Goal: Task Accomplishment & Management: Complete application form

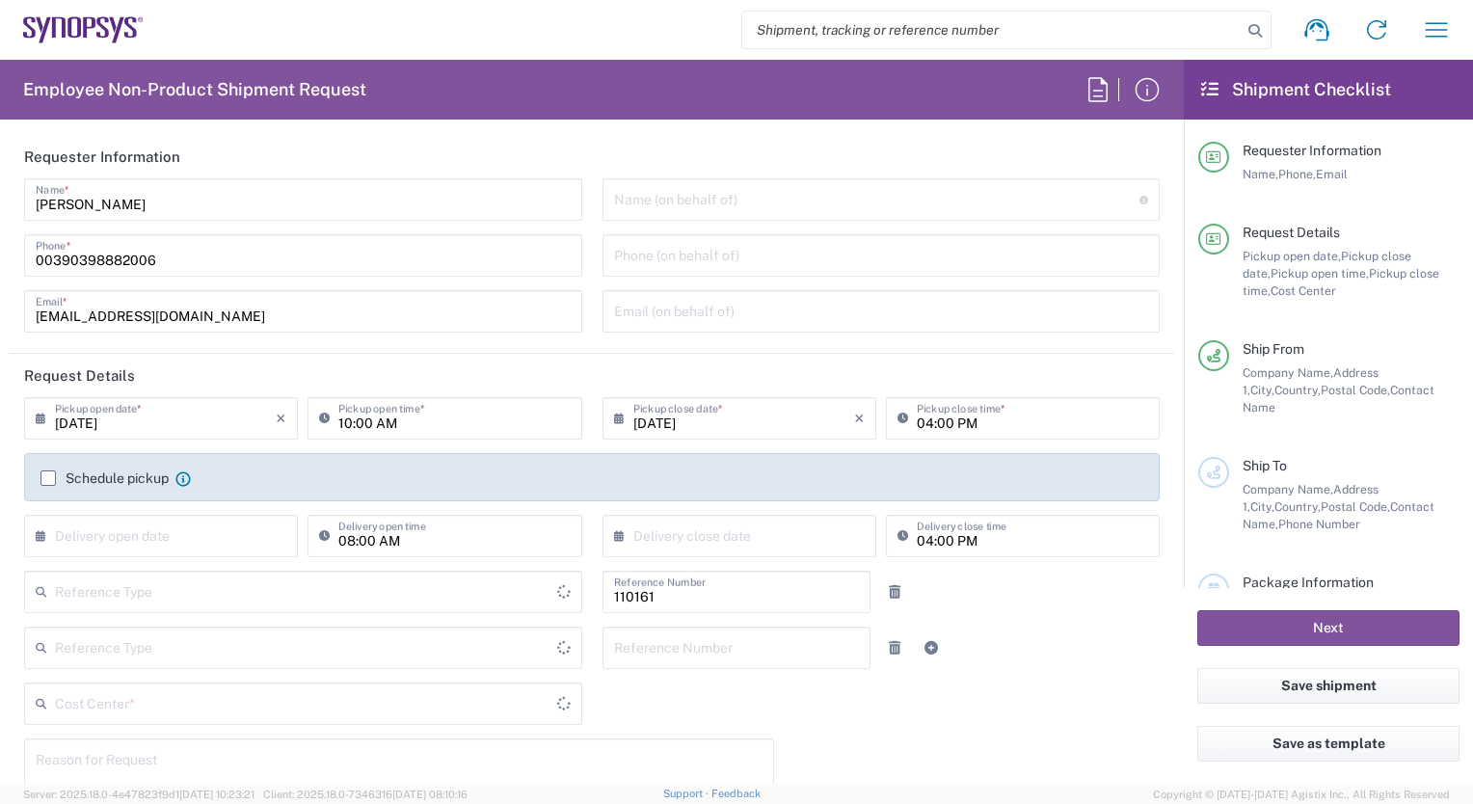
type input "Department"
type input "Delivered at Place"
type input "IT01, FAC, IT01, Agrate Brianza 110161"
type input "[GEOGRAPHIC_DATA]"
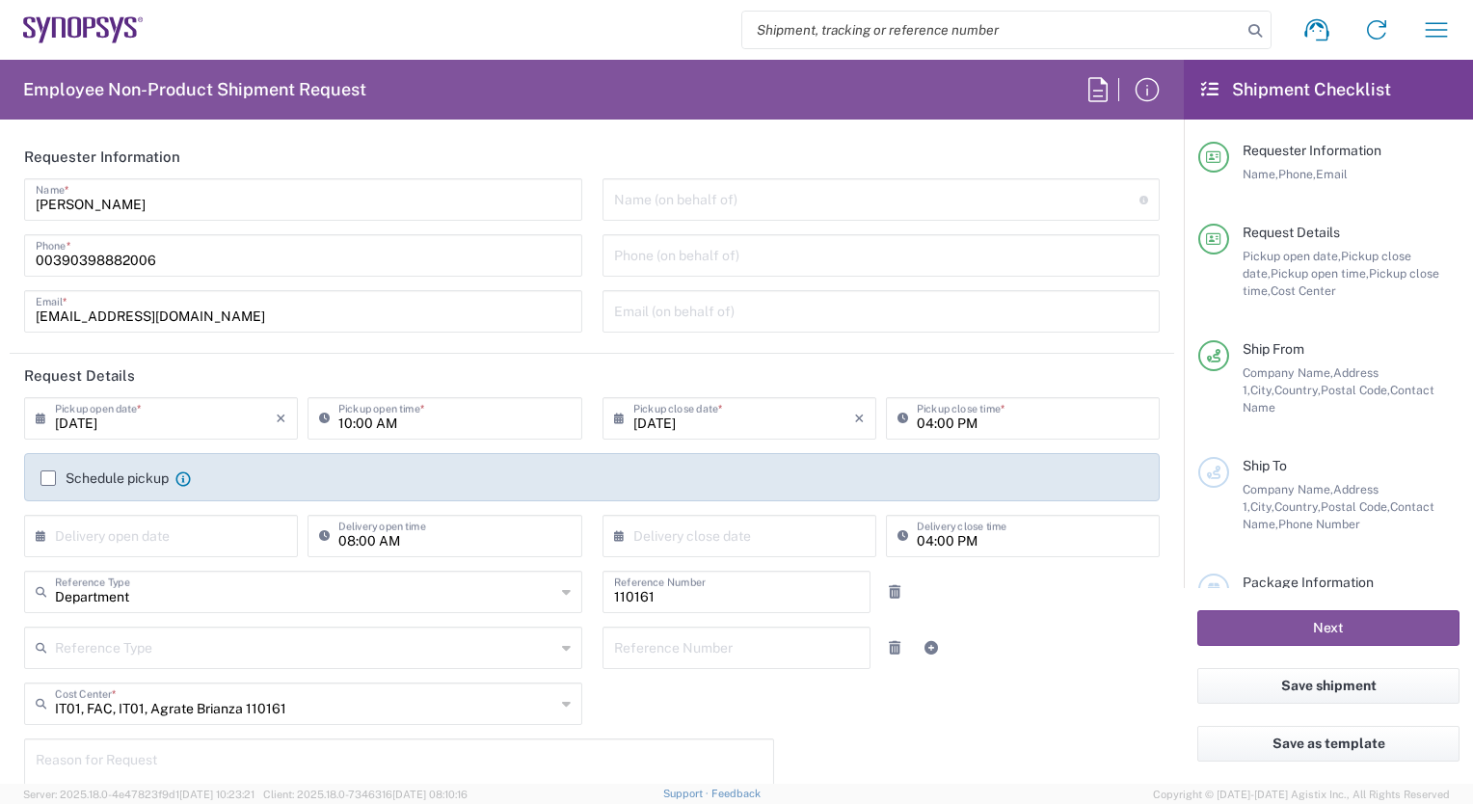
type input "Agrate Brianza IT01"
click at [634, 191] on input "text" at bounding box center [877, 198] width 526 height 34
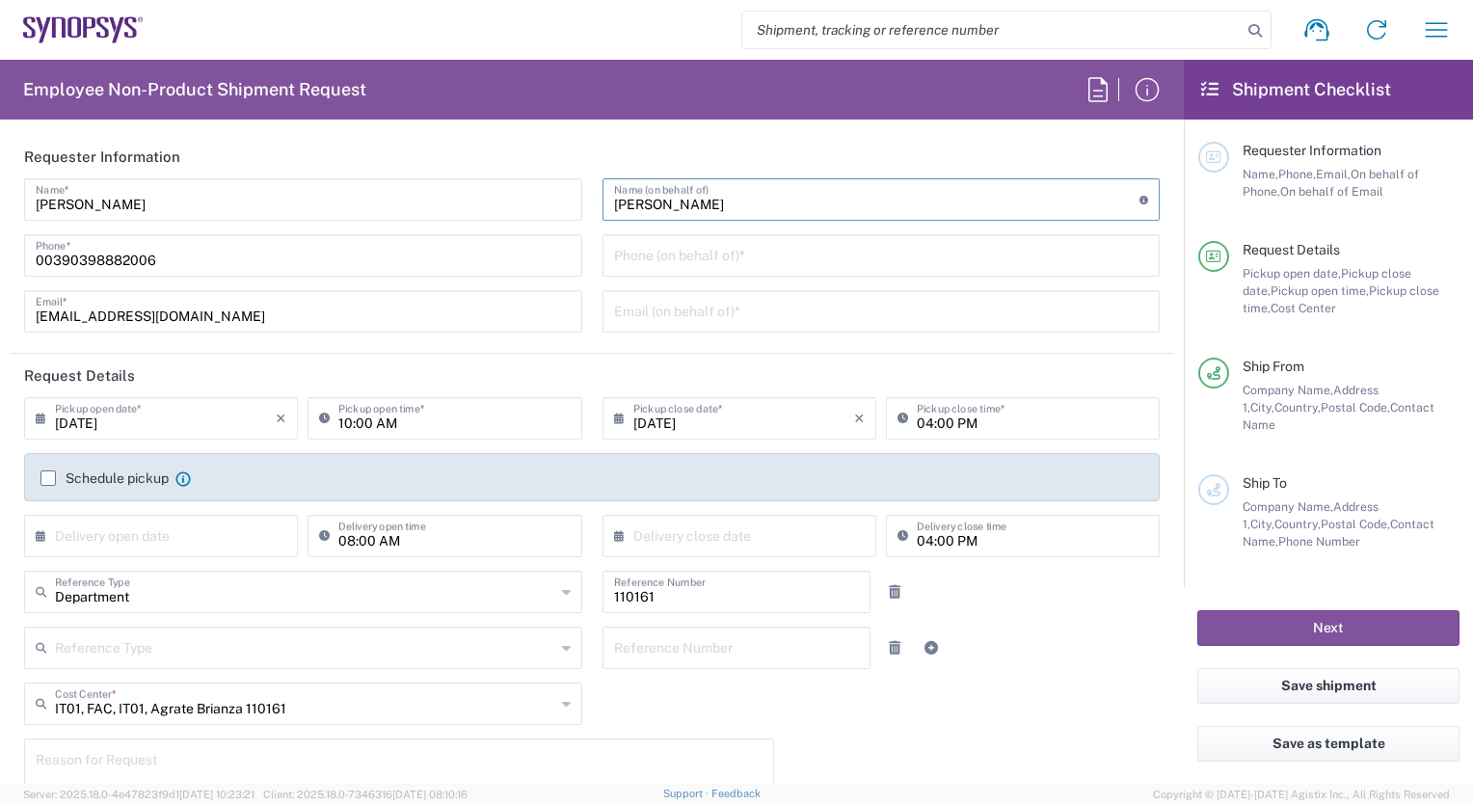
type input "[PERSON_NAME]"
click at [630, 257] on input "tel" at bounding box center [881, 254] width 535 height 34
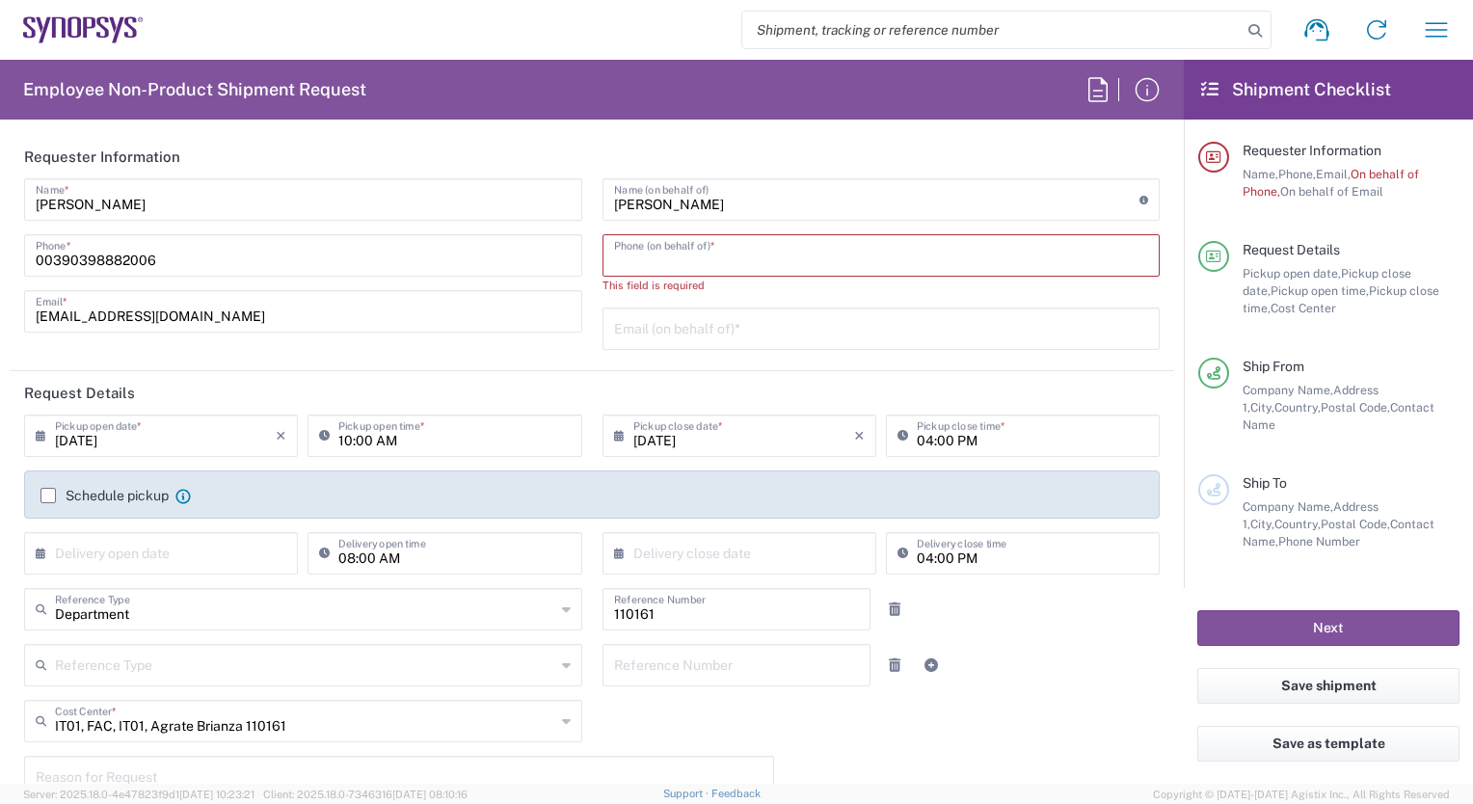
paste input "3930045829"
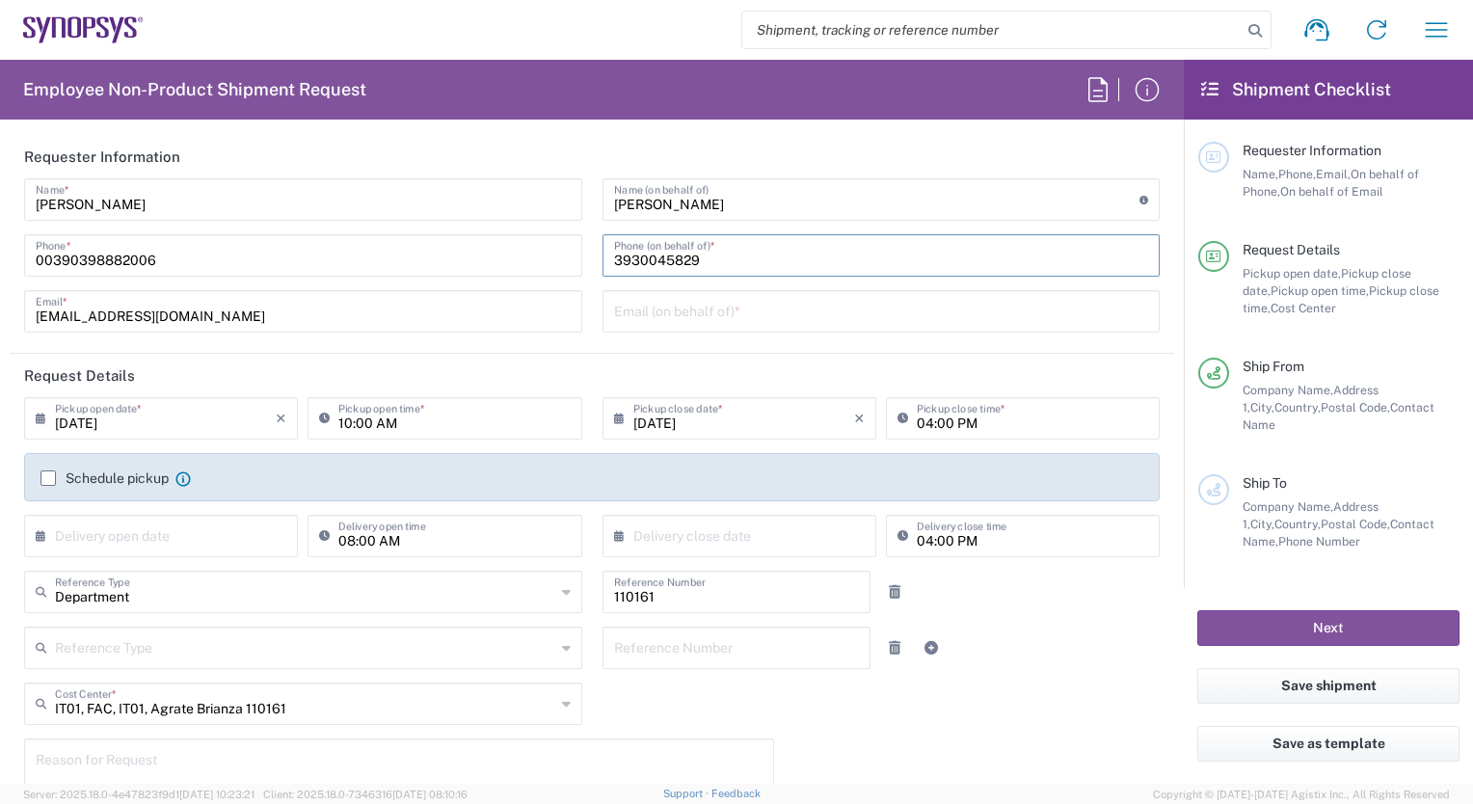
type input "3930045829"
click at [616, 318] on input "text" at bounding box center [881, 310] width 535 height 34
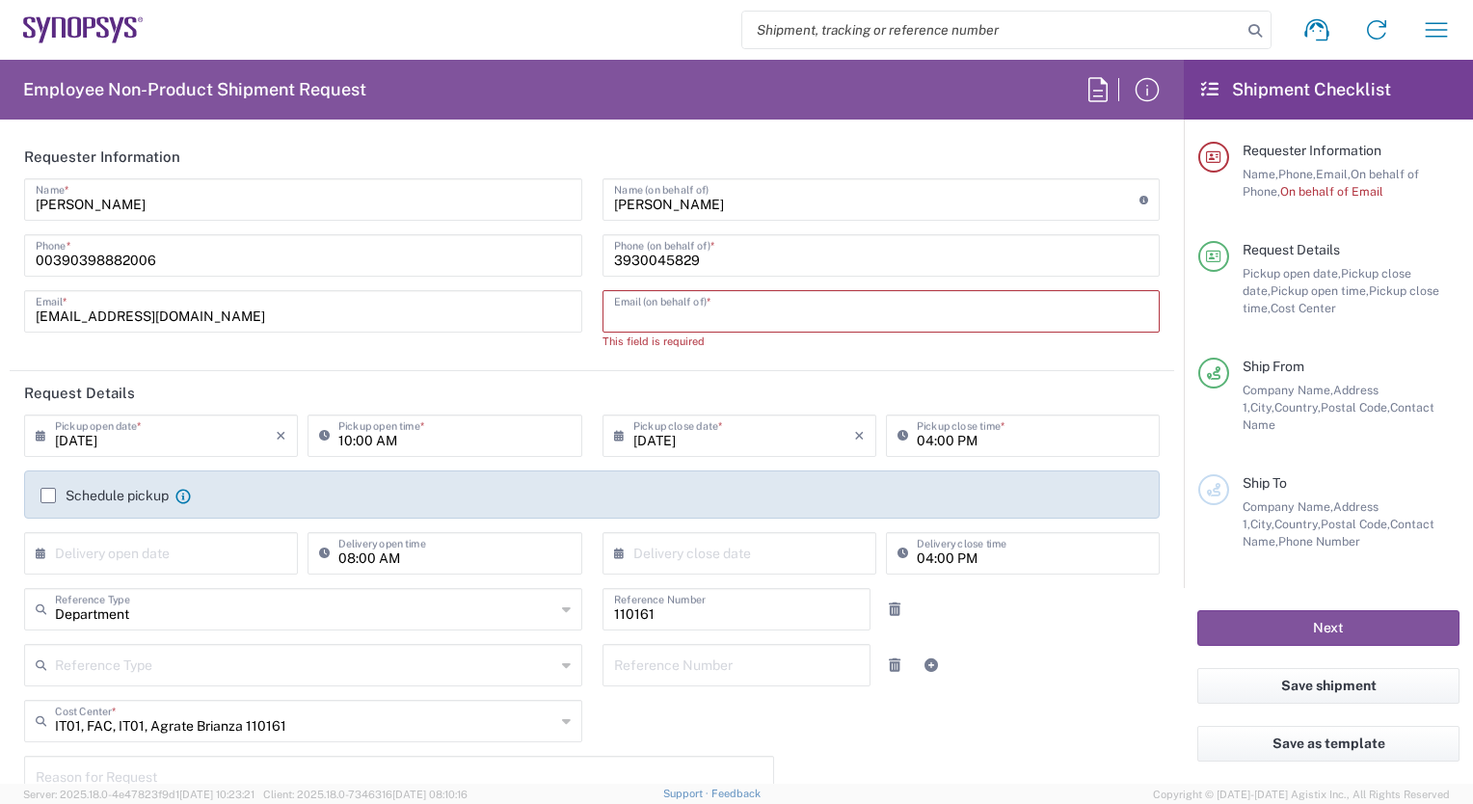
paste input "[EMAIL_ADDRESS][DOMAIN_NAME]"
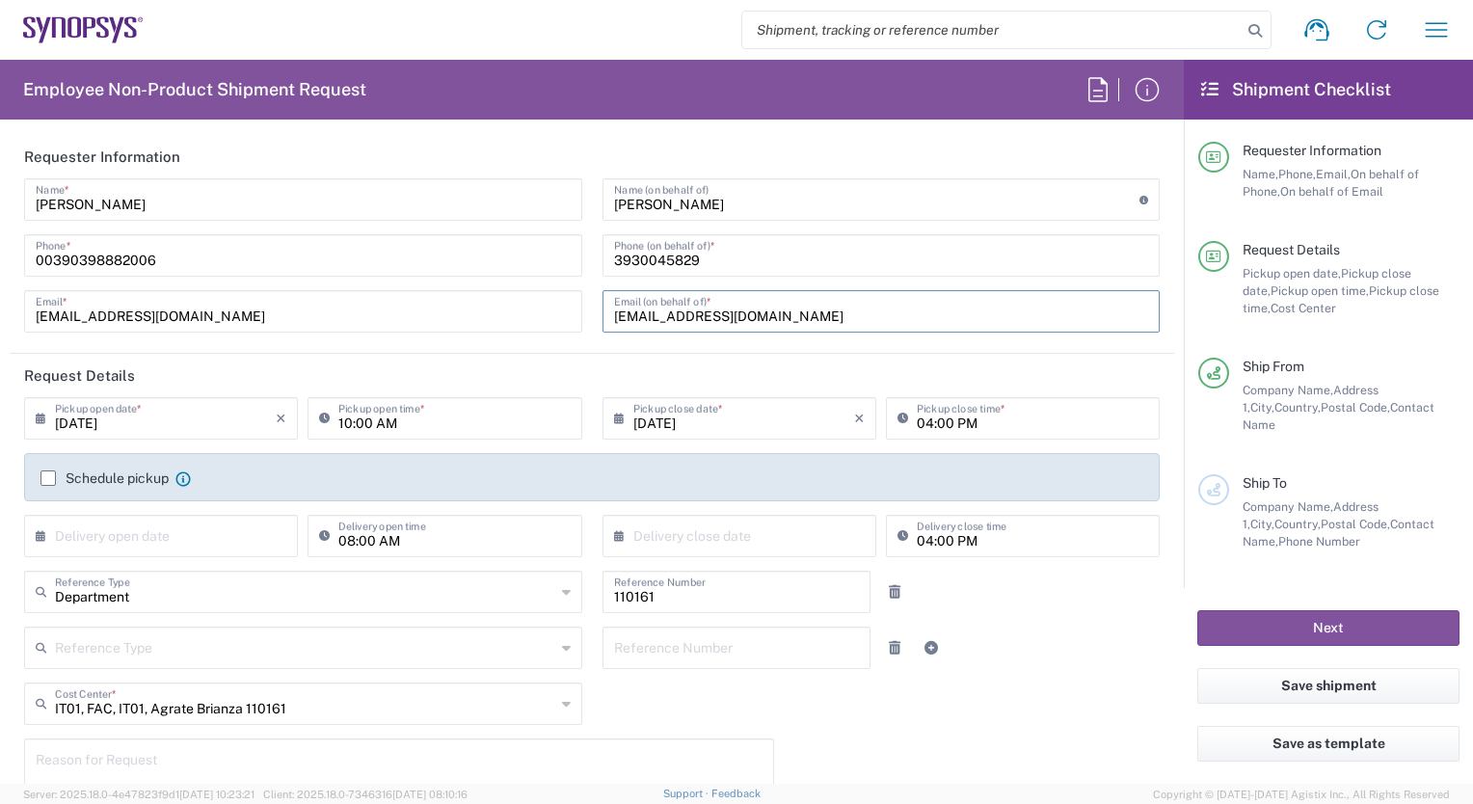
type input "[EMAIL_ADDRESS][DOMAIN_NAME]"
click at [485, 418] on input "10:00 AM" at bounding box center [453, 417] width 231 height 34
click at [379, 423] on input "15:00 AM" at bounding box center [453, 417] width 231 height 34
type input "15:00 pm"
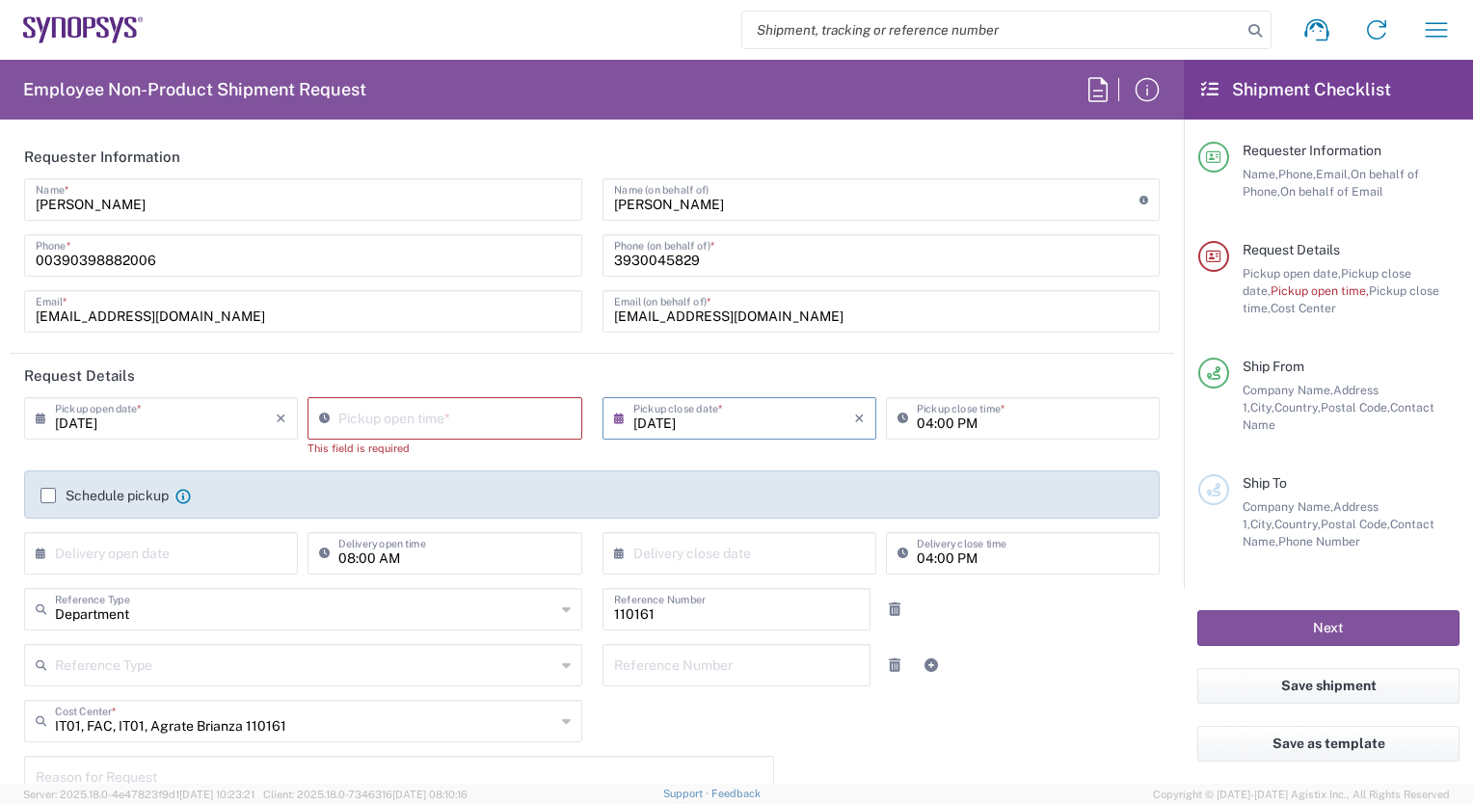
click at [653, 418] on input "[DATE]" at bounding box center [744, 417] width 221 height 34
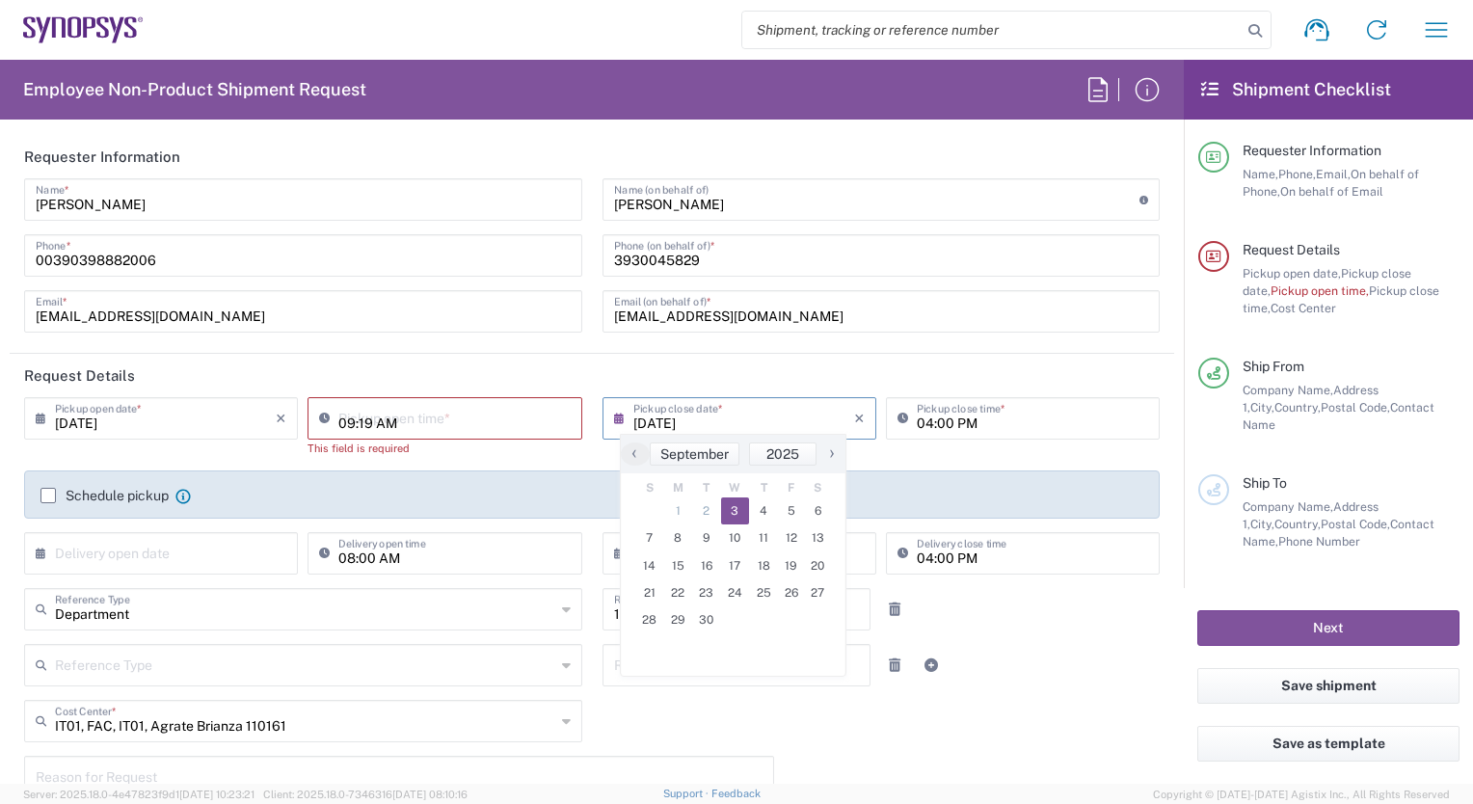
click at [370, 426] on input "09:19 AM" at bounding box center [453, 417] width 231 height 34
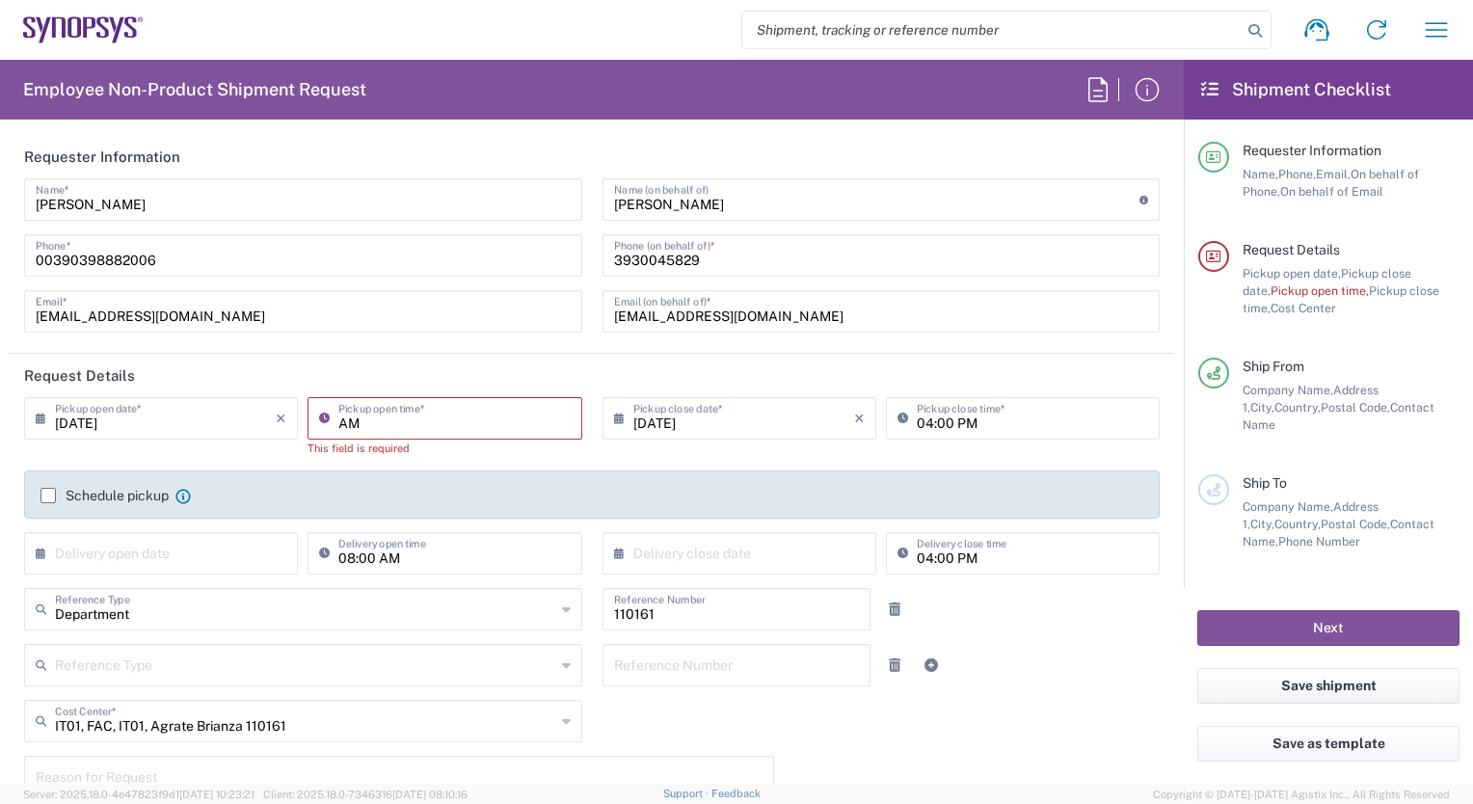
type input "M"
type input "03.00 O"
type input "3.00 PM"
click at [614, 418] on icon at bounding box center [623, 418] width 19 height 31
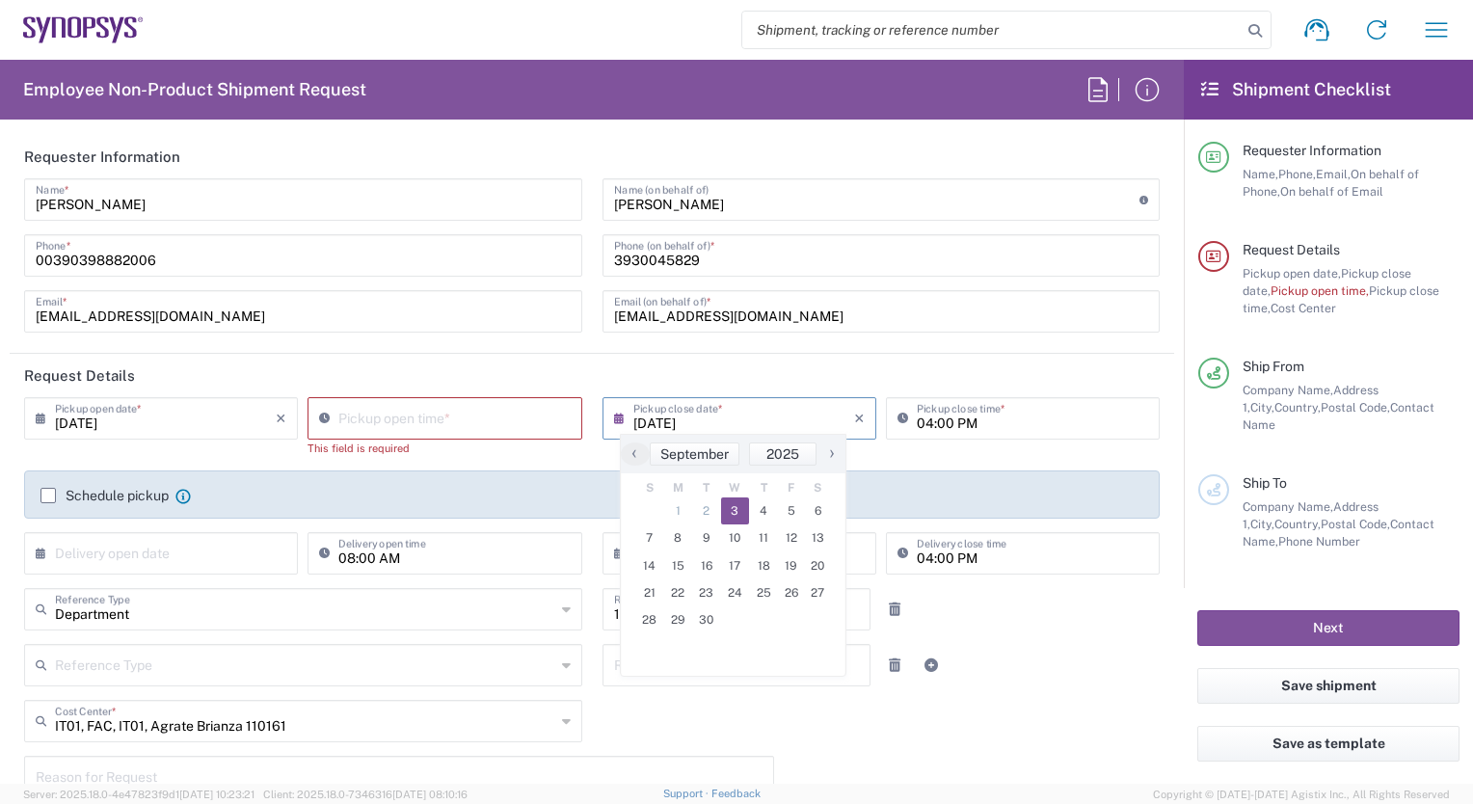
click at [735, 516] on span "3" at bounding box center [735, 511] width 29 height 27
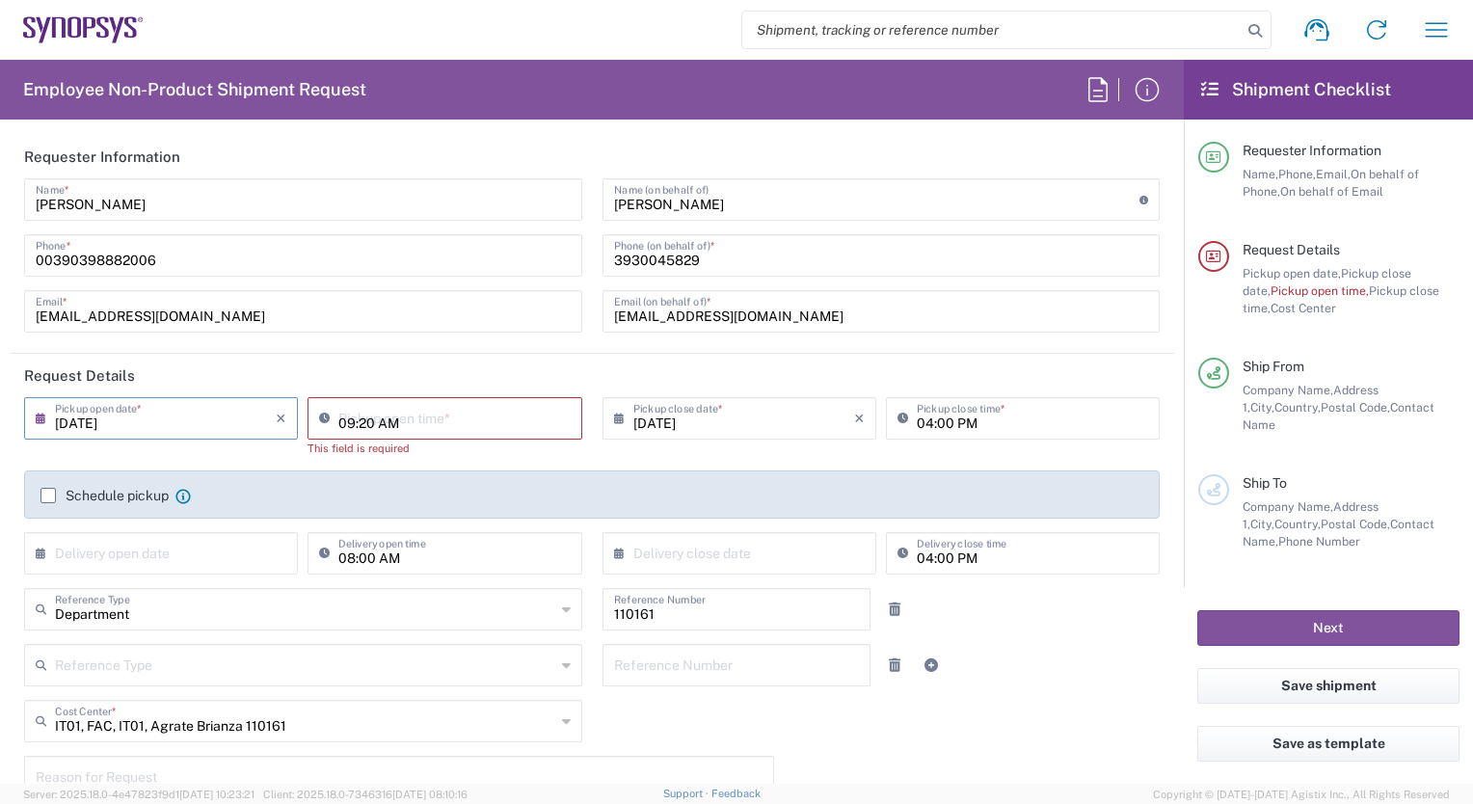
click at [374, 421] on input "09:20 AM" at bounding box center [453, 417] width 231 height 34
click at [374, 421] on input "02:00 AM" at bounding box center [453, 417] width 231 height 34
type input "02:00 PM"
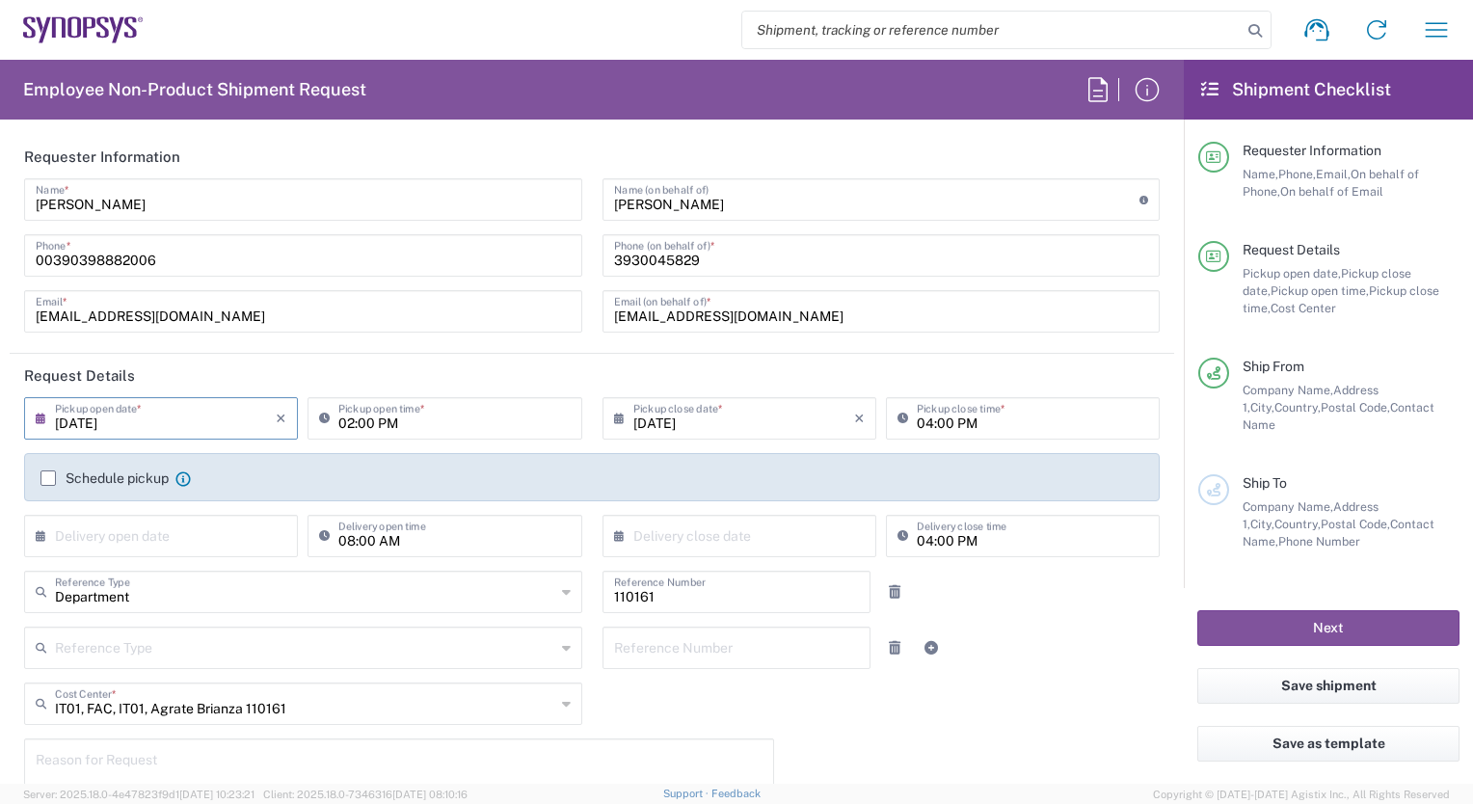
click at [614, 418] on icon at bounding box center [623, 418] width 19 height 31
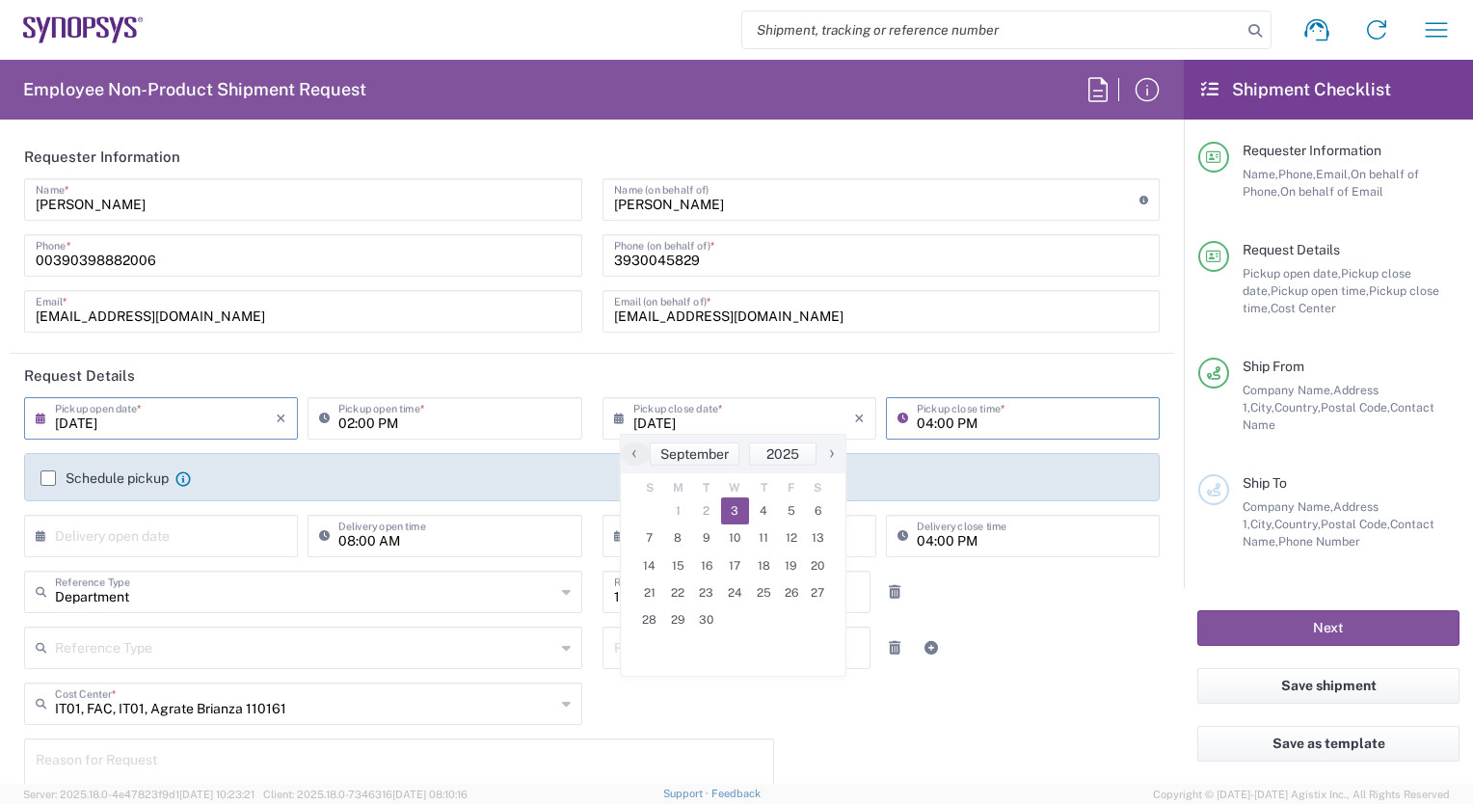
click at [918, 426] on input "04:00 PM" at bounding box center [1032, 417] width 231 height 34
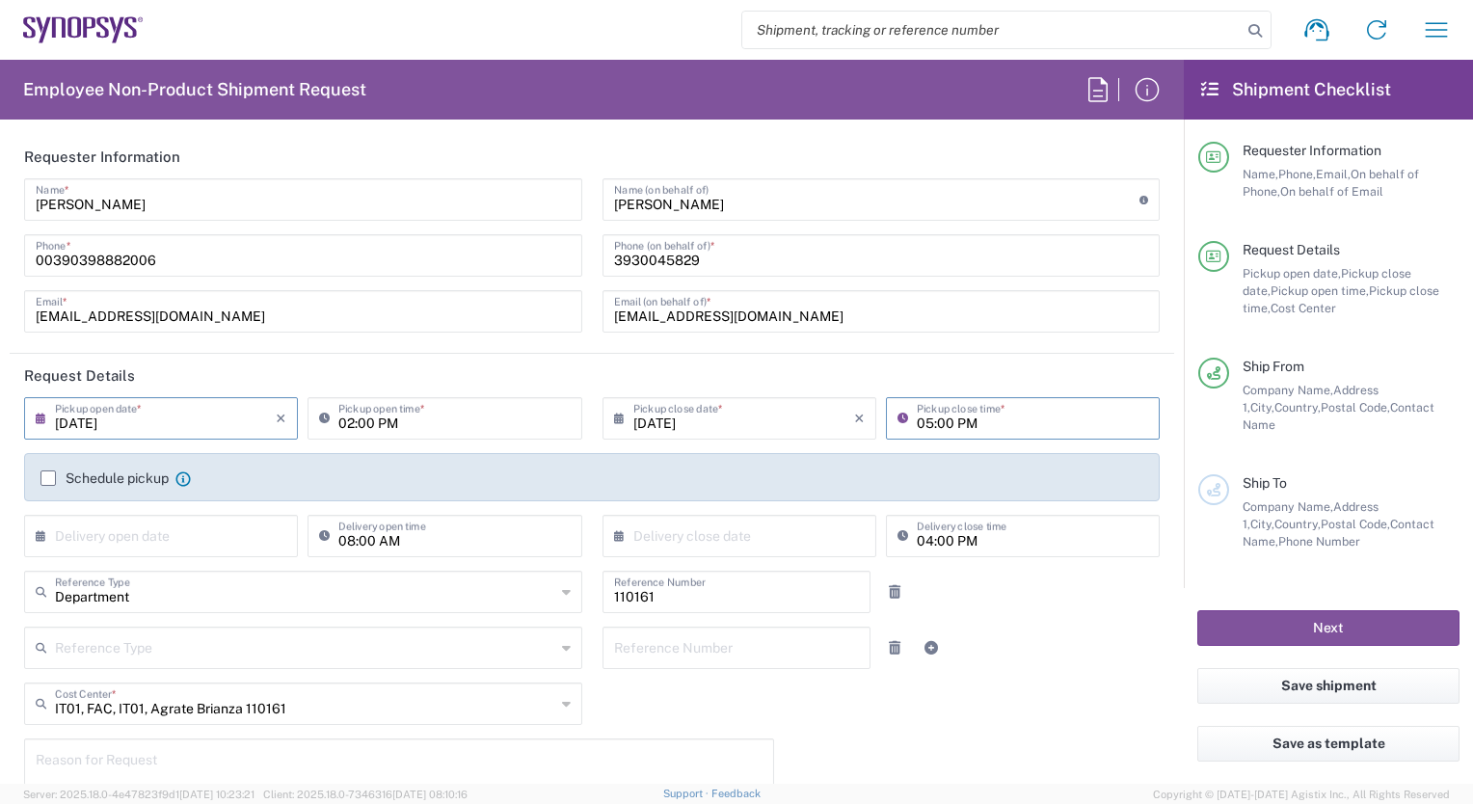
type input "05:00 PM"
click at [47, 476] on label "Schedule pickup" at bounding box center [104, 478] width 128 height 15
click at [48, 478] on input "Schedule pickup" at bounding box center [48, 478] width 0 height 0
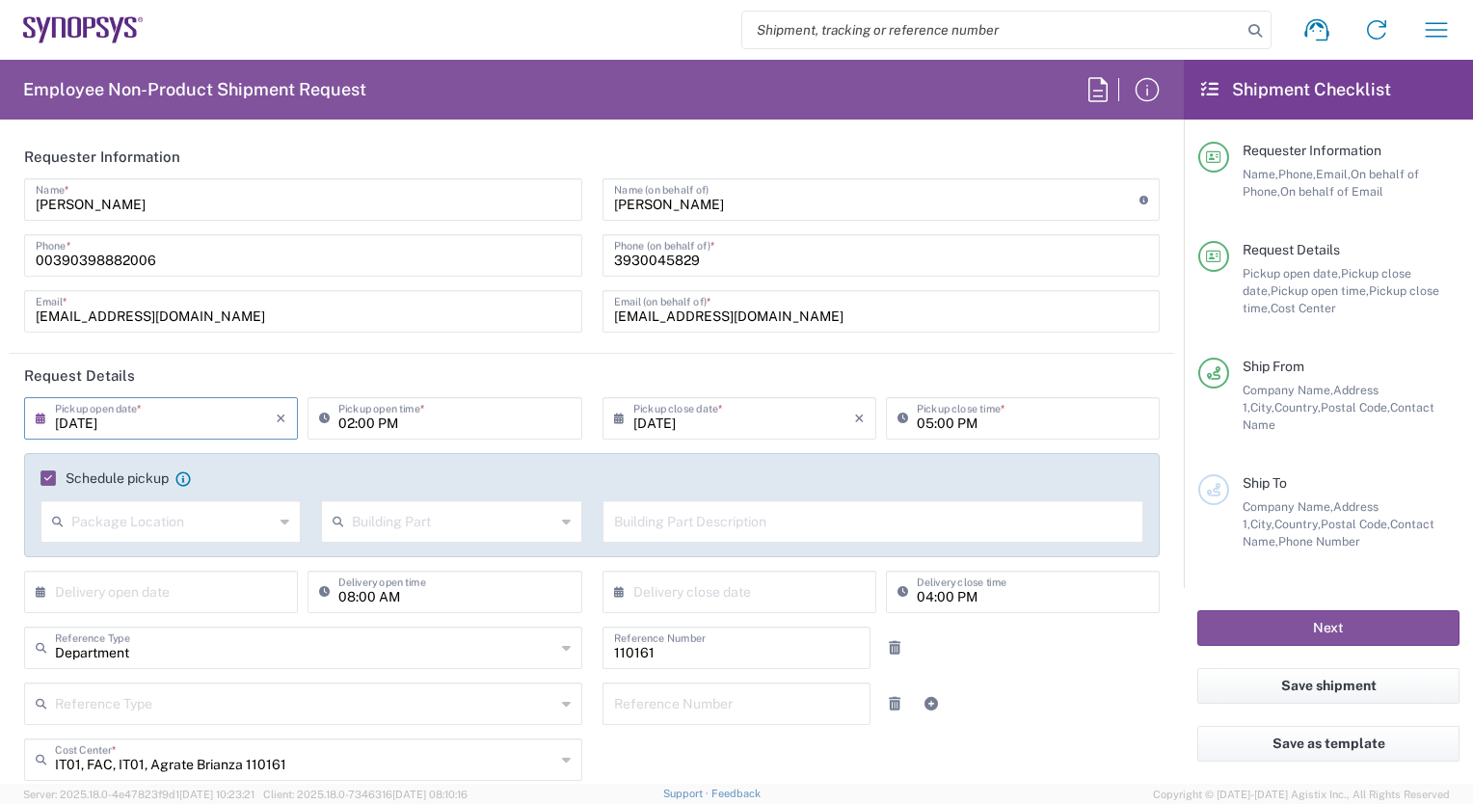
click at [69, 525] on icon at bounding box center [61, 521] width 19 height 31
click at [319, 475] on agx-checkbox-control "Schedule pickup When scheduling a pickup please be sure to meet the following c…" at bounding box center [591, 478] width 1103 height 17
click at [40, 588] on icon at bounding box center [45, 592] width 19 height 31
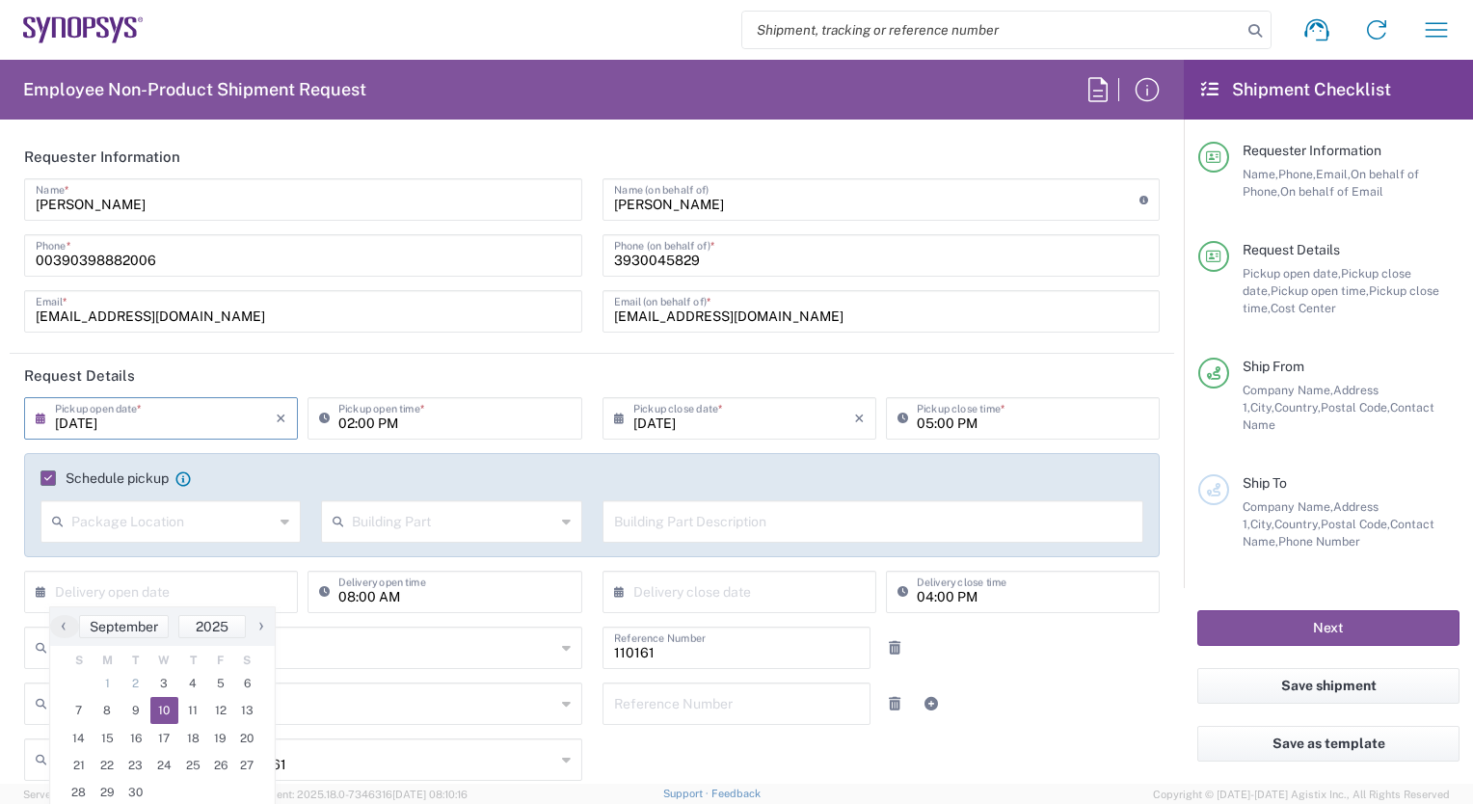
click at [170, 709] on span "10" at bounding box center [164, 710] width 29 height 27
type input "[DATE]"
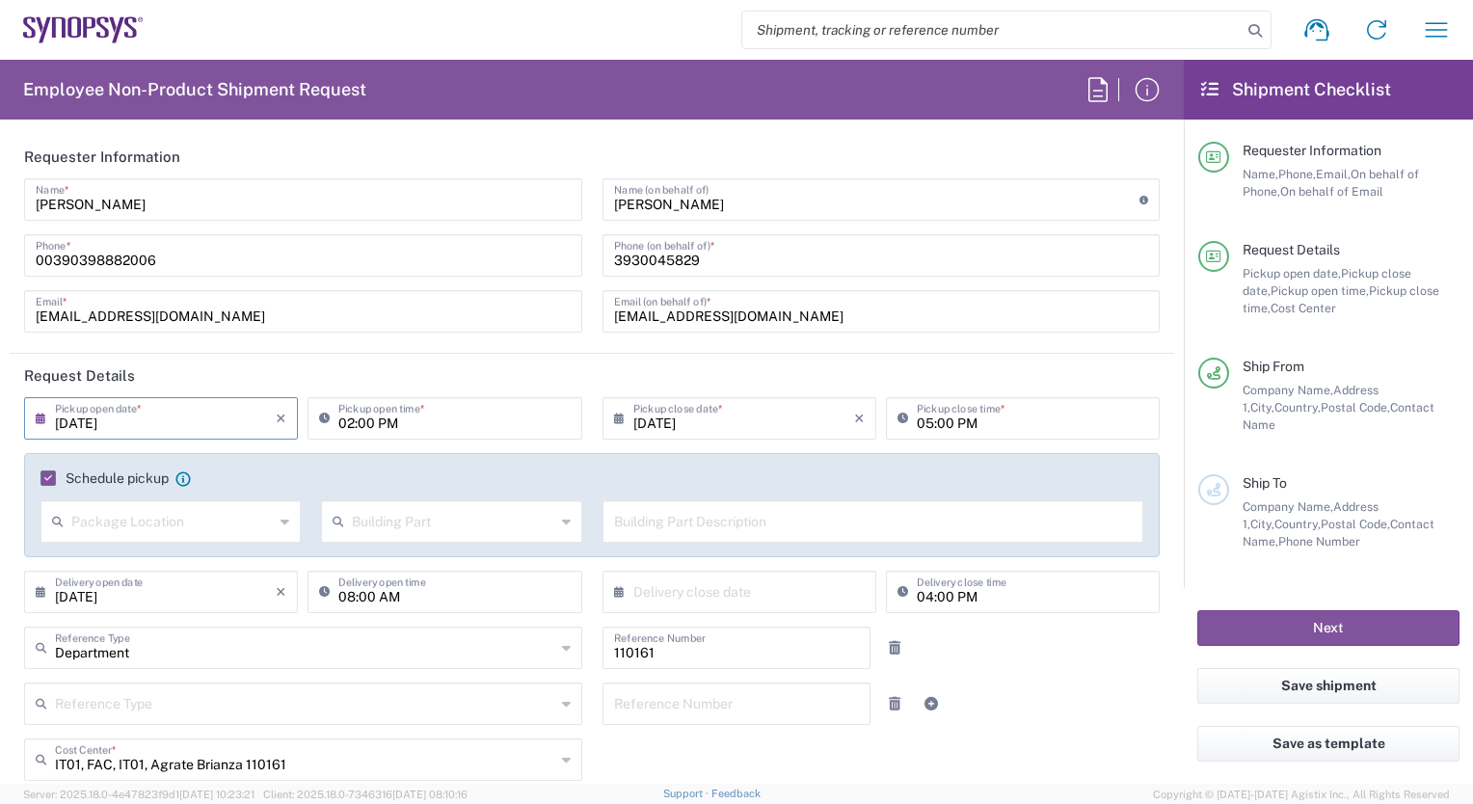
click at [342, 599] on input "08:00 AM" at bounding box center [453, 591] width 231 height 34
type input "10:00 AM"
click at [614, 591] on icon at bounding box center [623, 592] width 19 height 31
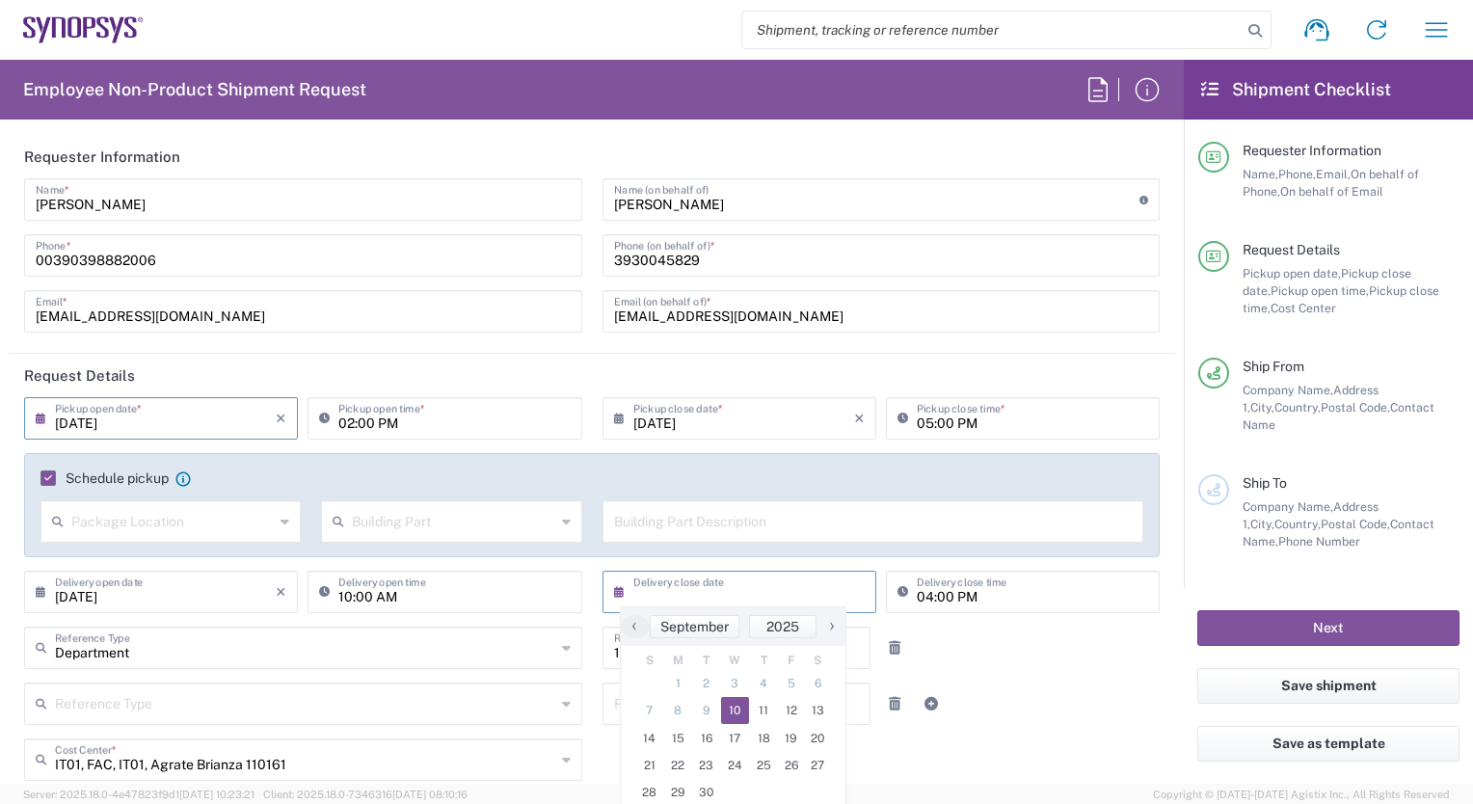
click at [735, 709] on span "10" at bounding box center [735, 710] width 29 height 27
type input "[DATE]"
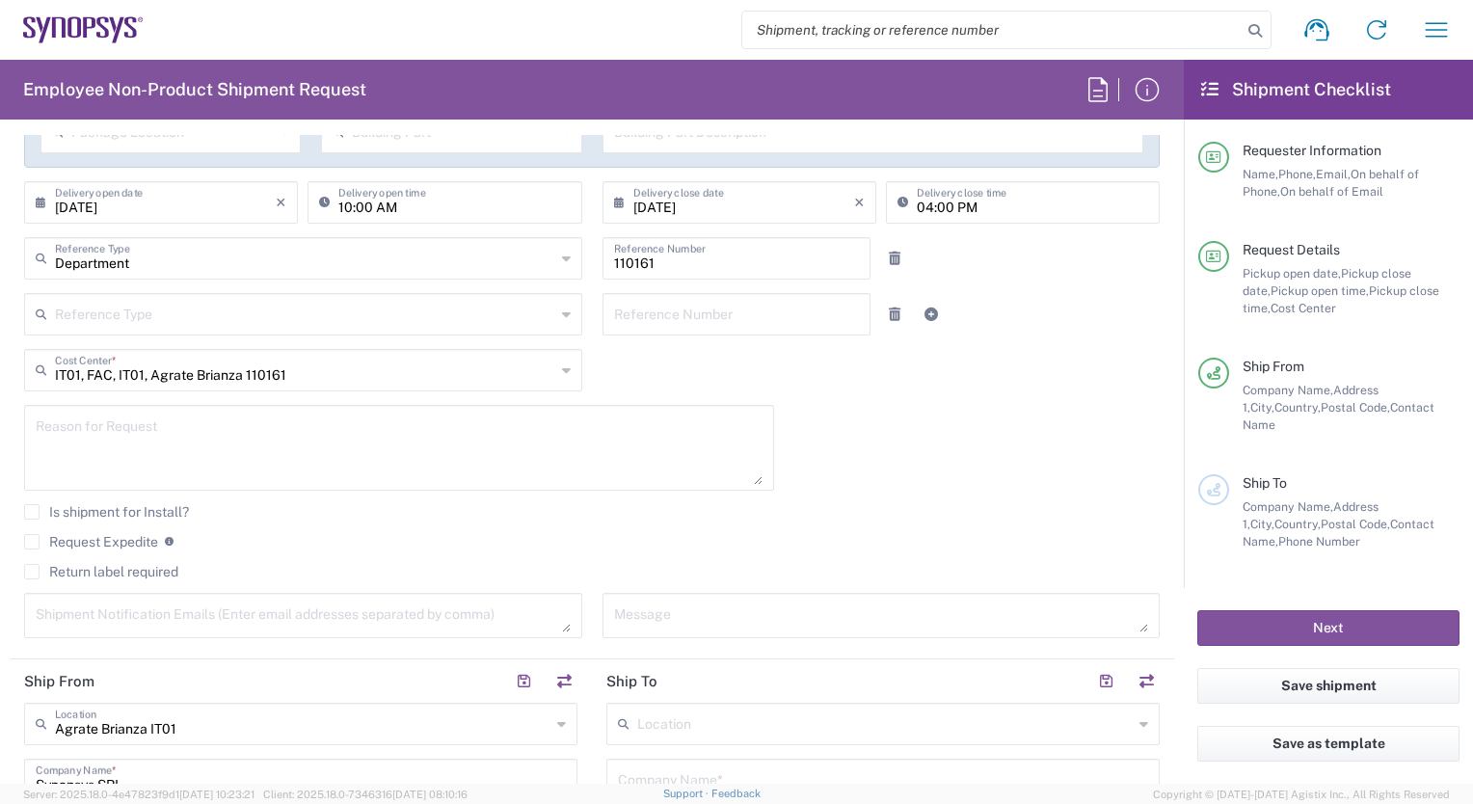
scroll to position [386, 0]
click at [562, 374] on icon at bounding box center [566, 374] width 9 height 31
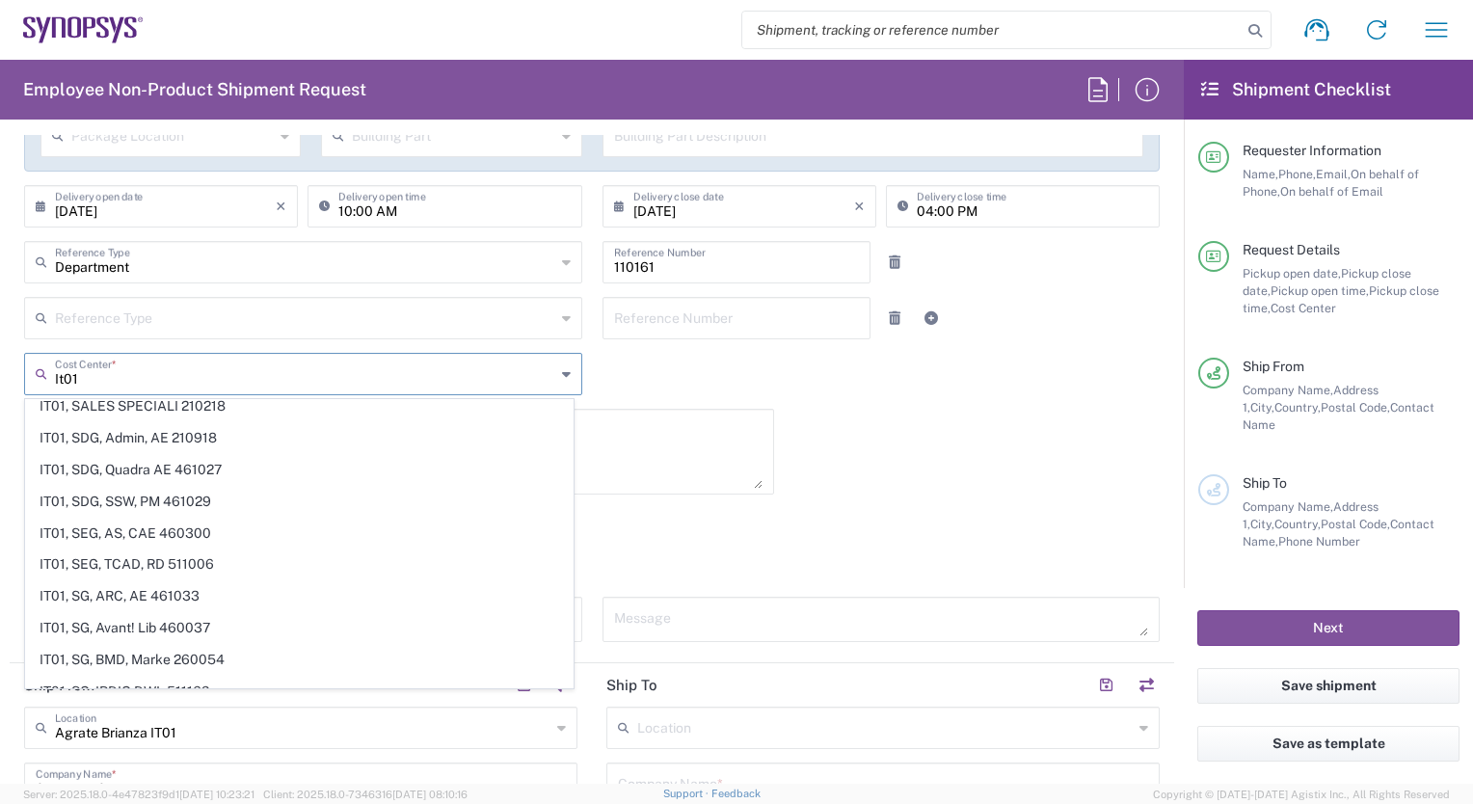
scroll to position [1273, 0]
type input "It01"
click at [409, 677] on span "IT01, SG, MSIP2 R&D 511150" at bounding box center [299, 692] width 547 height 30
type input "511150"
type input "IT01, SG, MSIP2 R&D 511150"
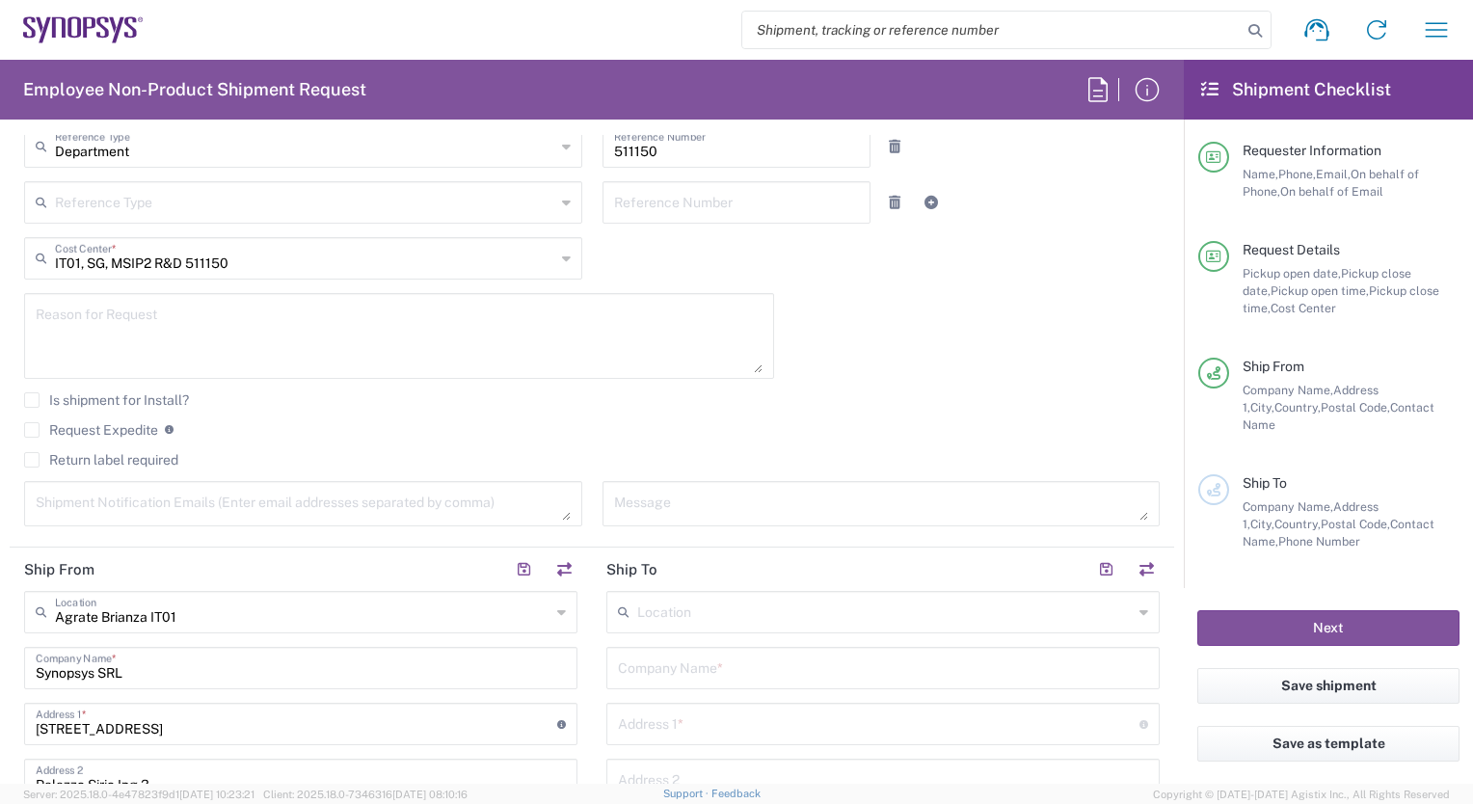
scroll to position [540, 0]
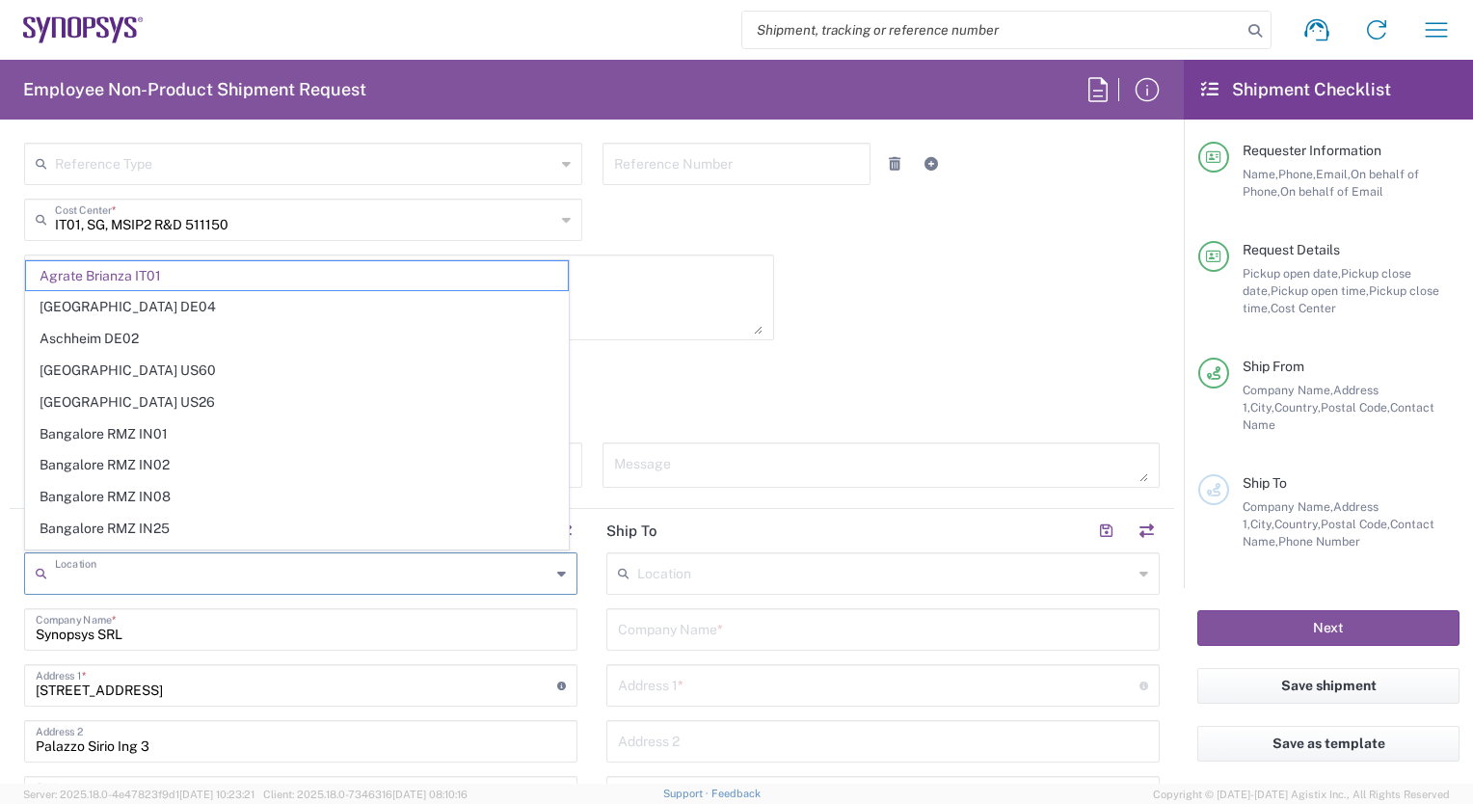
click at [248, 563] on input "text" at bounding box center [303, 572] width 496 height 34
click at [366, 220] on input "text" at bounding box center [305, 219] width 500 height 34
type input "Agrate Brianza IT01"
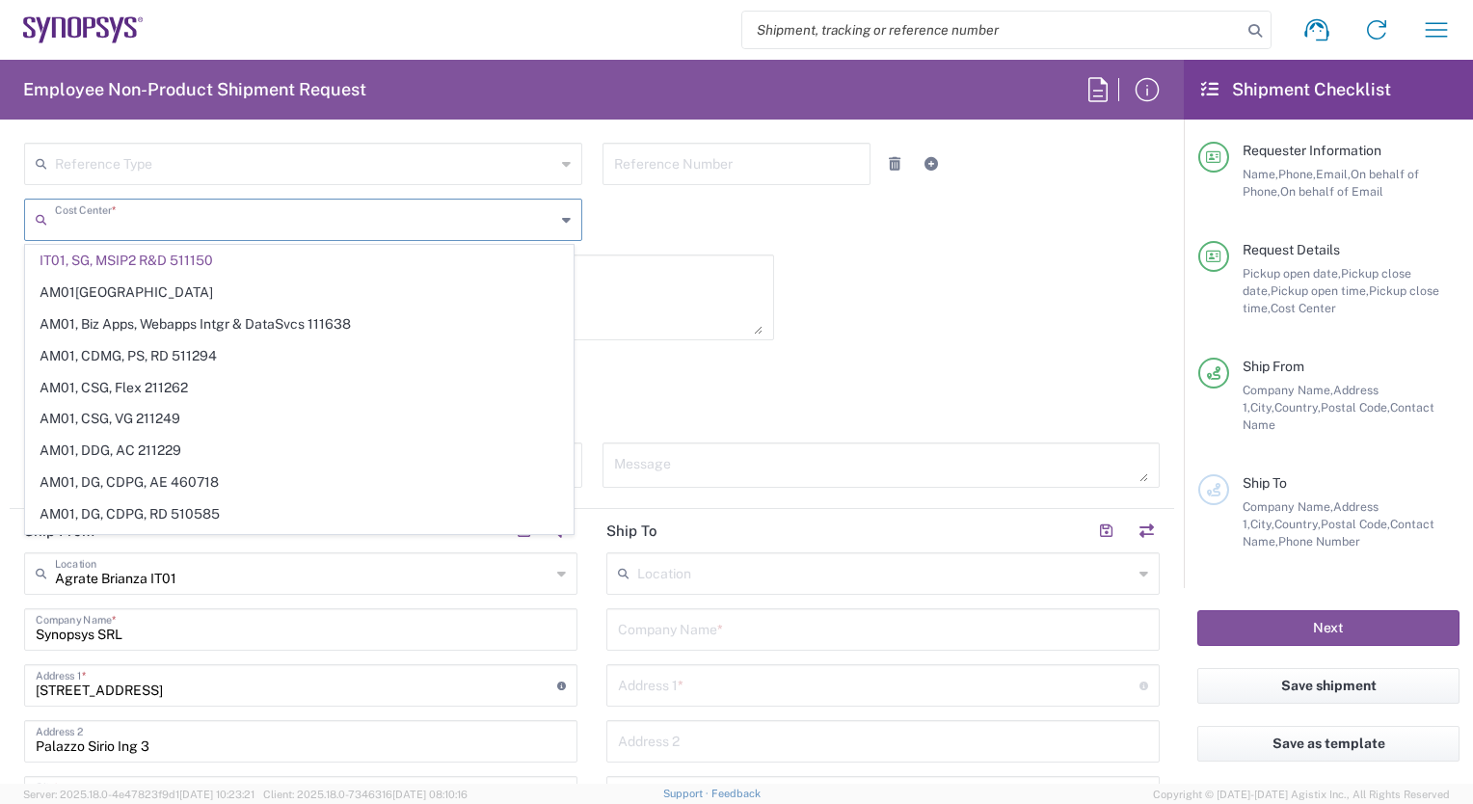
click at [910, 354] on agx-checkbox-control "Is shipment for Install?" at bounding box center [592, 361] width 1136 height 15
type input "IT01, SG, MSIP2 R&D 511150"
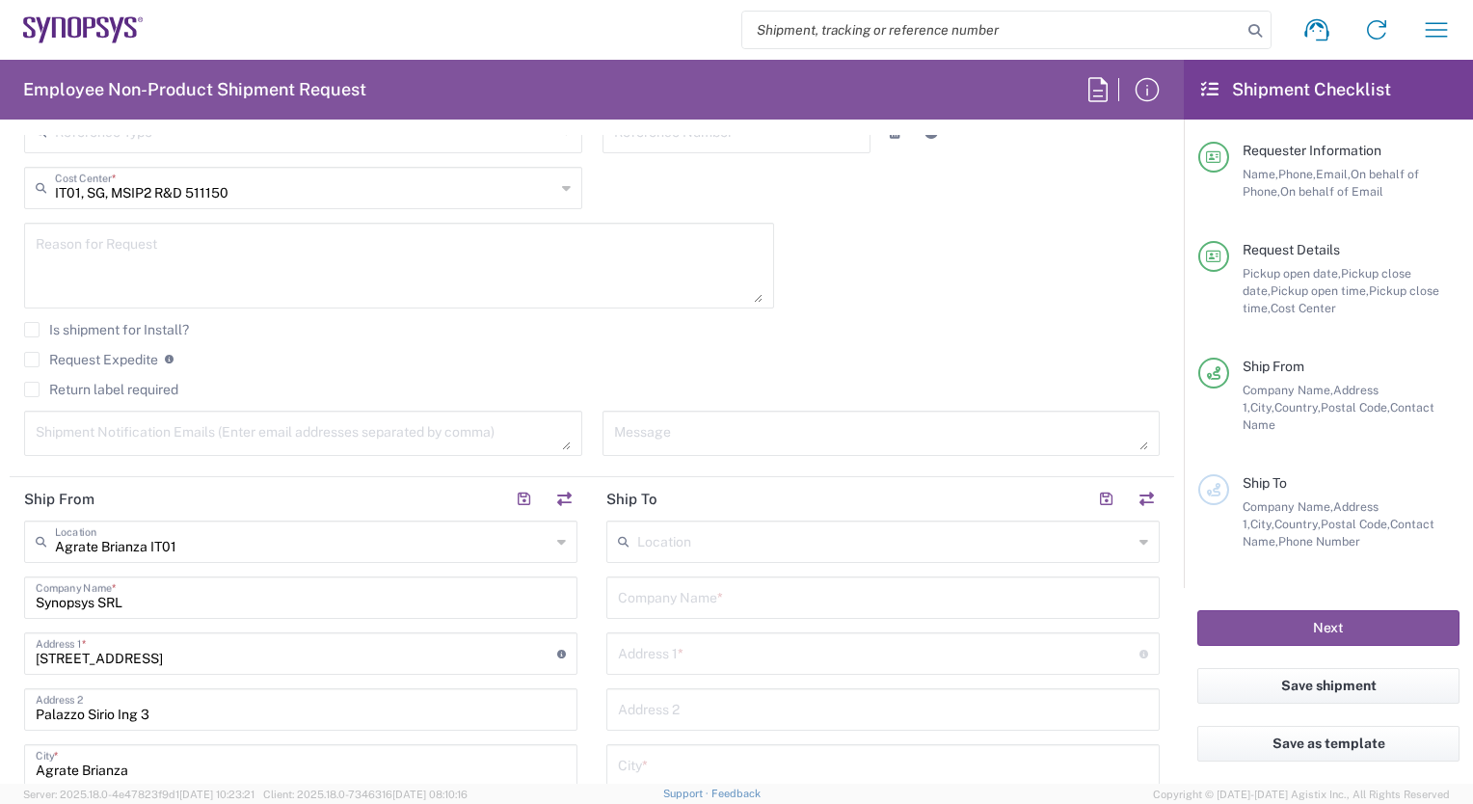
scroll to position [576, 0]
drag, startPoint x: 40, startPoint y: 596, endPoint x: 149, endPoint y: 600, distance: 110.0
click at [149, 600] on input "Synopsys SRL" at bounding box center [301, 593] width 530 height 34
type input "S"
type input "[PERSON_NAME]"
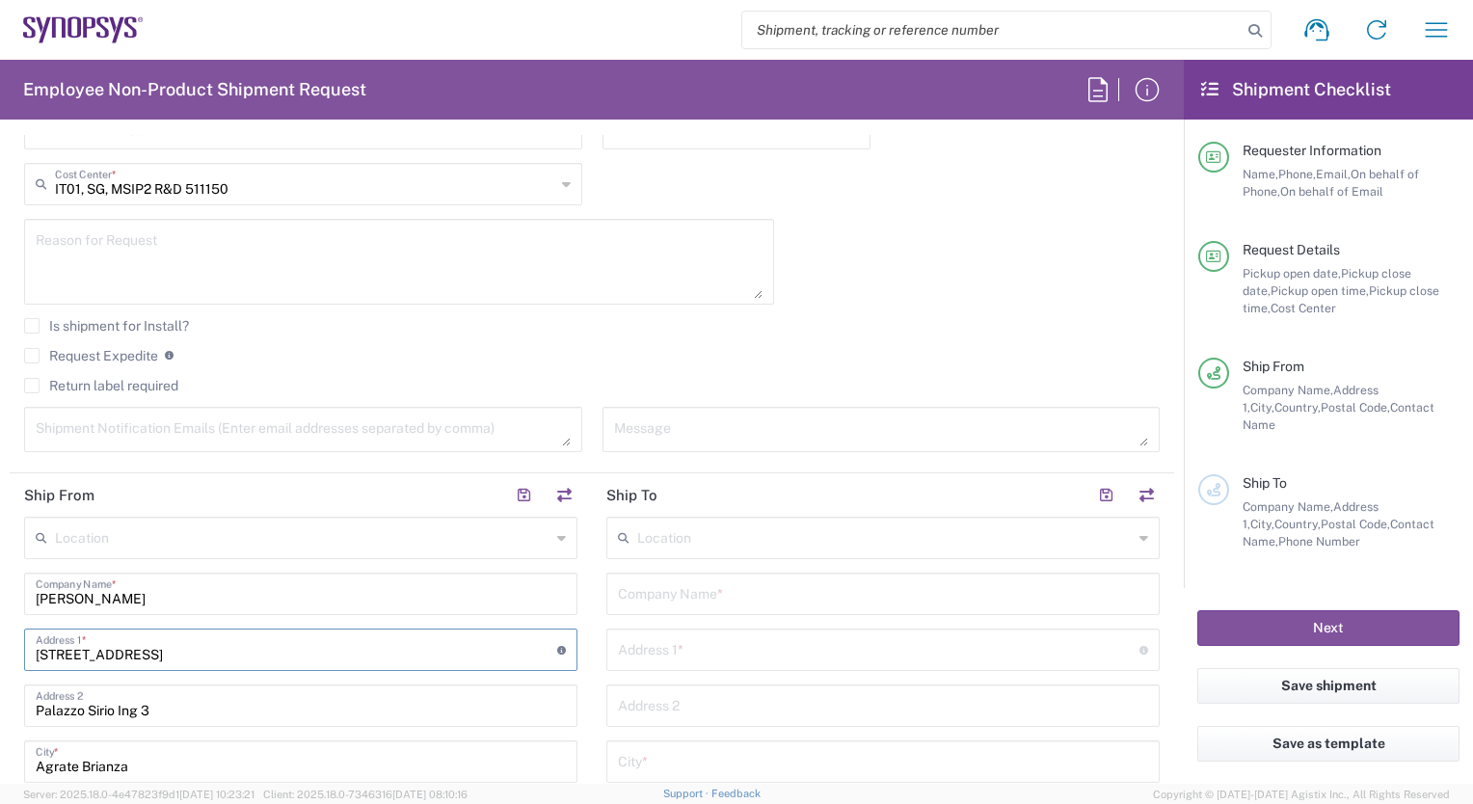
drag, startPoint x: 158, startPoint y: 656, endPoint x: 35, endPoint y: 642, distance: 124.2
click at [35, 642] on div "Viale Colleoni 11 Address 1 * For cross streets use street names with '&' or 'a…" at bounding box center [300, 650] width 553 height 42
paste input "C.da Morghella ([GEOGRAPHIC_DATA])"
type input "C.da Morghella ([GEOGRAPHIC_DATA])"
drag, startPoint x: 200, startPoint y: 699, endPoint x: 31, endPoint y: 696, distance: 168.8
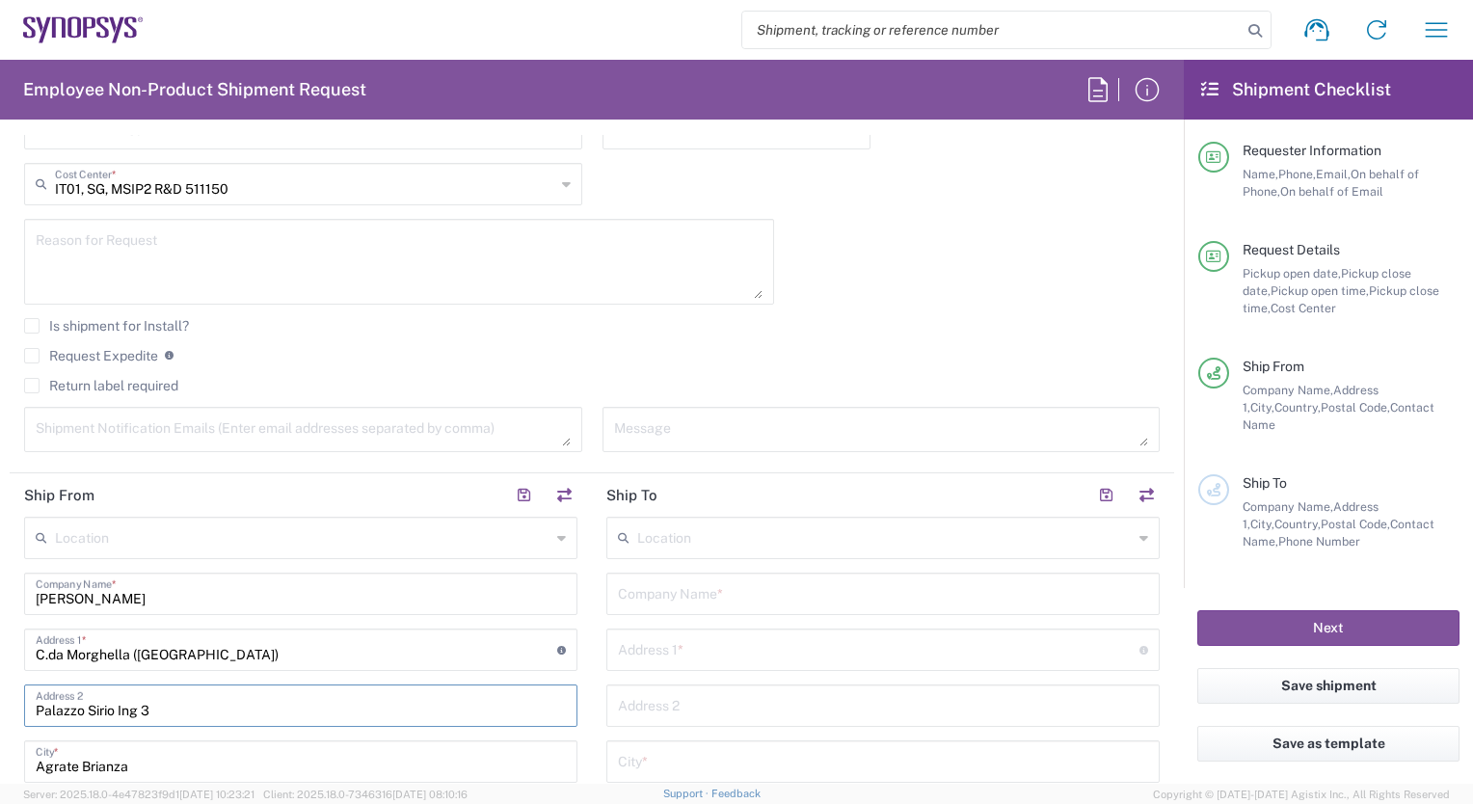
click at [31, 696] on div "[GEOGRAPHIC_DATA] Ing 3 Address 2" at bounding box center [300, 706] width 553 height 42
drag, startPoint x: 171, startPoint y: 766, endPoint x: 31, endPoint y: 756, distance: 140.2
click at [31, 756] on div "Agrate Brianza City *" at bounding box center [300, 762] width 553 height 42
paste input "Pachino (SR)"
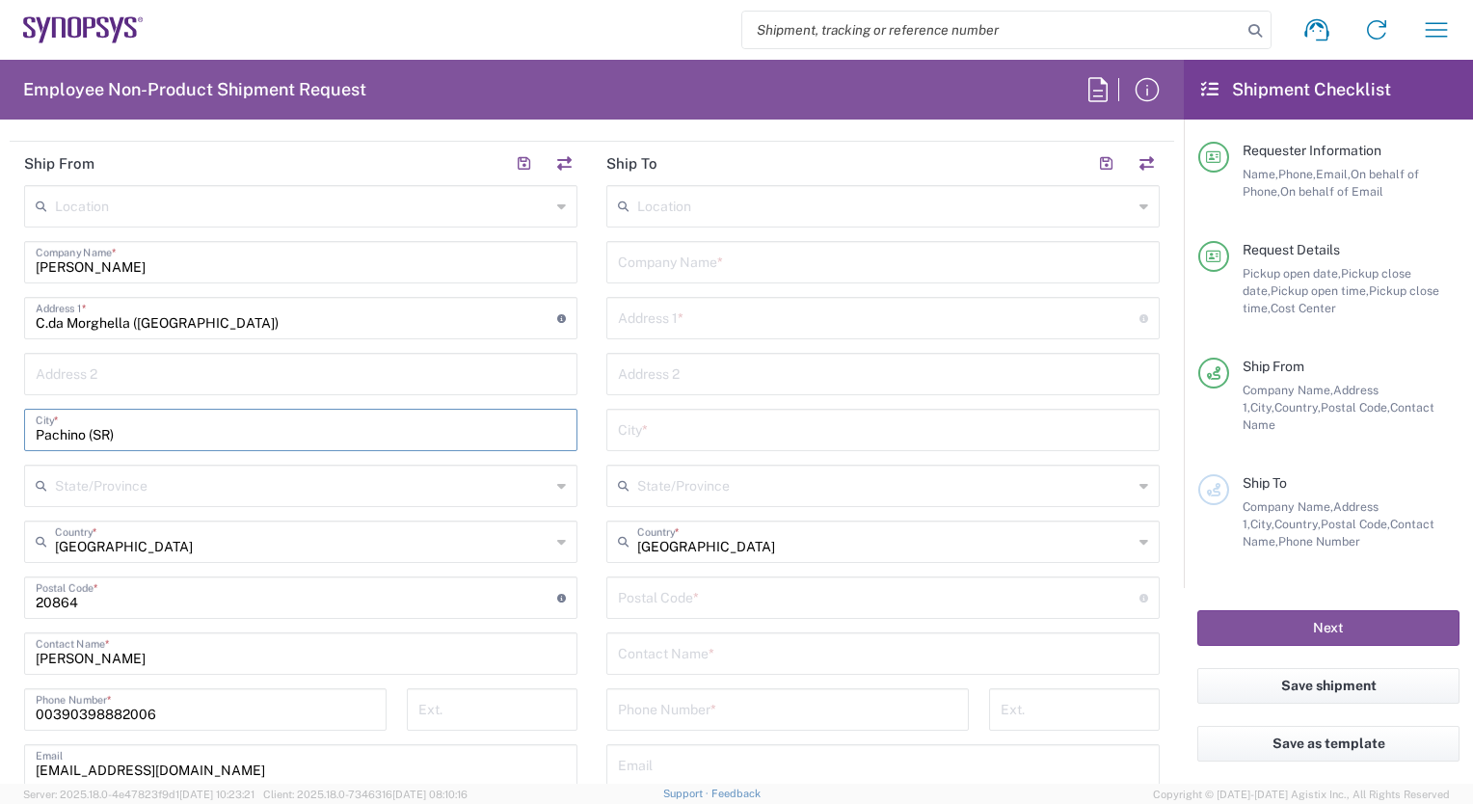
scroll to position [915, 0]
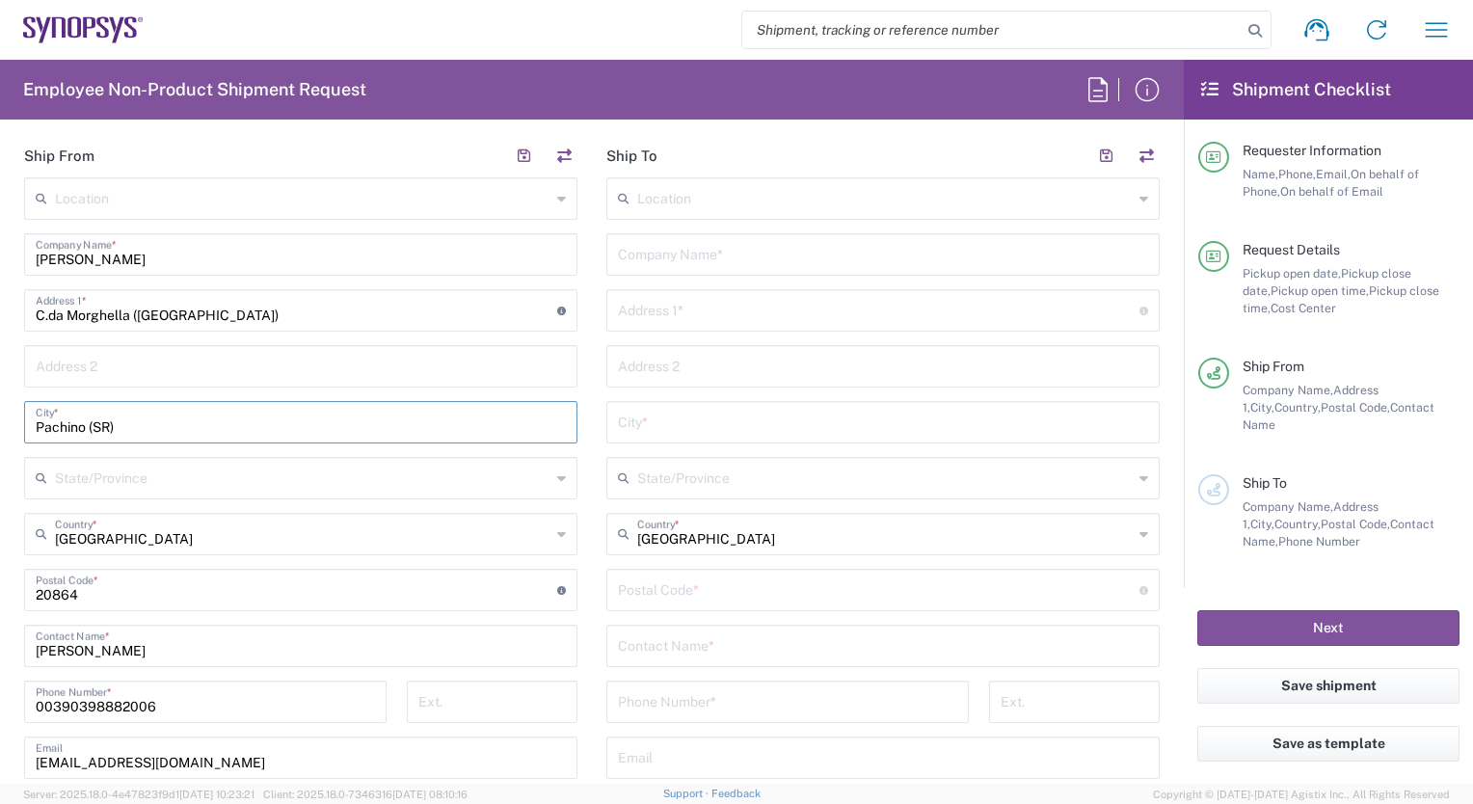
type input "Pachino (SR)"
drag, startPoint x: 106, startPoint y: 588, endPoint x: 19, endPoint y: 587, distance: 86.8
click at [19, 587] on main "Location [GEOGRAPHIC_DATA] DE04 Agrate Brianza IT01 [GEOGRAPHIC_DATA] DE02 [GEO…" at bounding box center [301, 528] width 582 height 702
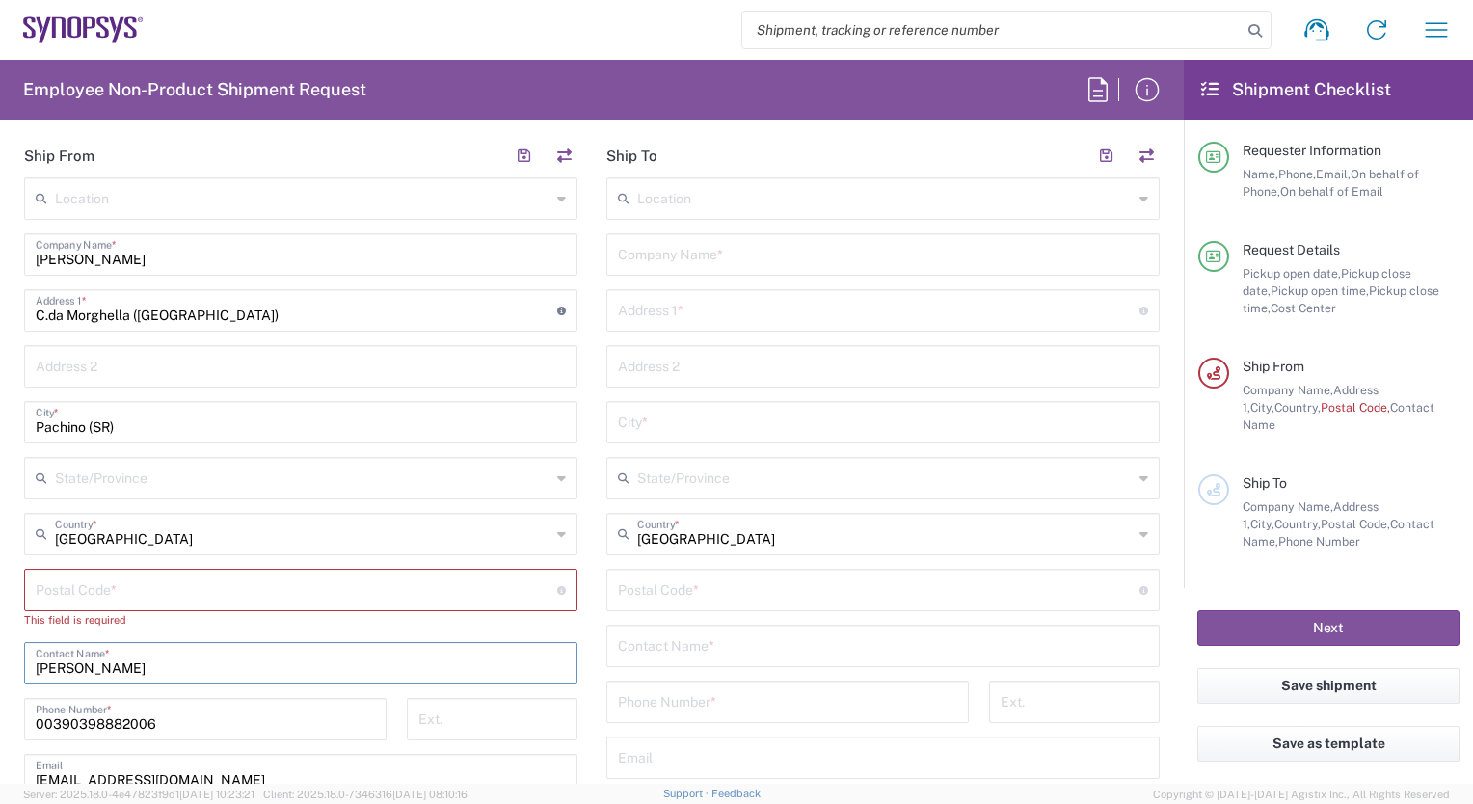
drag, startPoint x: 157, startPoint y: 653, endPoint x: 36, endPoint y: 653, distance: 121.5
click at [36, 653] on input "[PERSON_NAME]" at bounding box center [301, 662] width 530 height 34
drag, startPoint x: 189, startPoint y: 743, endPoint x: 19, endPoint y: 734, distance: 170.0
click at [19, 734] on div "00390398882006 Phone Number *" at bounding box center [205, 743] width 383 height 56
click at [37, 583] on input "undefined" at bounding box center [297, 589] width 522 height 34
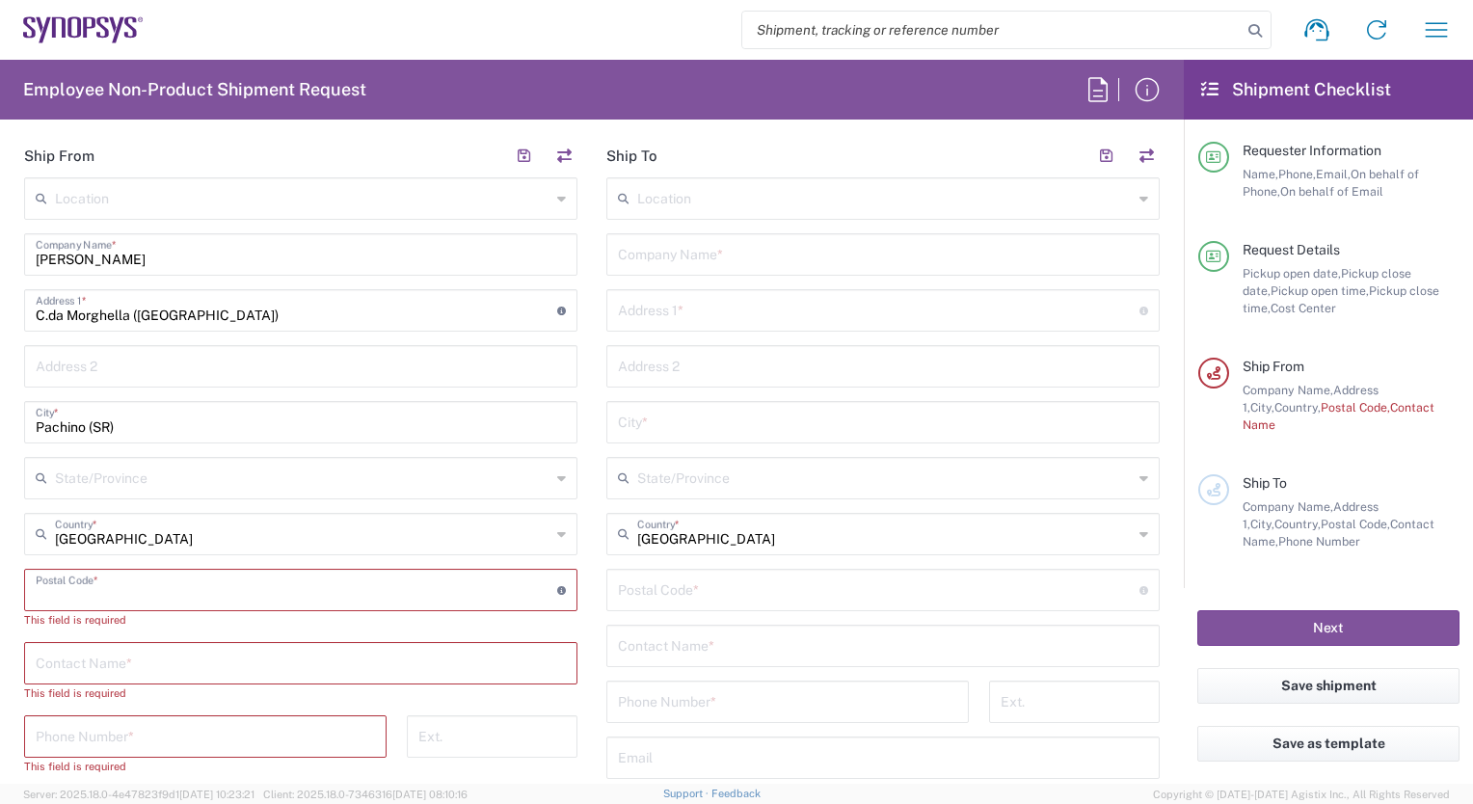
paste input "96018"
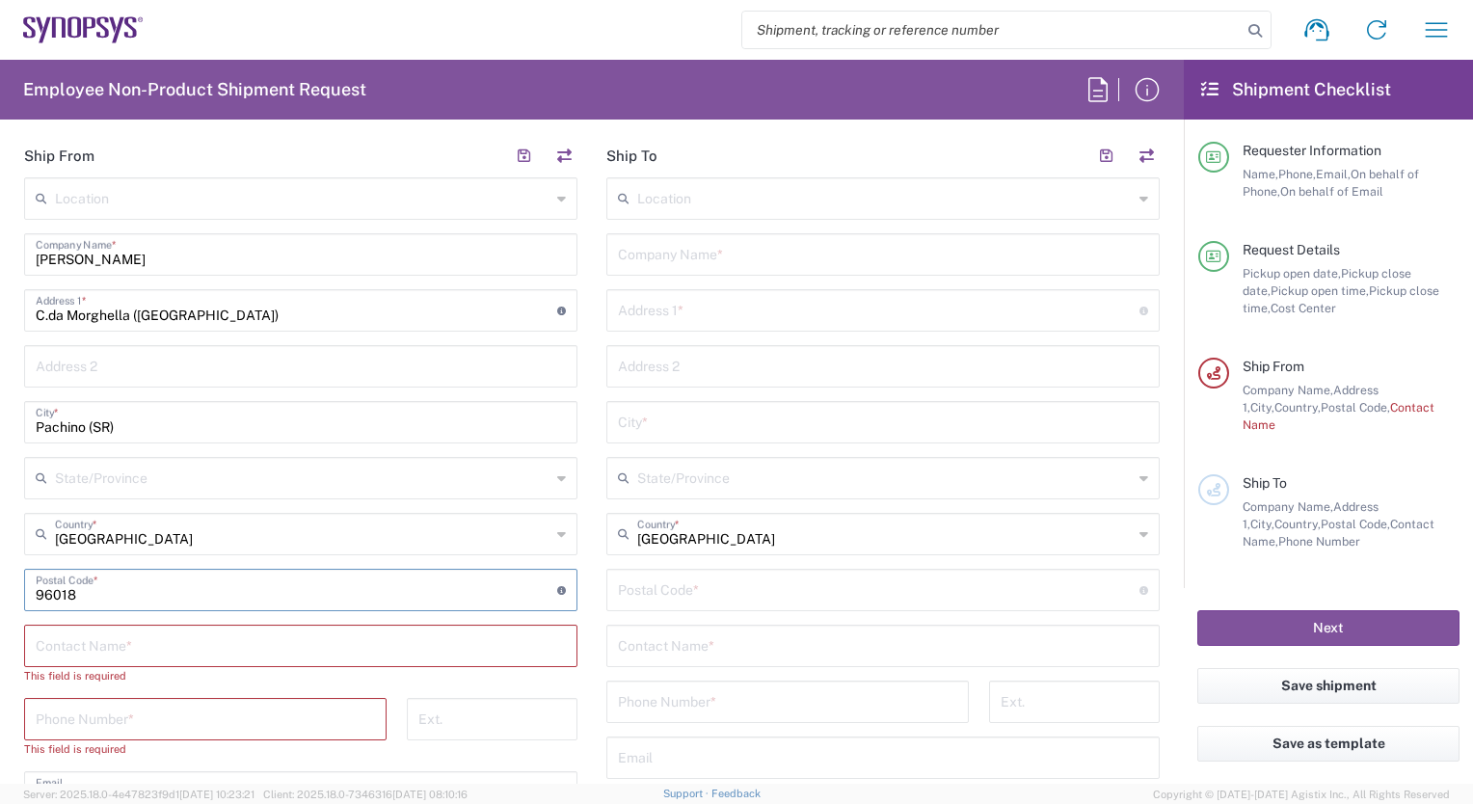
type input "96018"
click at [55, 644] on input "text" at bounding box center [301, 645] width 530 height 34
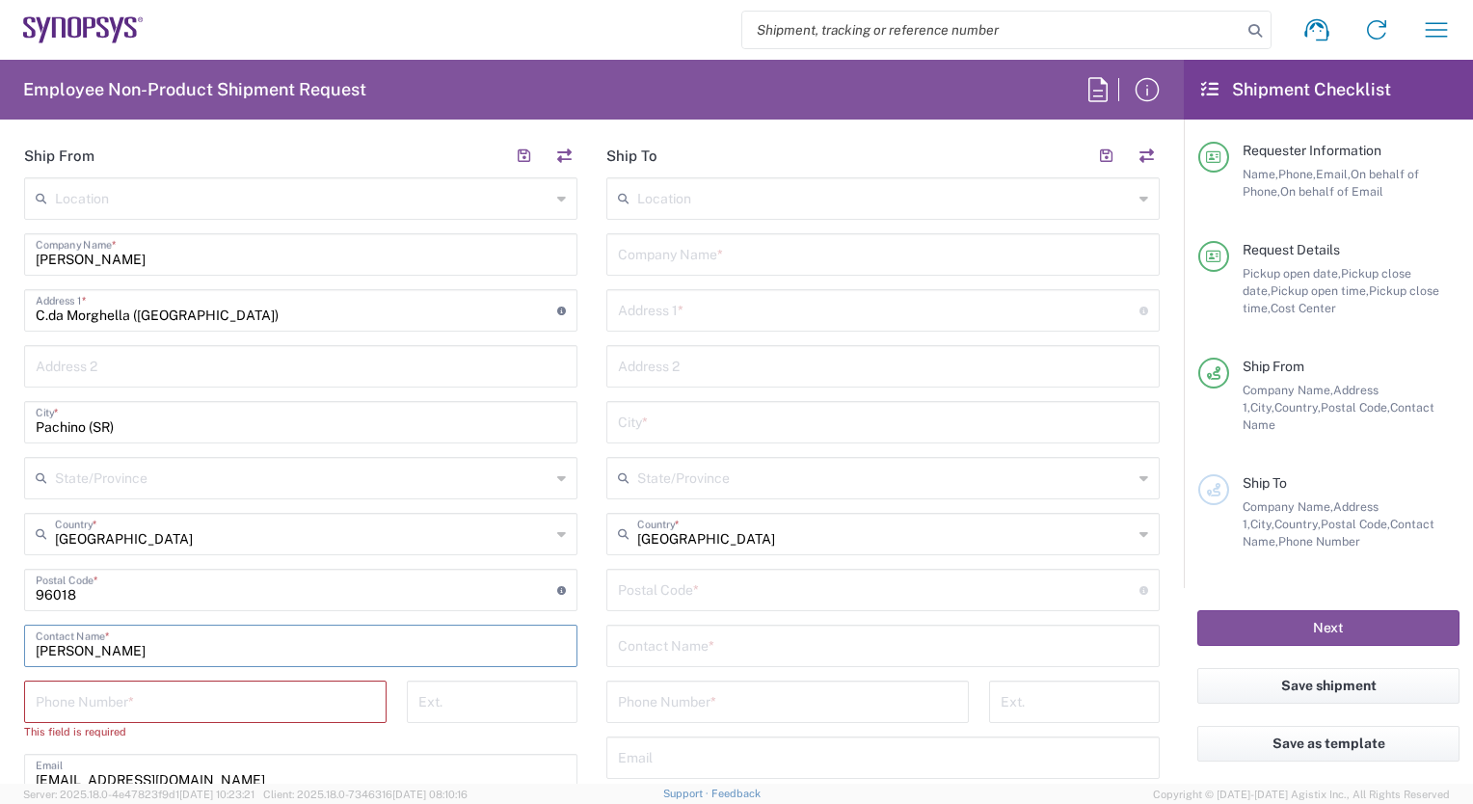
type input "[PERSON_NAME]"
click at [41, 700] on input "tel" at bounding box center [205, 701] width 339 height 34
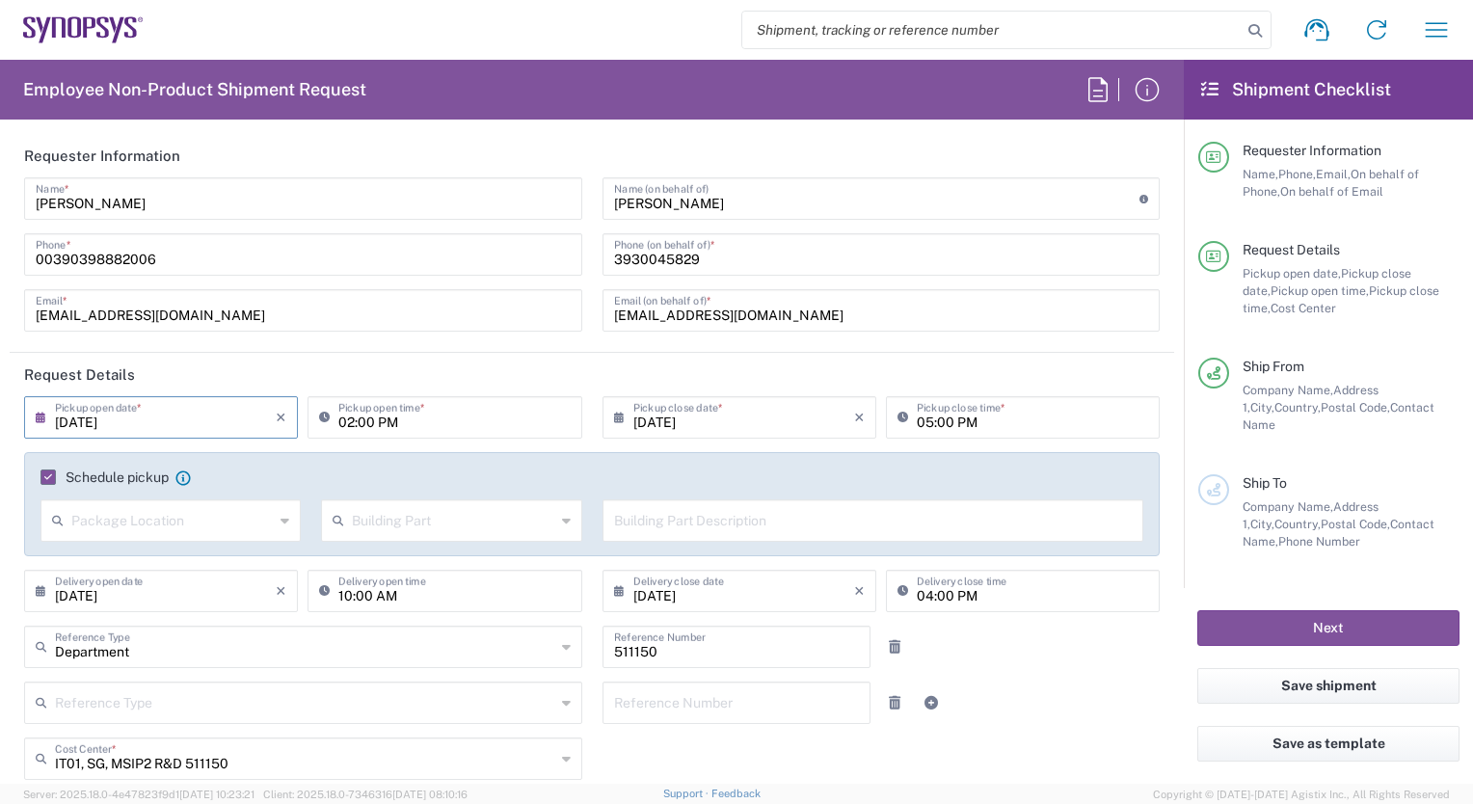
scroll to position [0, 0]
drag, startPoint x: 712, startPoint y: 256, endPoint x: 602, endPoint y: 260, distance: 110.0
click at [603, 260] on div "[PHONE_NUMBER] Phone (on behalf of) *" at bounding box center [882, 255] width 558 height 42
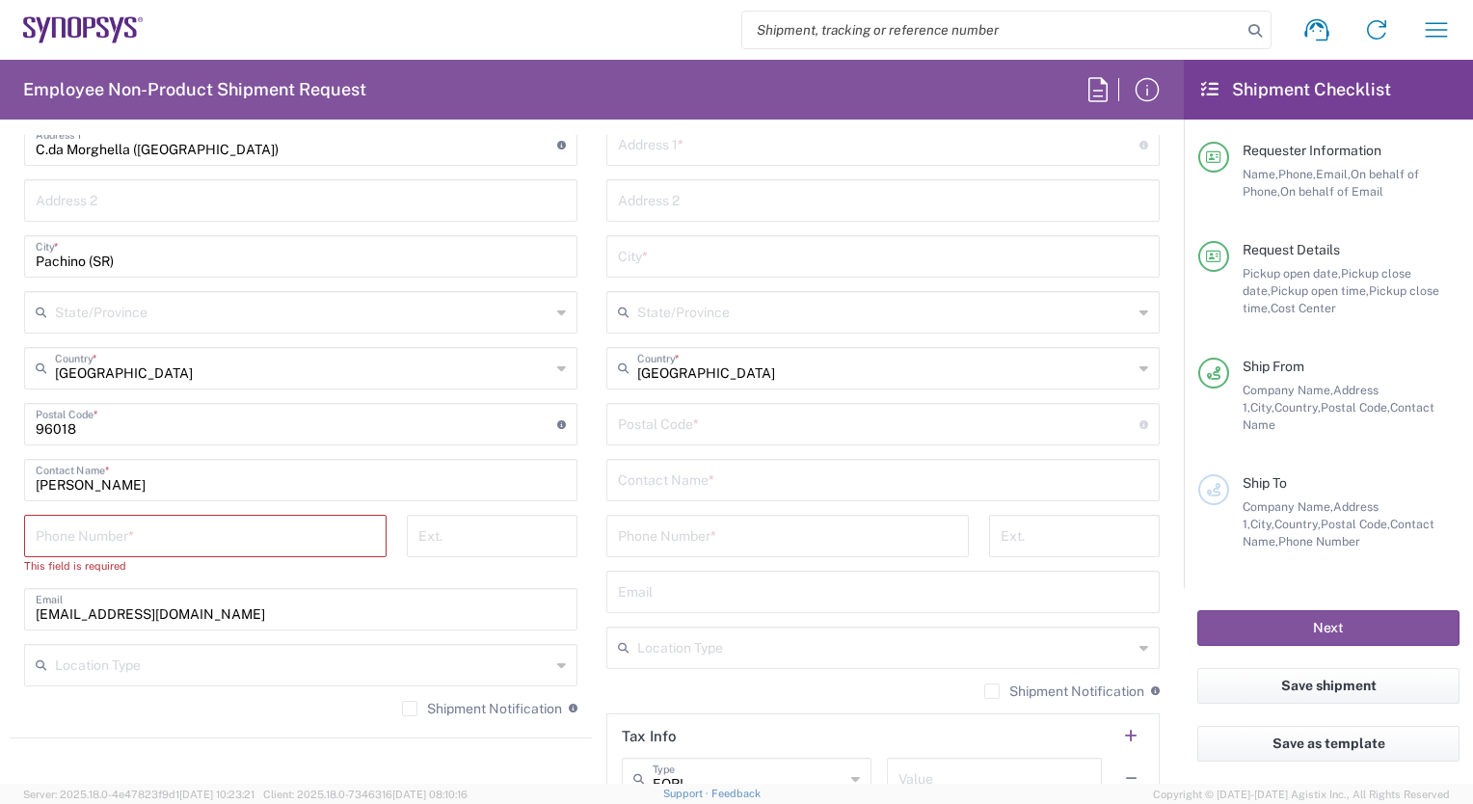
scroll to position [1133, 0]
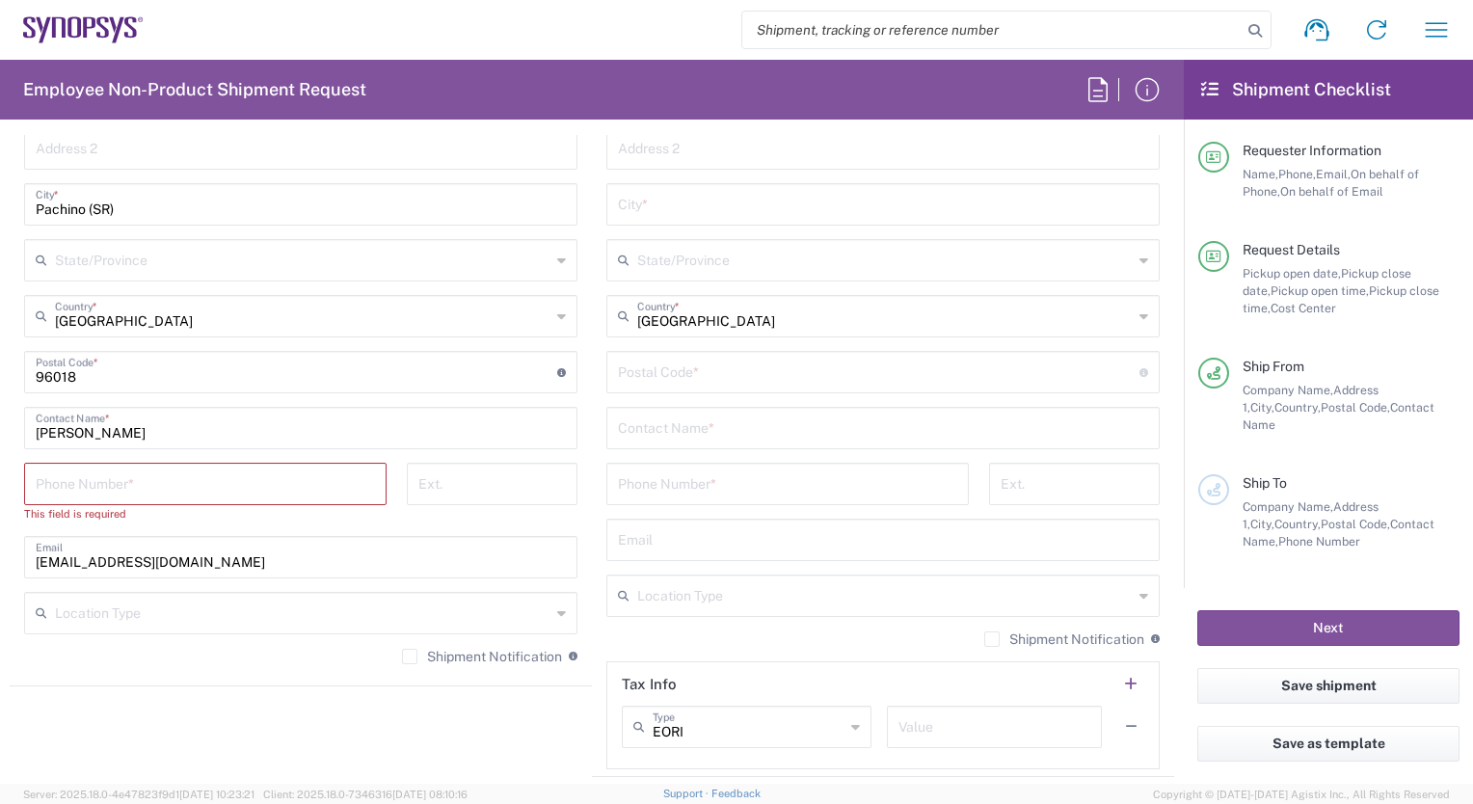
click at [36, 488] on input "tel" at bounding box center [205, 483] width 339 height 34
paste input "3930045829"
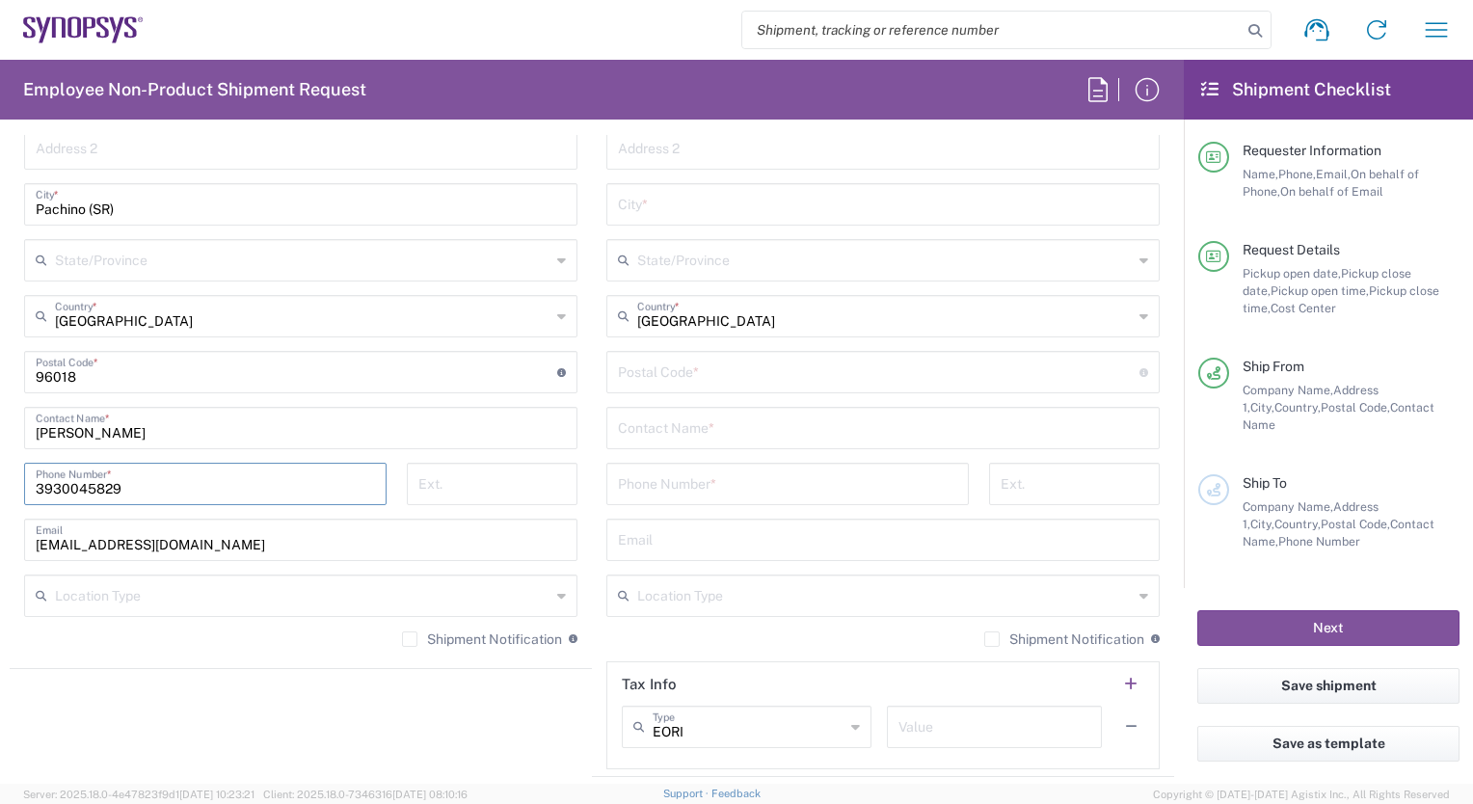
type input "3930045829"
drag, startPoint x: 208, startPoint y: 534, endPoint x: 23, endPoint y: 525, distance: 185.4
click at [24, 525] on div "[EMAIL_ADDRESS][DOMAIN_NAME] Email" at bounding box center [300, 540] width 553 height 42
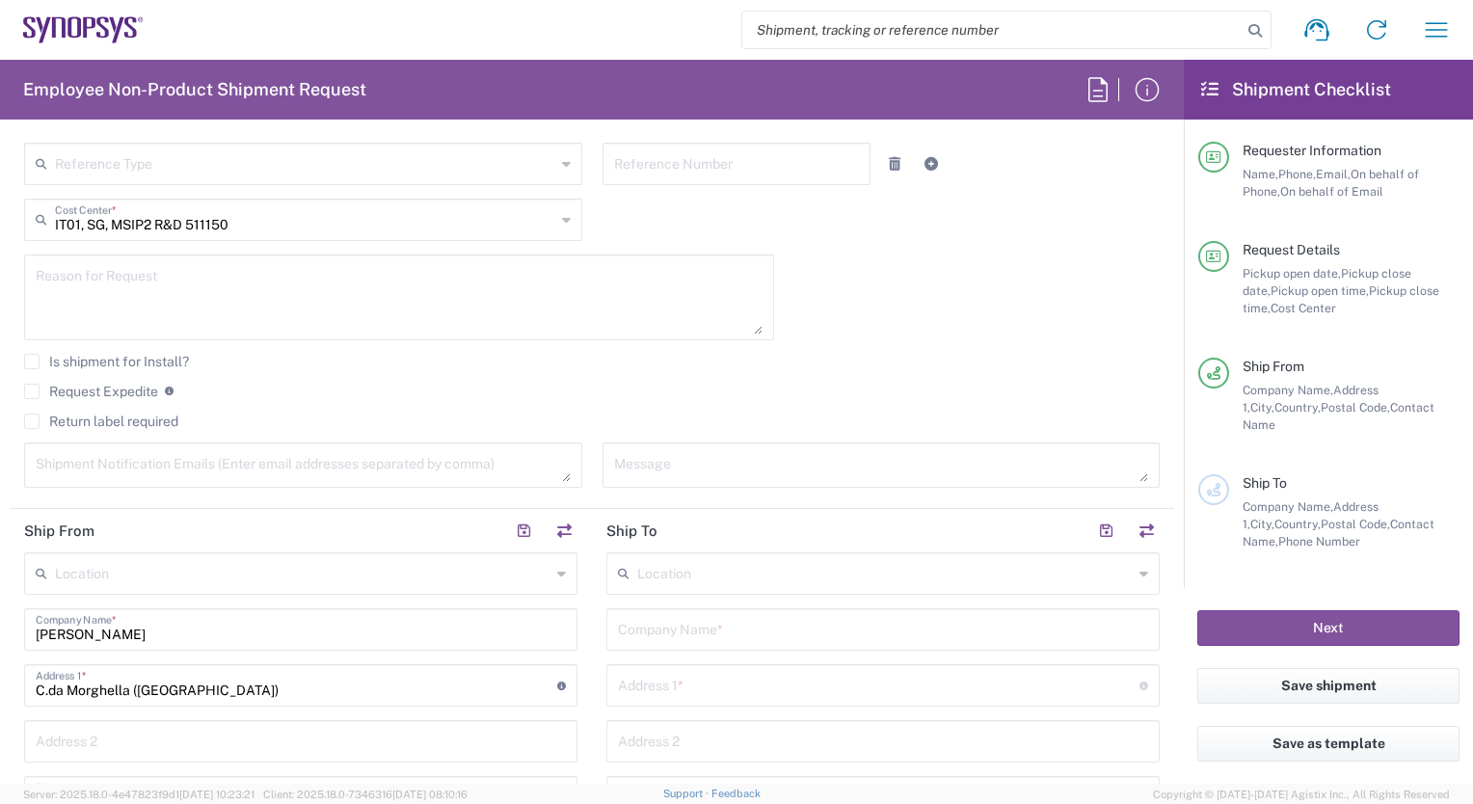
scroll to position [721, 0]
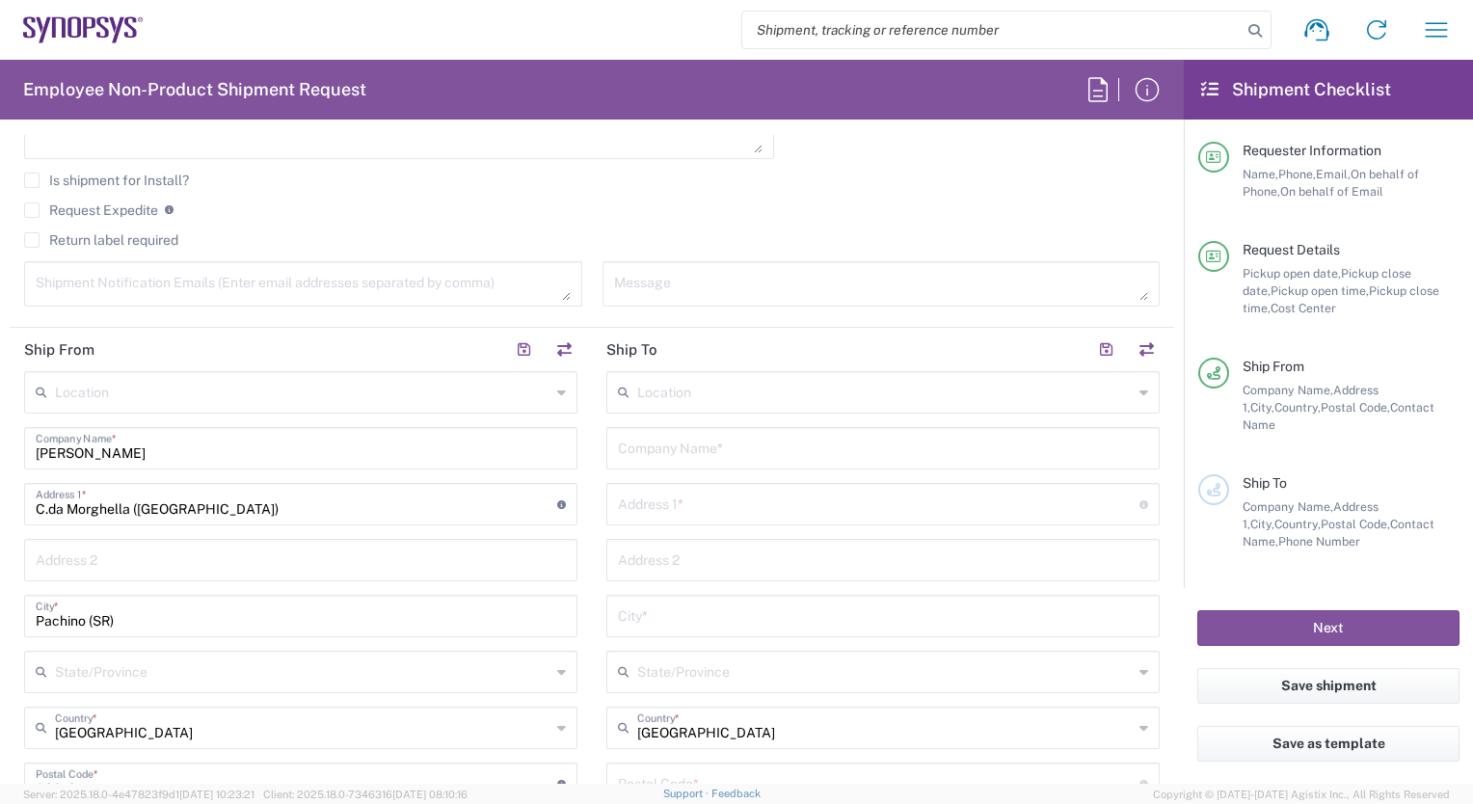
click at [637, 391] on input "text" at bounding box center [885, 391] width 496 height 34
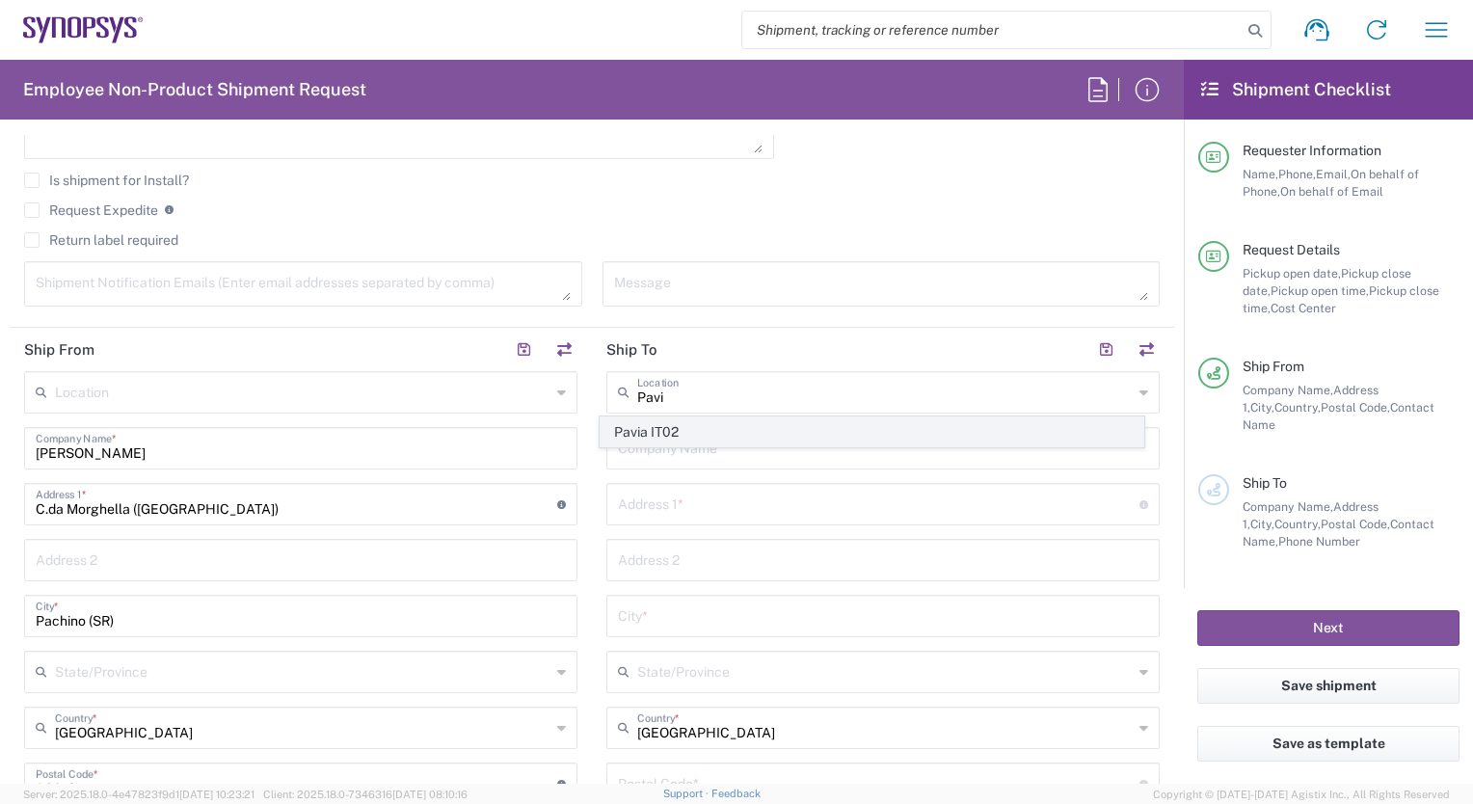
click at [652, 431] on span "Pavia IT02" at bounding box center [872, 433] width 542 height 30
type input "Pavia IT02"
type input "Synopsys SRL"
type input "[STREET_ADDRESS]"
type input "[GEOGRAPHIC_DATA]"
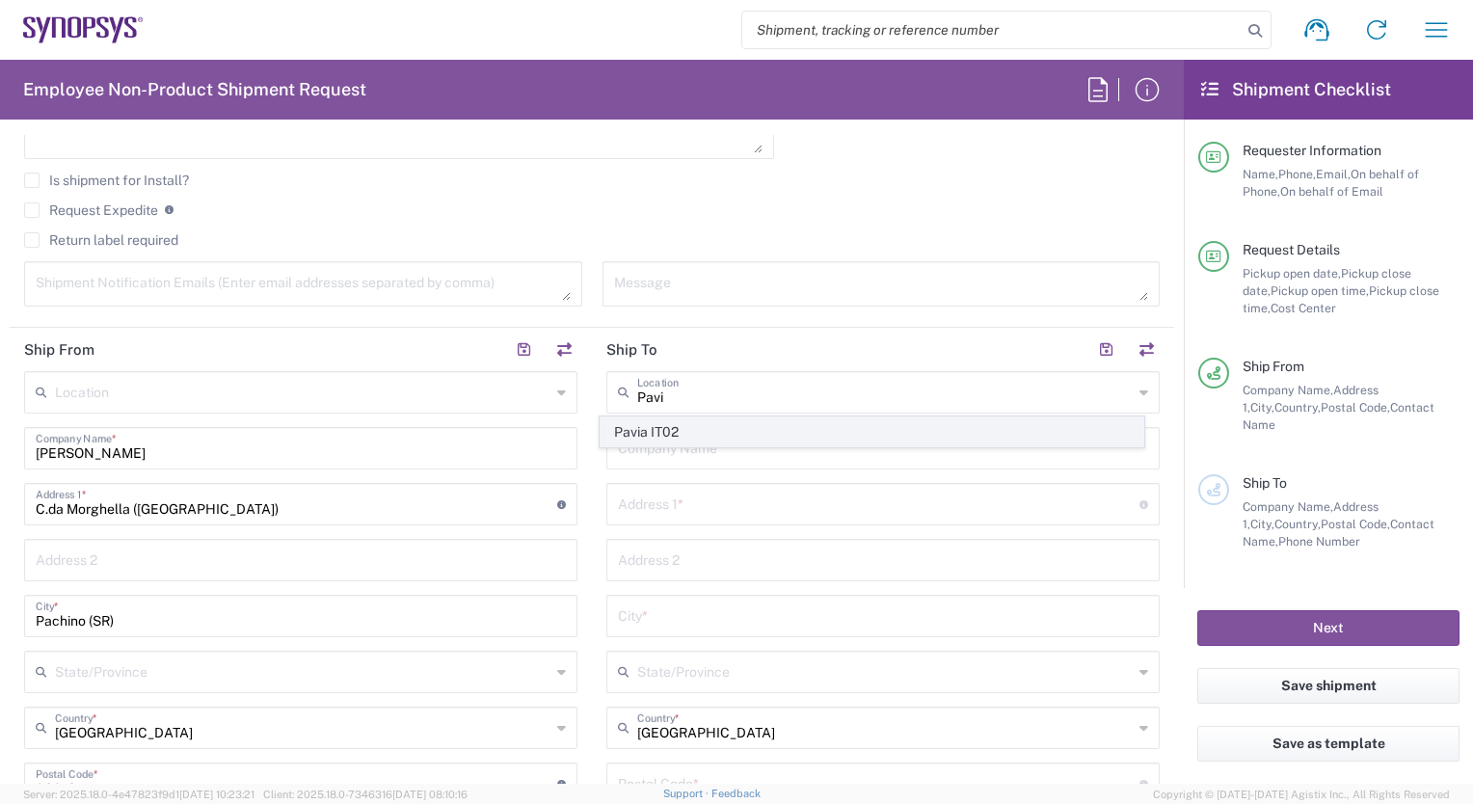
type input "27100"
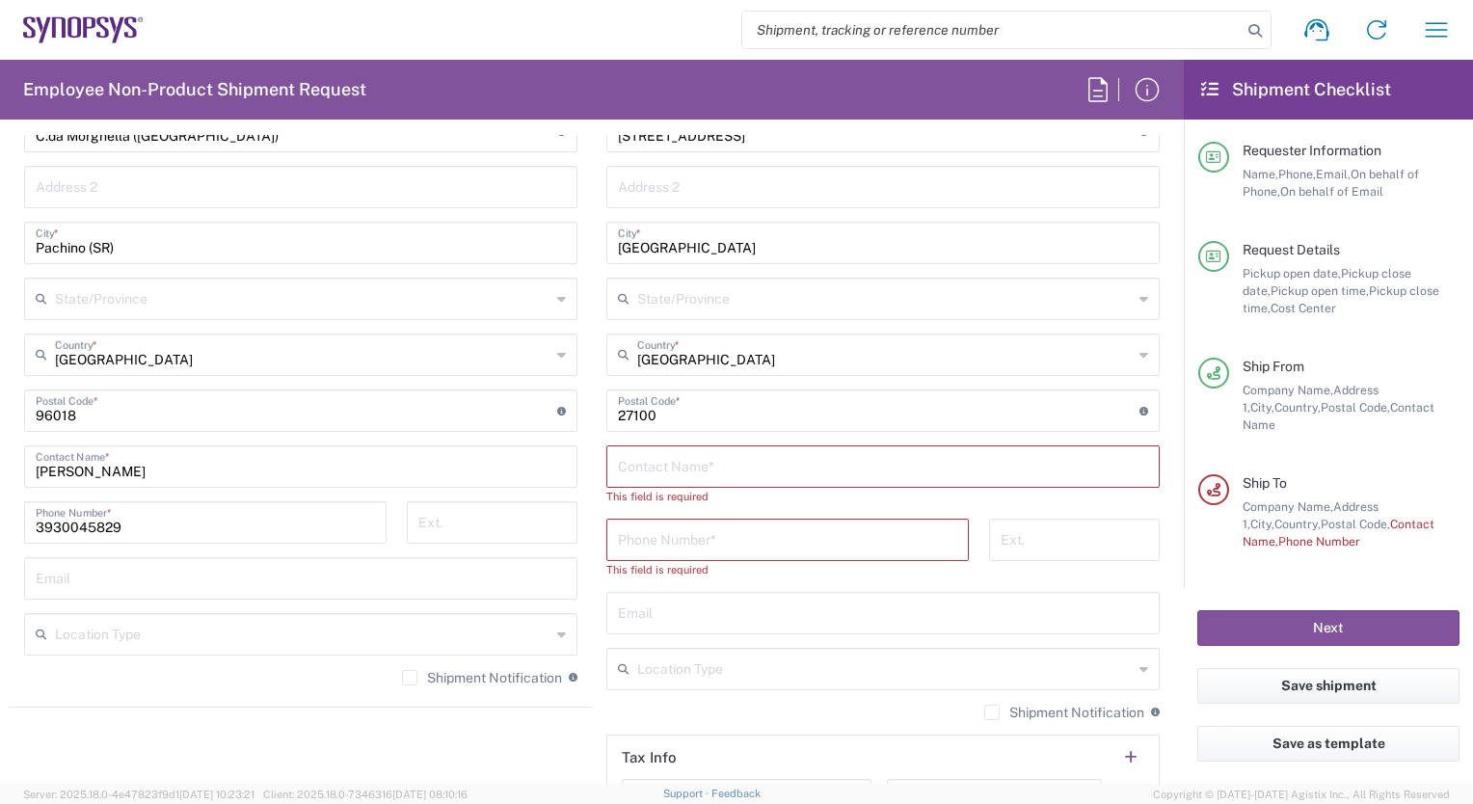
scroll to position [1107, 0]
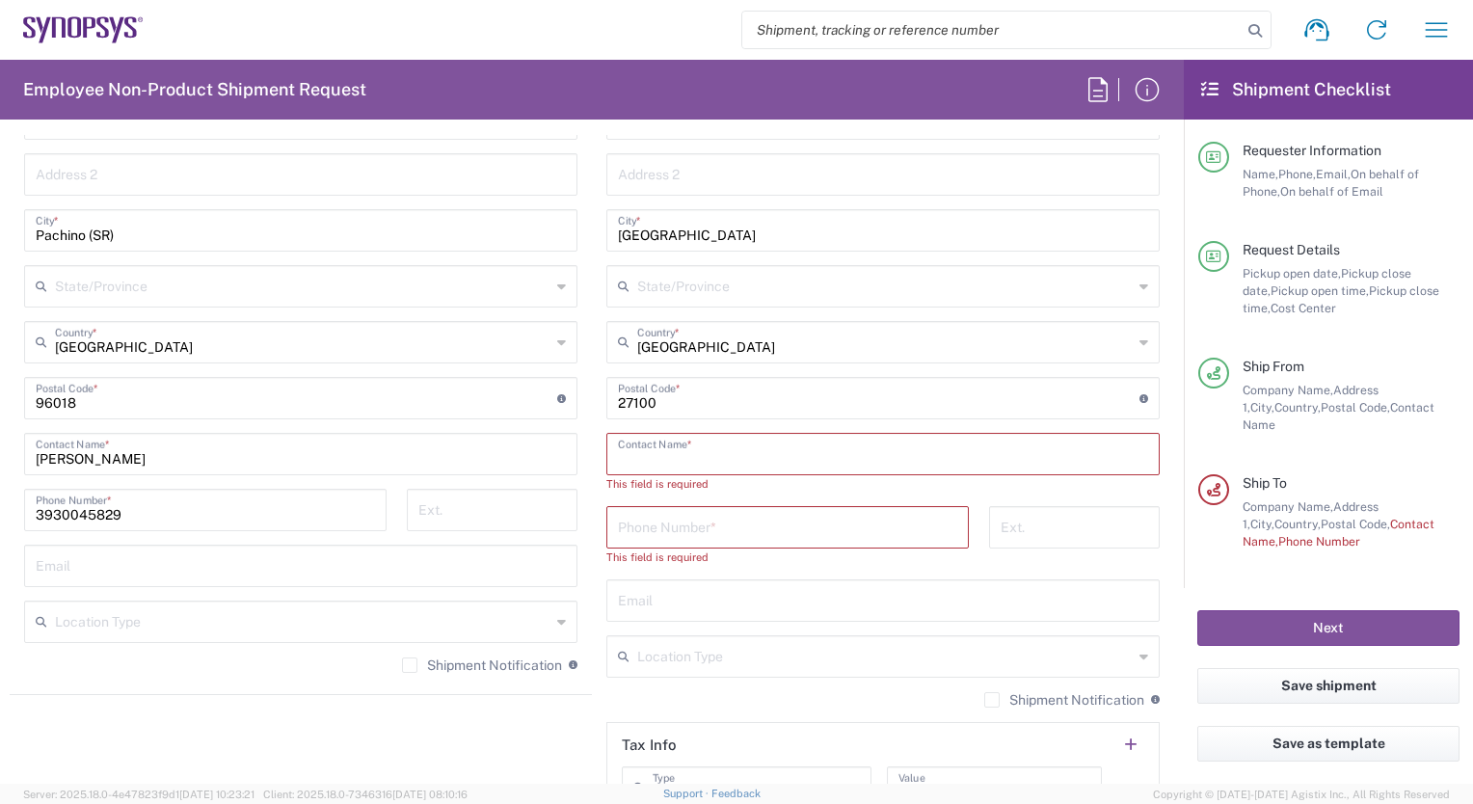
click at [634, 448] on input "text" at bounding box center [883, 453] width 530 height 34
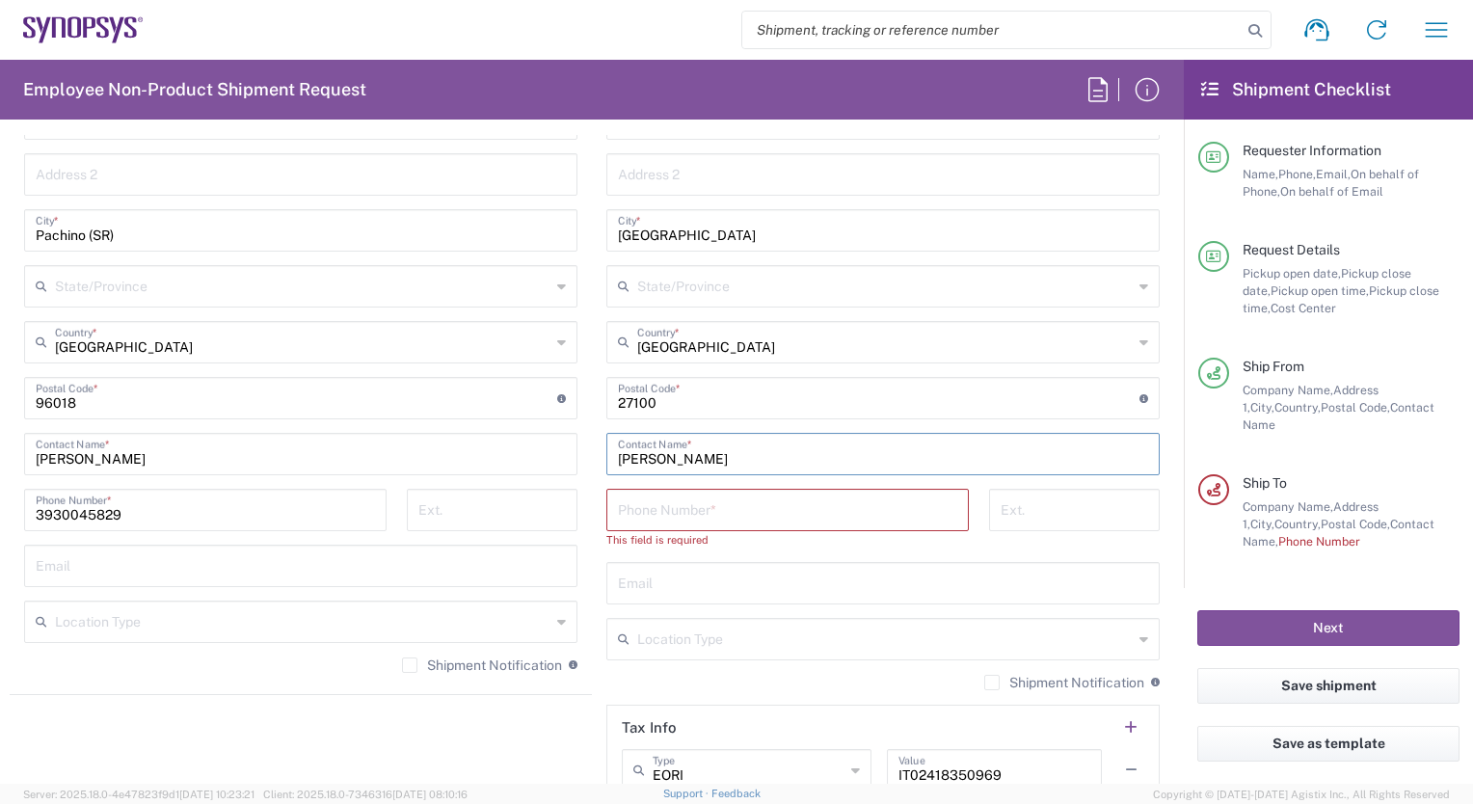
type input "[PERSON_NAME]"
click at [640, 512] on input "tel" at bounding box center [787, 509] width 339 height 34
type input "3897818660"
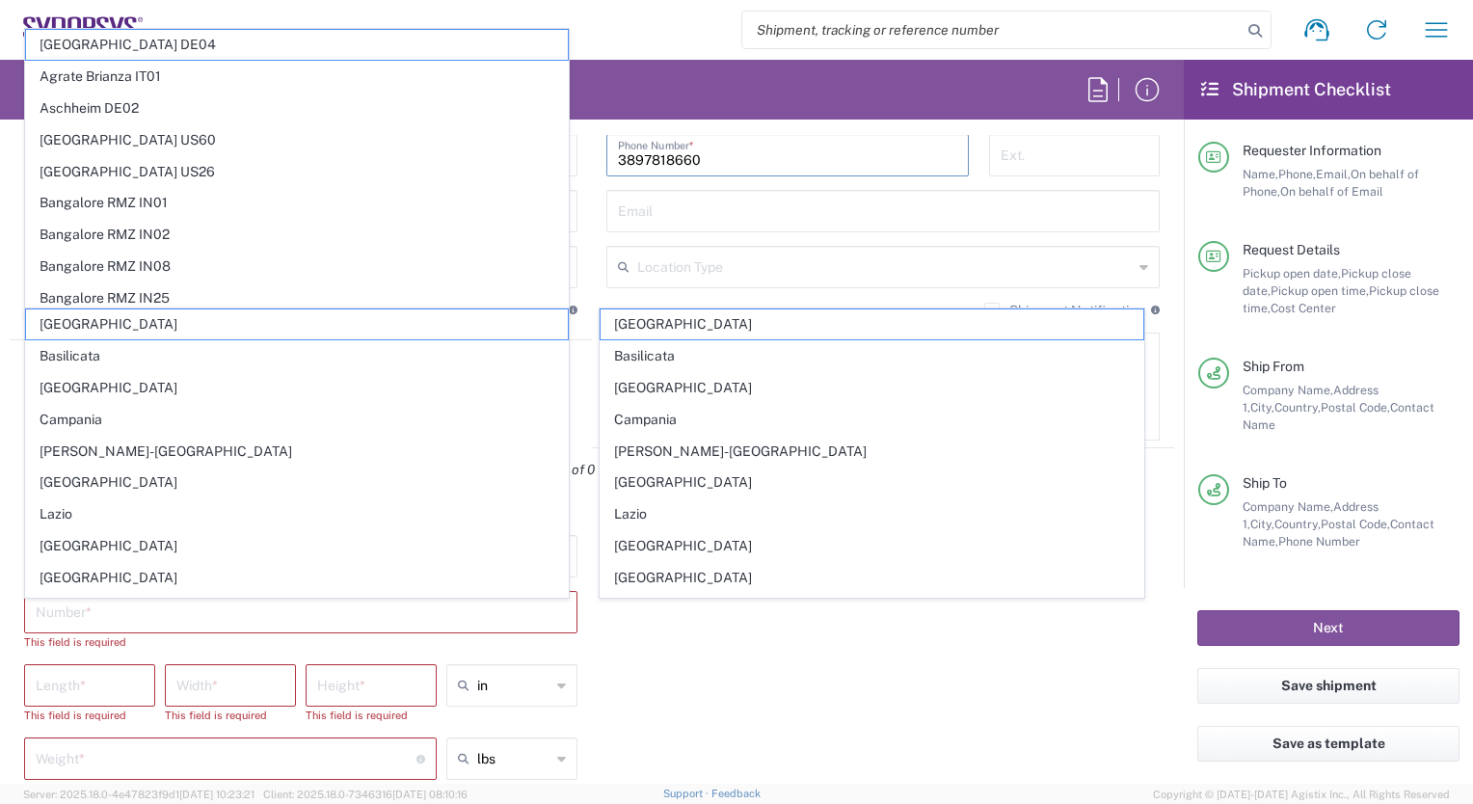
scroll to position [895, 0]
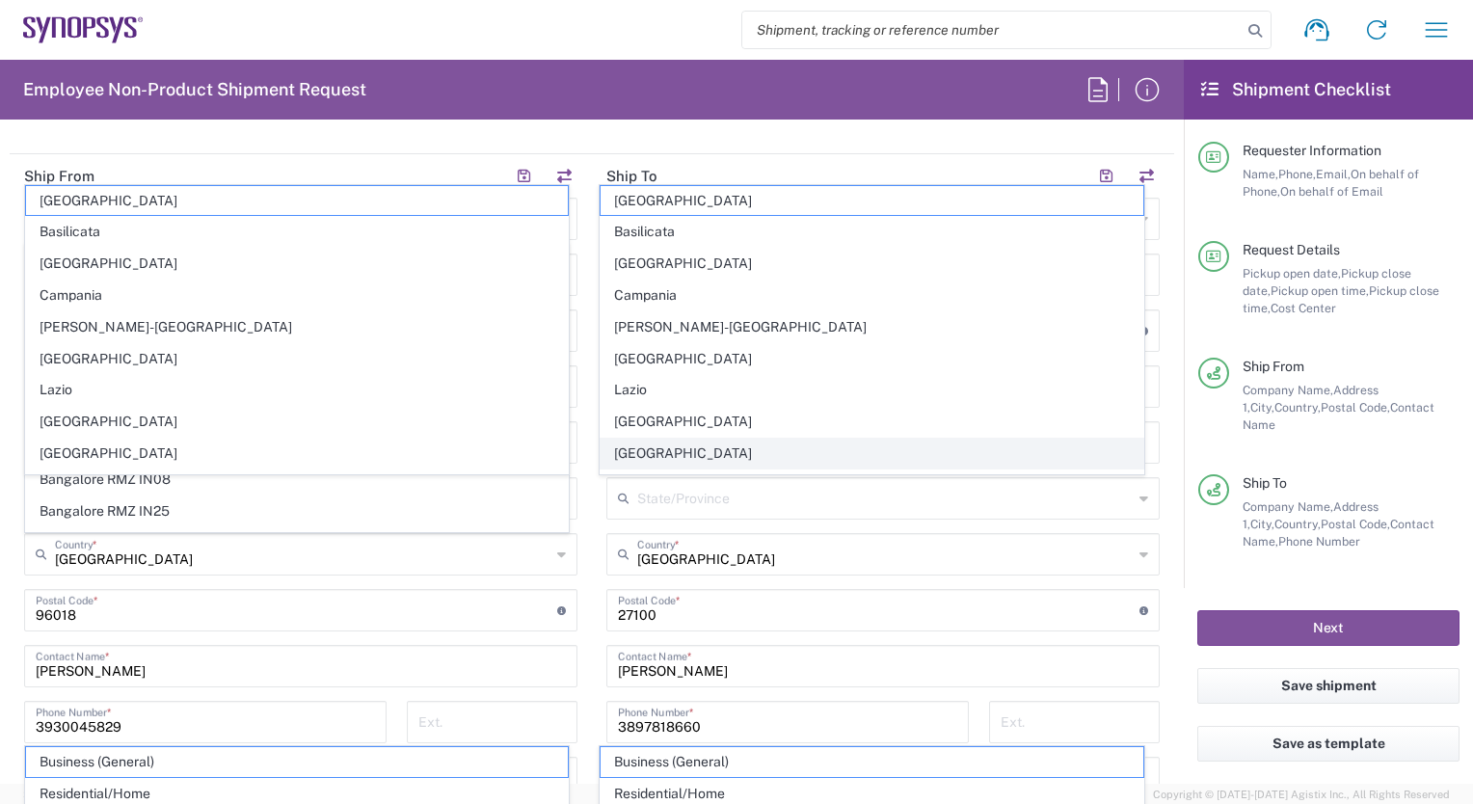
click at [688, 448] on span "[GEOGRAPHIC_DATA]" at bounding box center [872, 454] width 542 height 30
type input "[GEOGRAPHIC_DATA]"
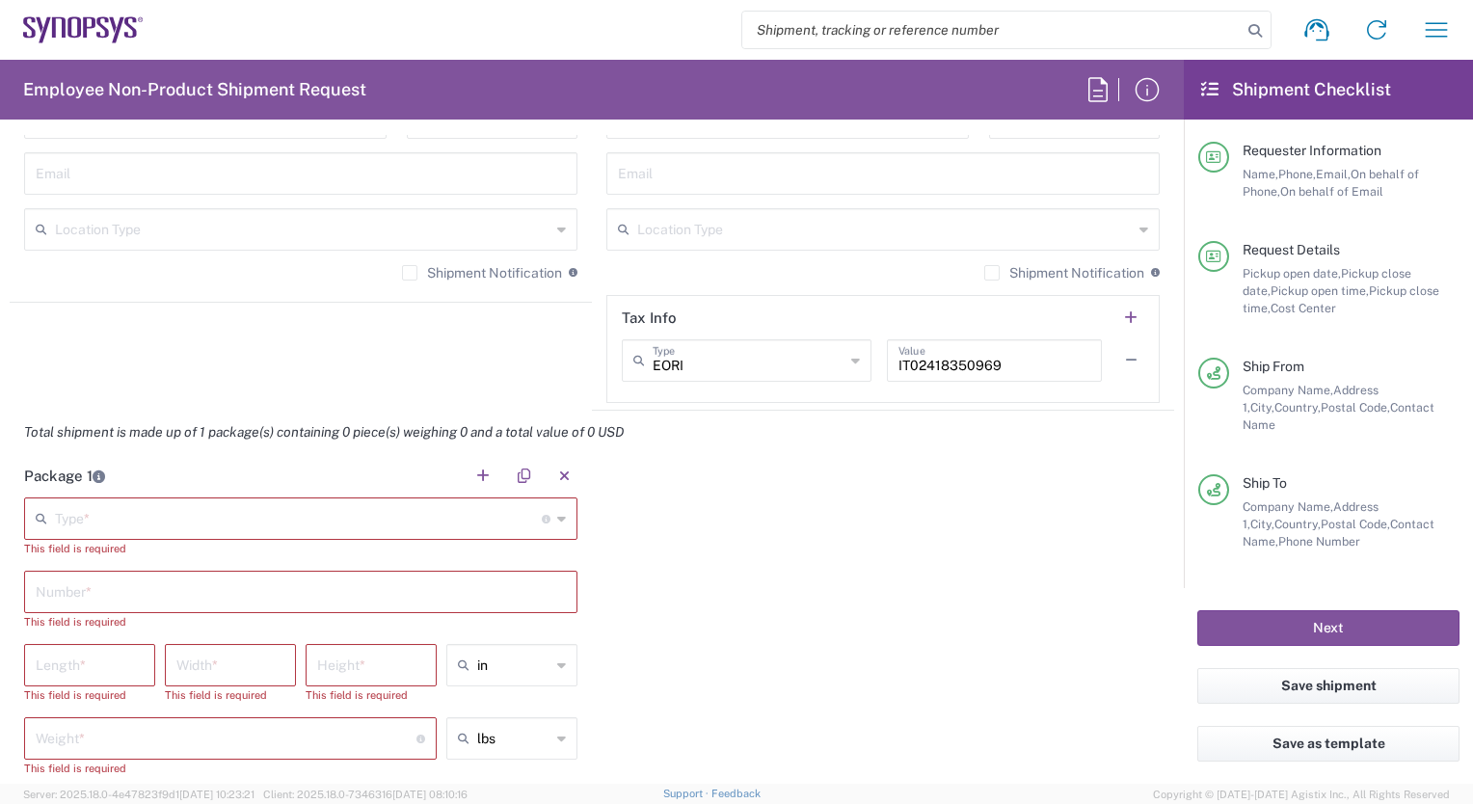
scroll to position [1589, 0]
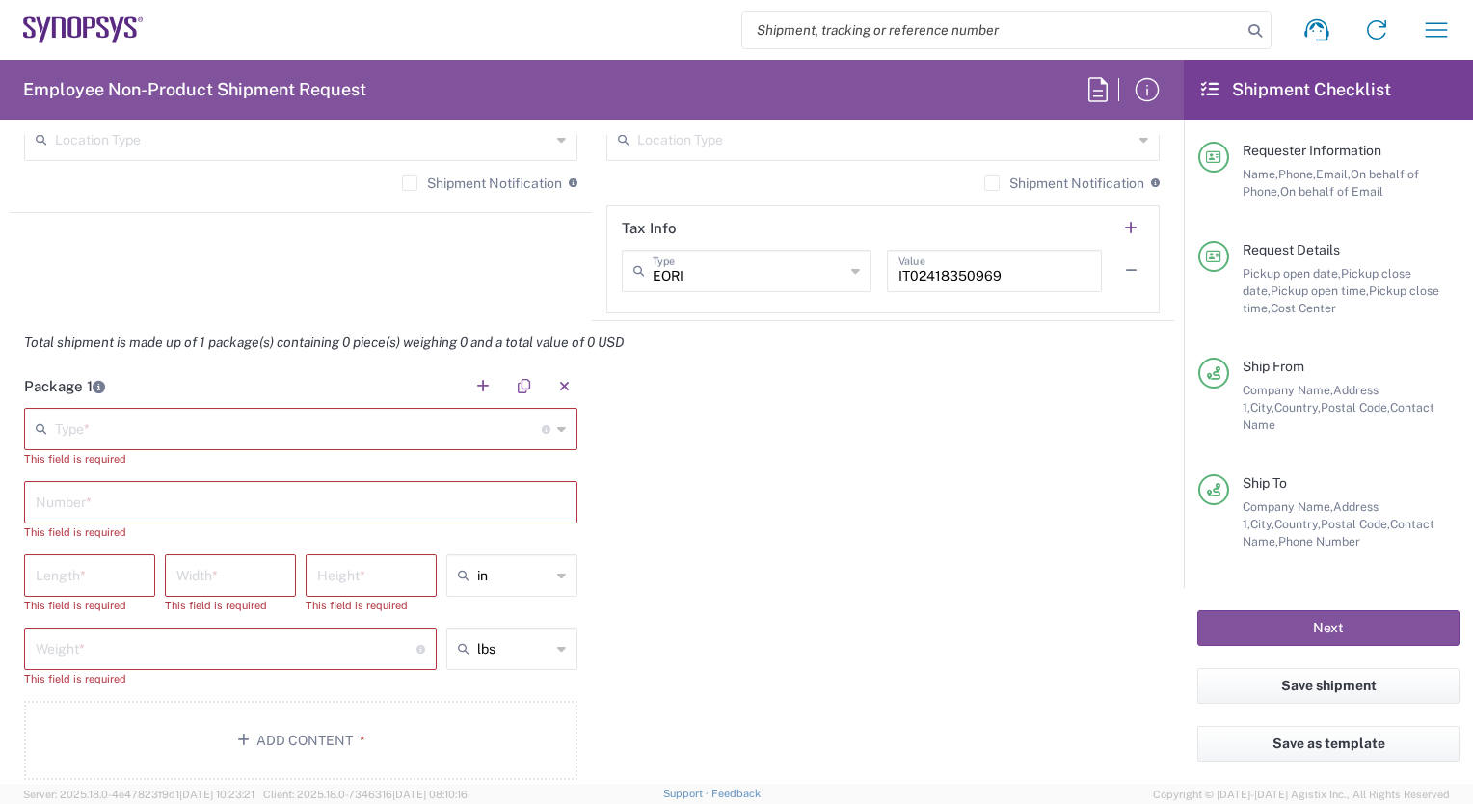
click at [84, 425] on input "text" at bounding box center [298, 428] width 487 height 34
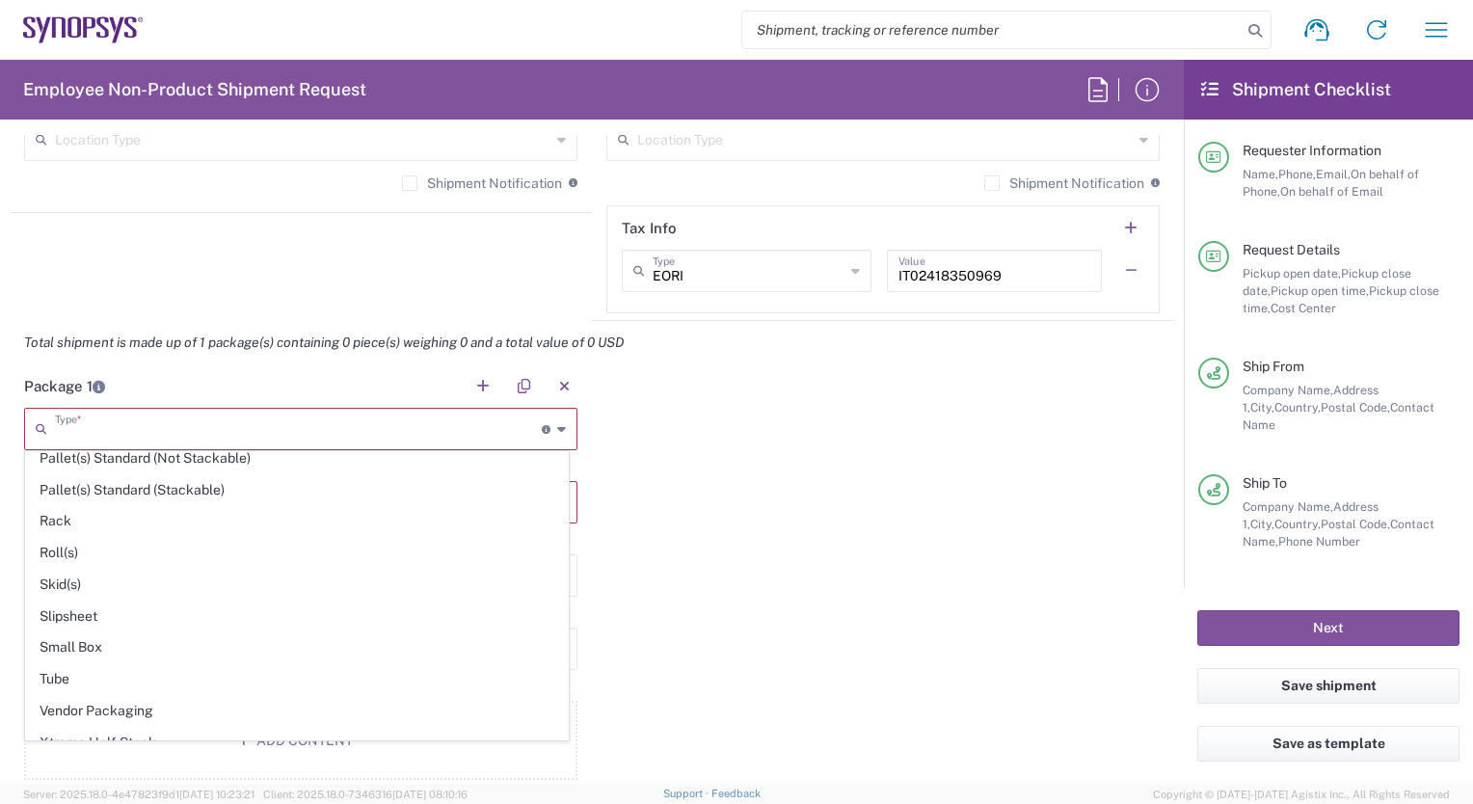
scroll to position [898, 0]
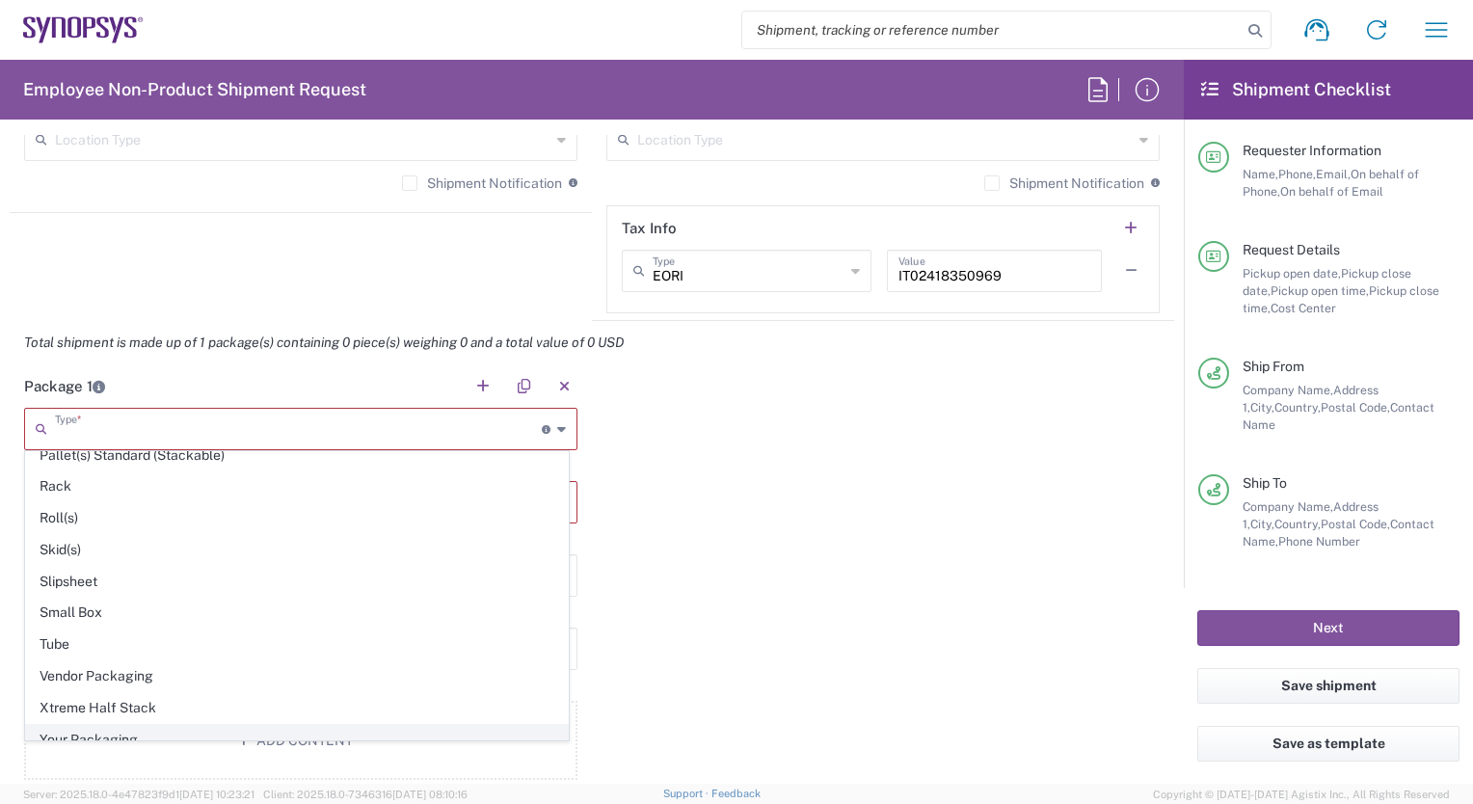
click at [344, 729] on span "Your Packaging" at bounding box center [297, 740] width 542 height 30
type input "Your Packaging"
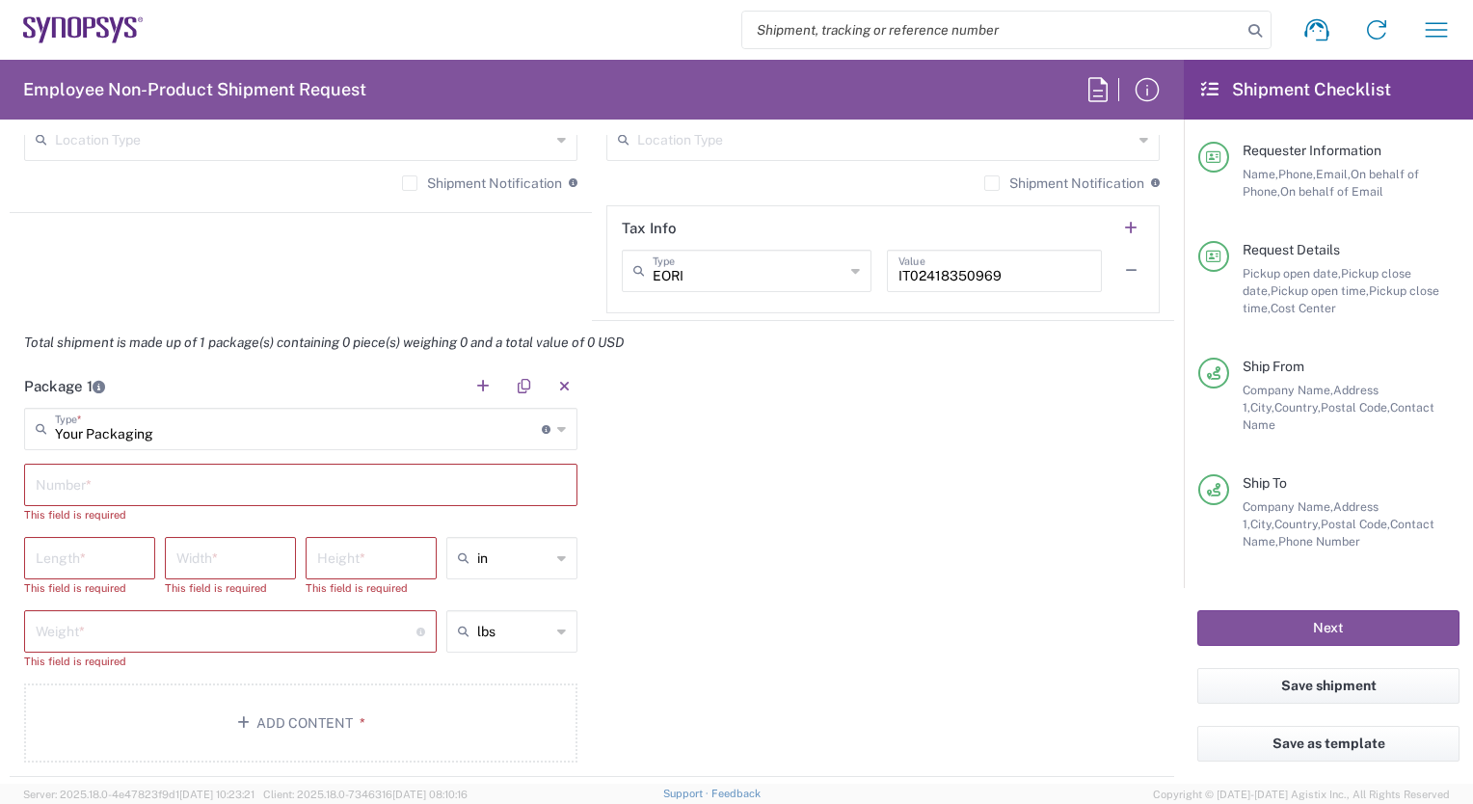
click at [166, 484] on input "text" at bounding box center [301, 484] width 530 height 34
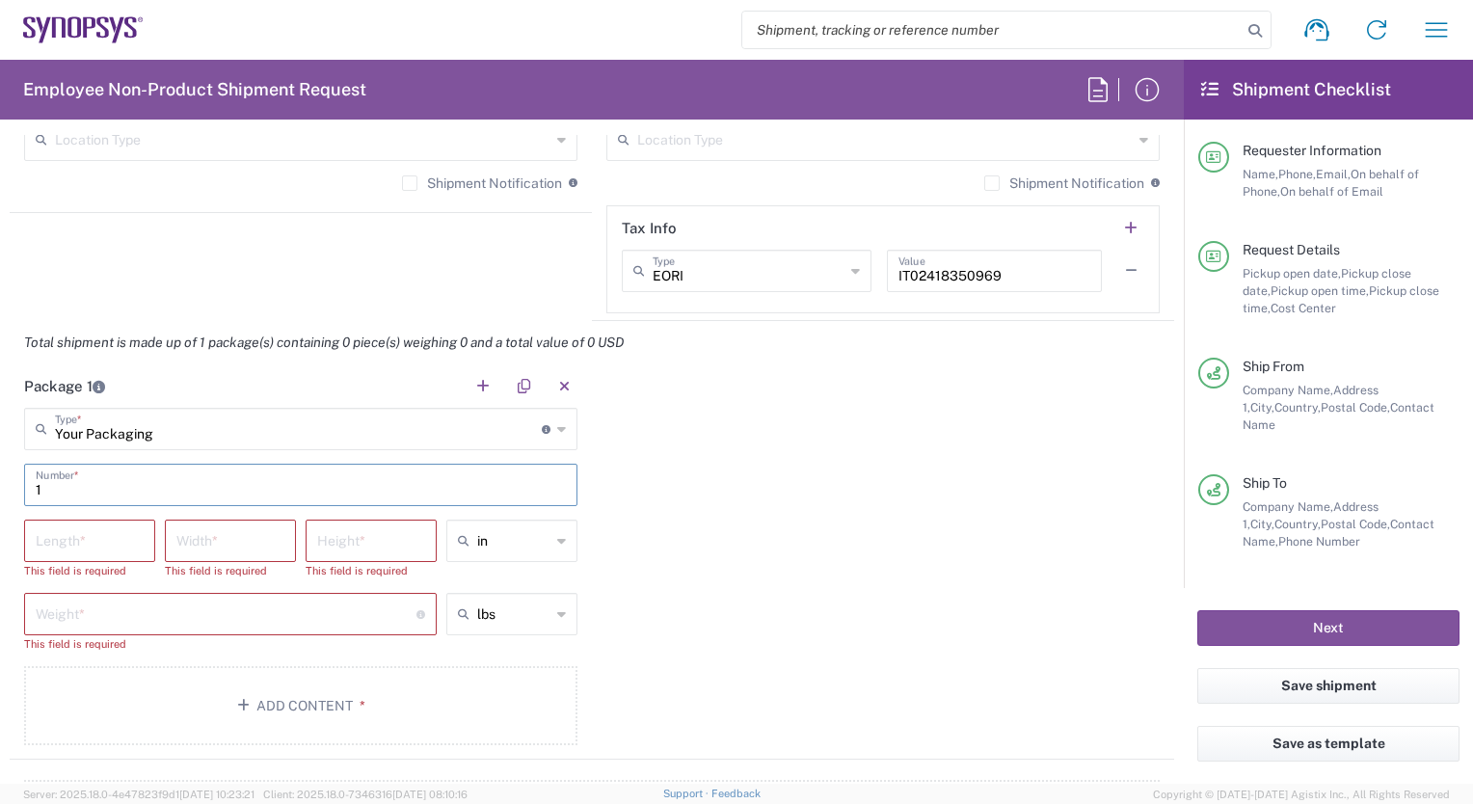
type input "1"
click at [114, 534] on input "number" at bounding box center [90, 540] width 108 height 34
click at [557, 534] on icon at bounding box center [561, 541] width 9 height 31
click at [538, 615] on span "cm" at bounding box center [505, 611] width 125 height 30
type input "cm"
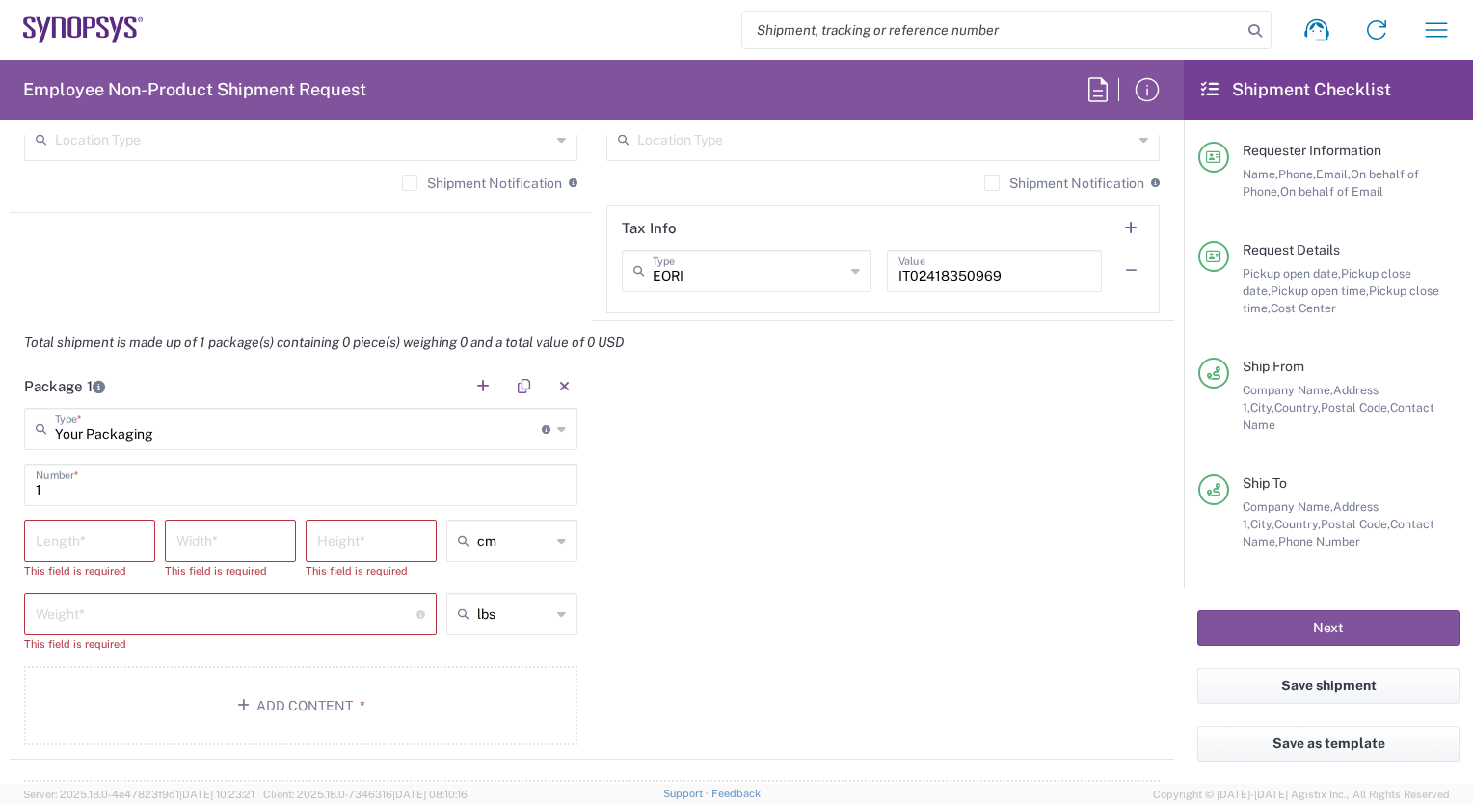
click at [125, 534] on input "number" at bounding box center [90, 540] width 108 height 34
type input "30"
click at [223, 537] on input "number" at bounding box center [230, 540] width 108 height 34
type input "20"
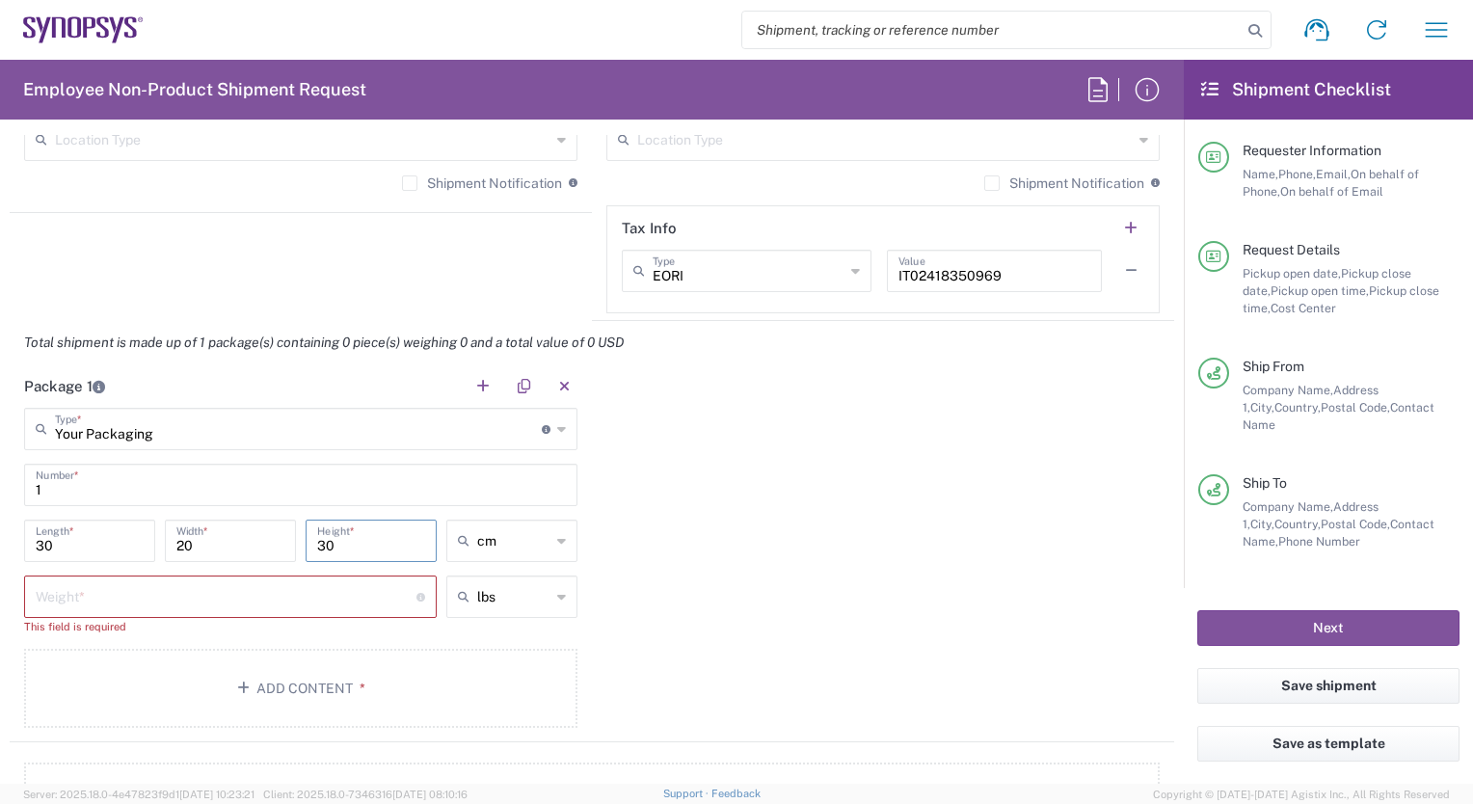
type input "30"
click at [557, 592] on icon at bounding box center [561, 596] width 9 height 31
click at [517, 665] on span "kgs" at bounding box center [505, 667] width 125 height 30
type input "kgs"
click at [193, 592] on input "number" at bounding box center [226, 596] width 381 height 34
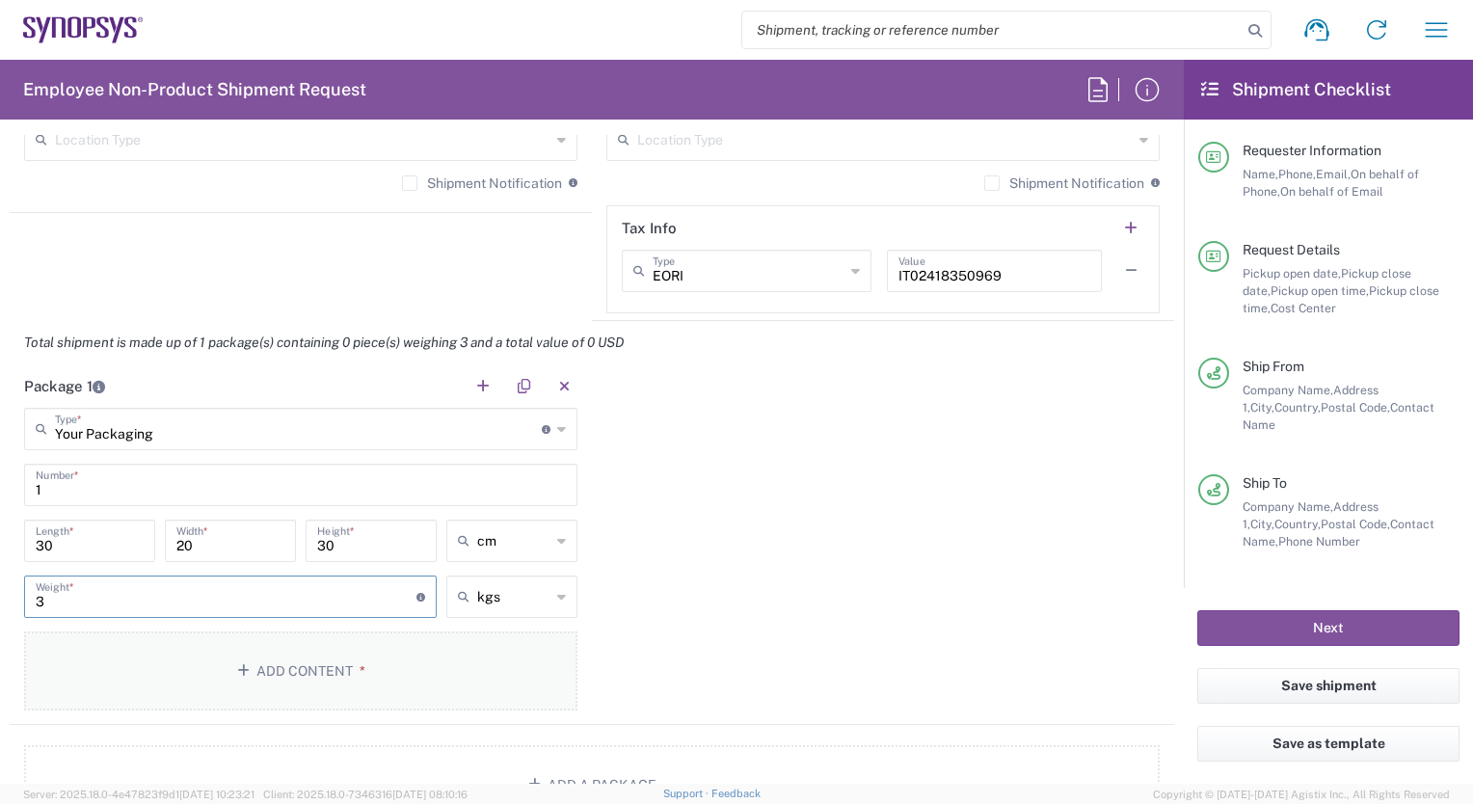
type input "3"
click at [311, 661] on button "Add Content *" at bounding box center [300, 671] width 553 height 79
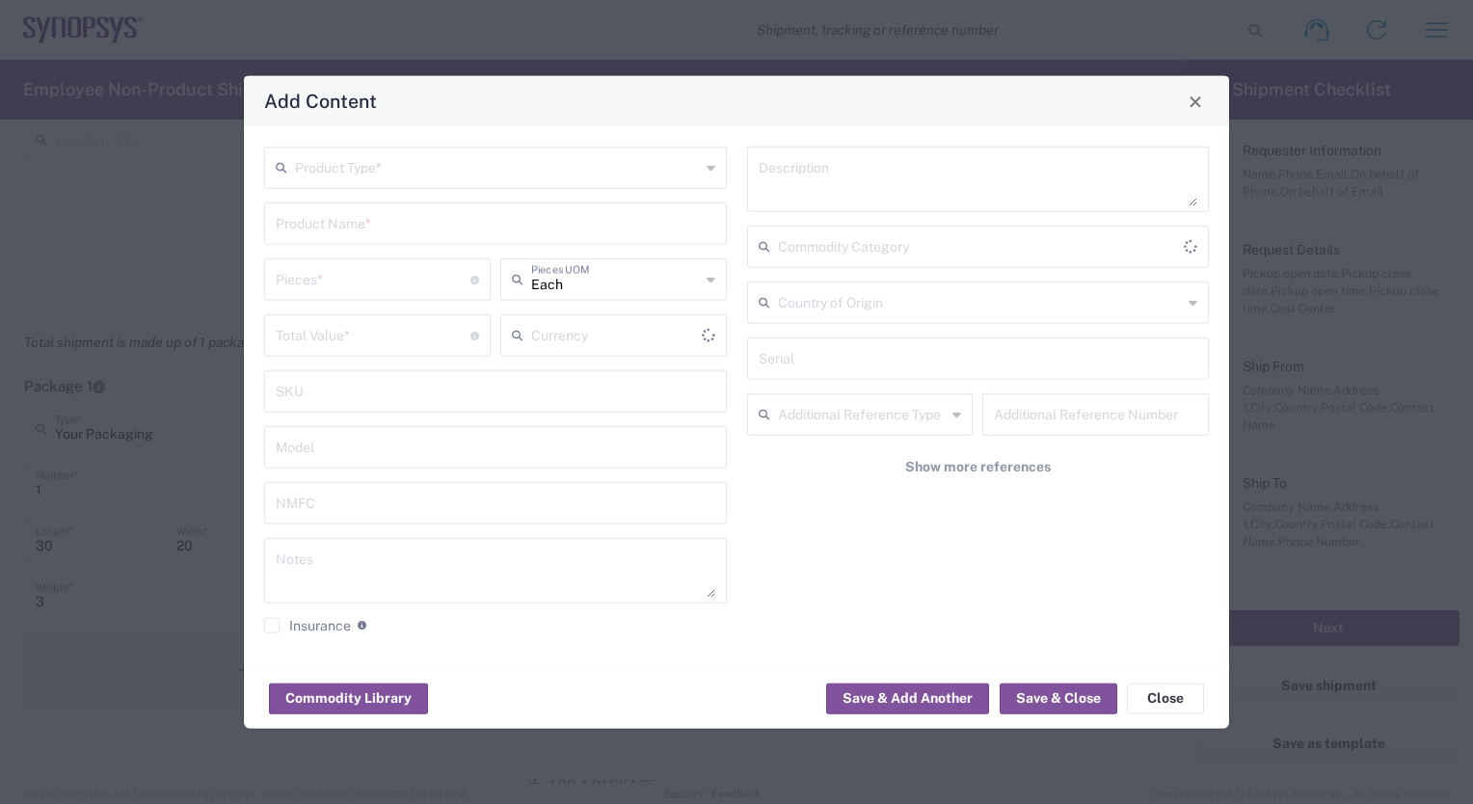
type input "US Dollar"
click at [339, 175] on input "text" at bounding box center [497, 166] width 405 height 34
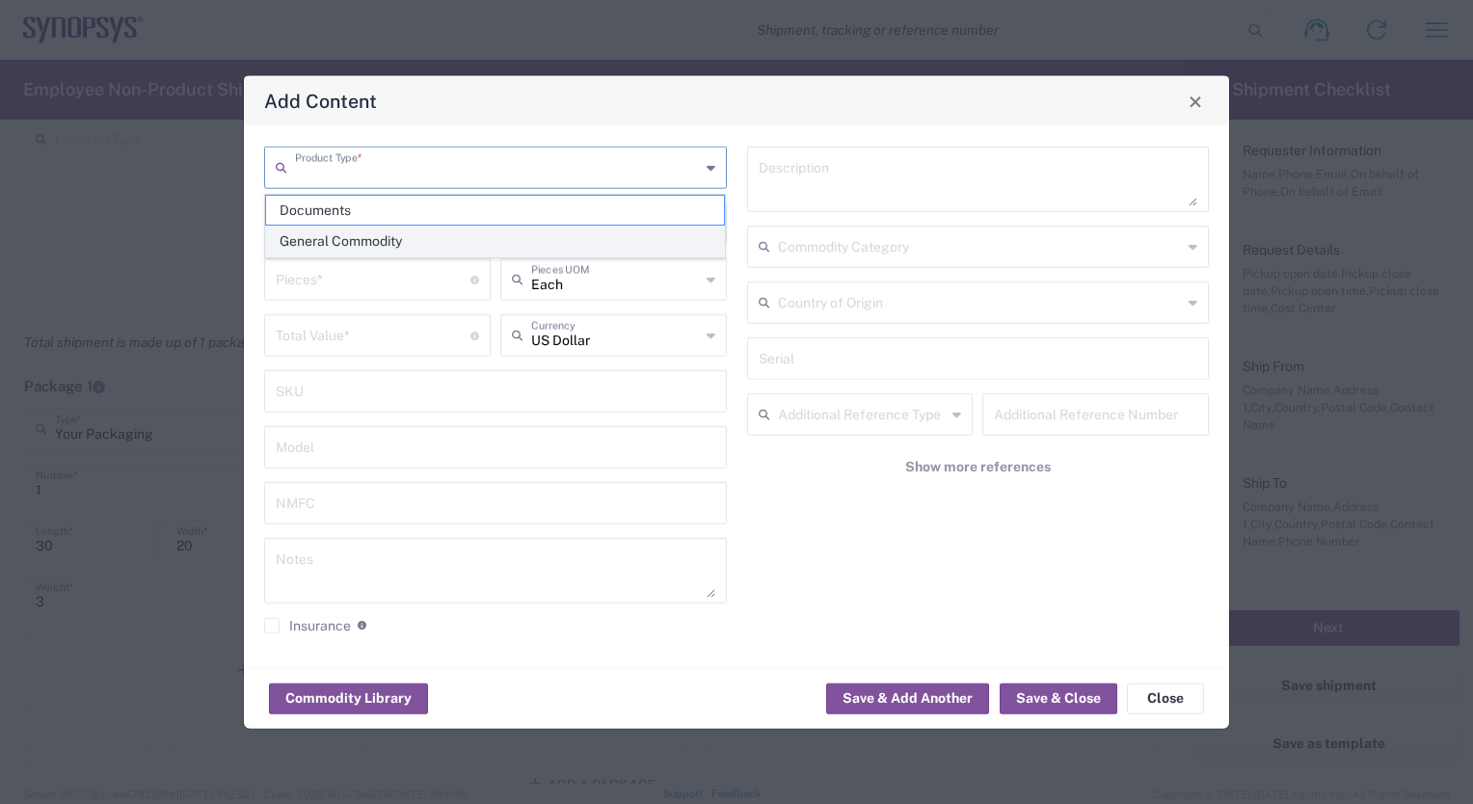
click at [344, 237] on span "General Commodity" at bounding box center [495, 242] width 459 height 30
type input "General Commodity"
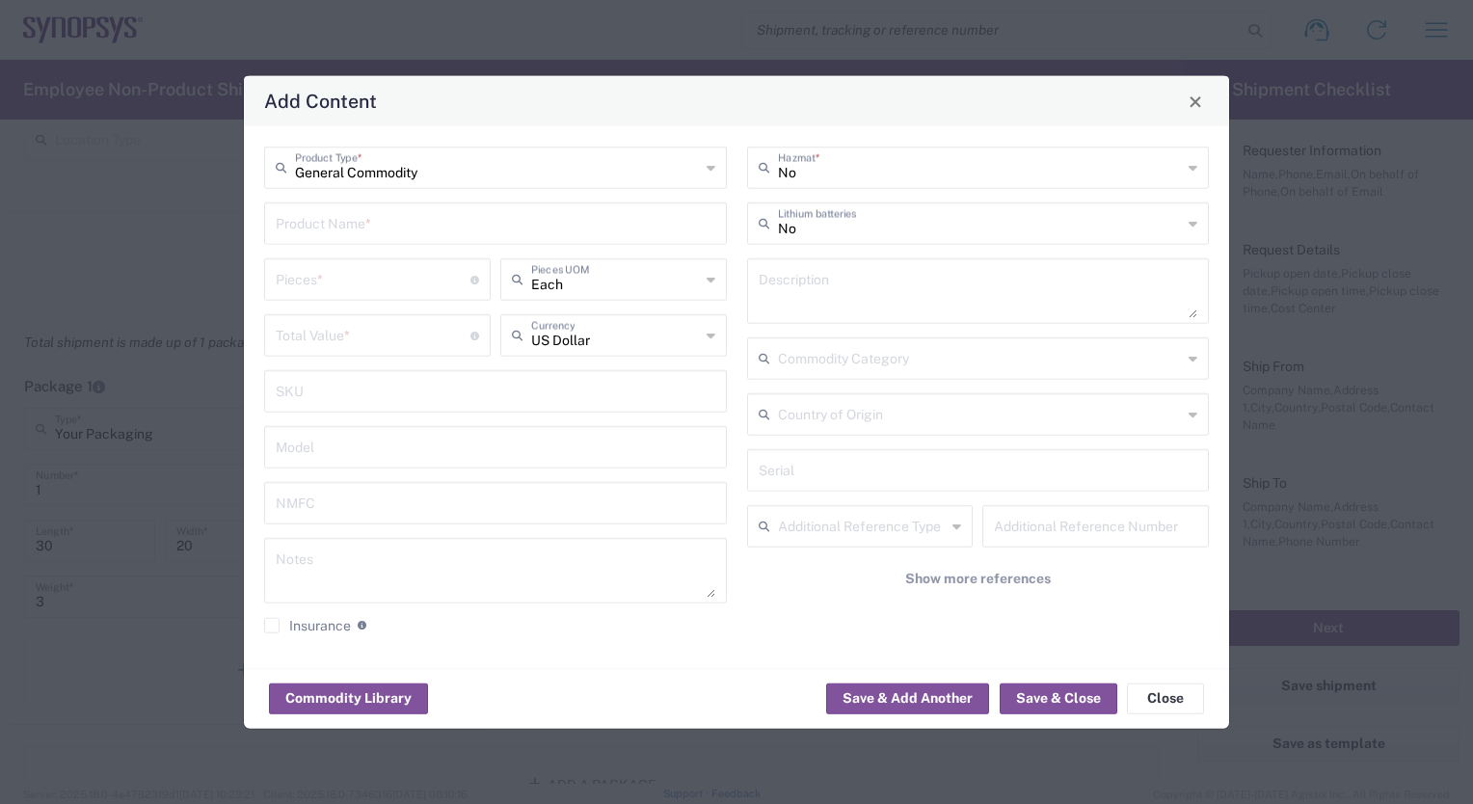
click at [336, 226] on input "text" at bounding box center [496, 222] width 440 height 34
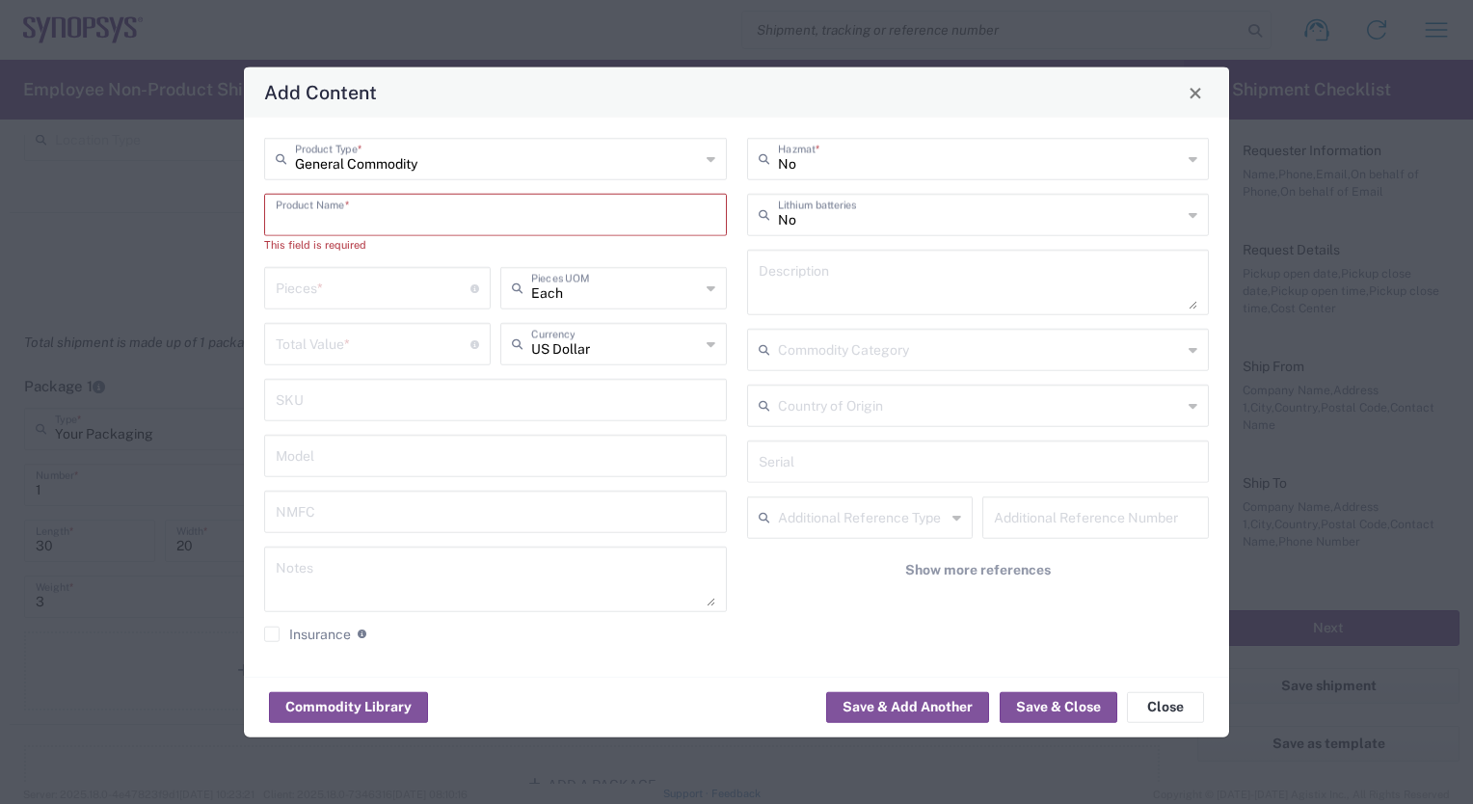
paste input "Dell Latitude 5430"
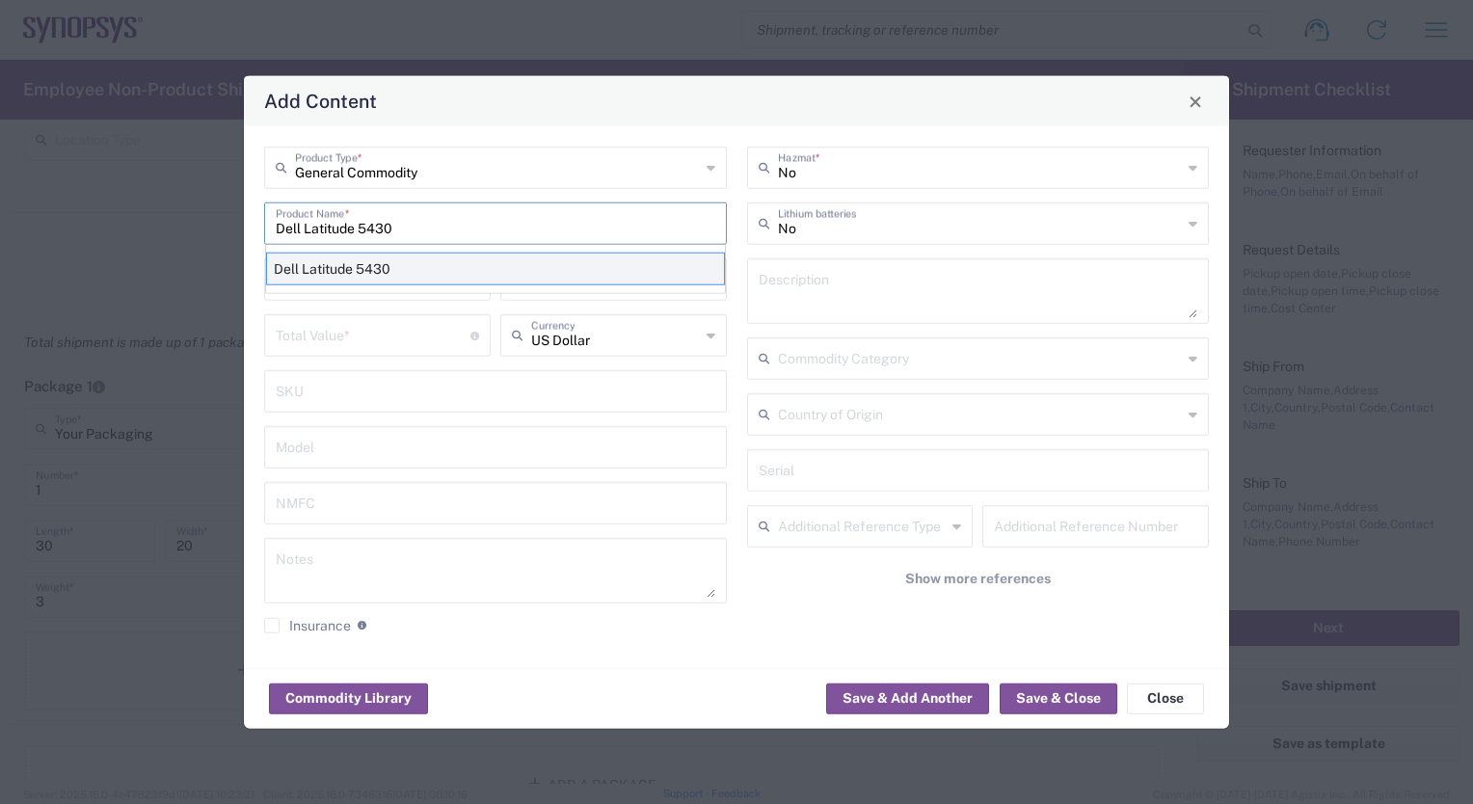
type input "Dell Latitude 5430"
click at [321, 270] on div "Dell Latitude 5430" at bounding box center [495, 269] width 459 height 33
type textarea "LAPTOP COMPUTER"
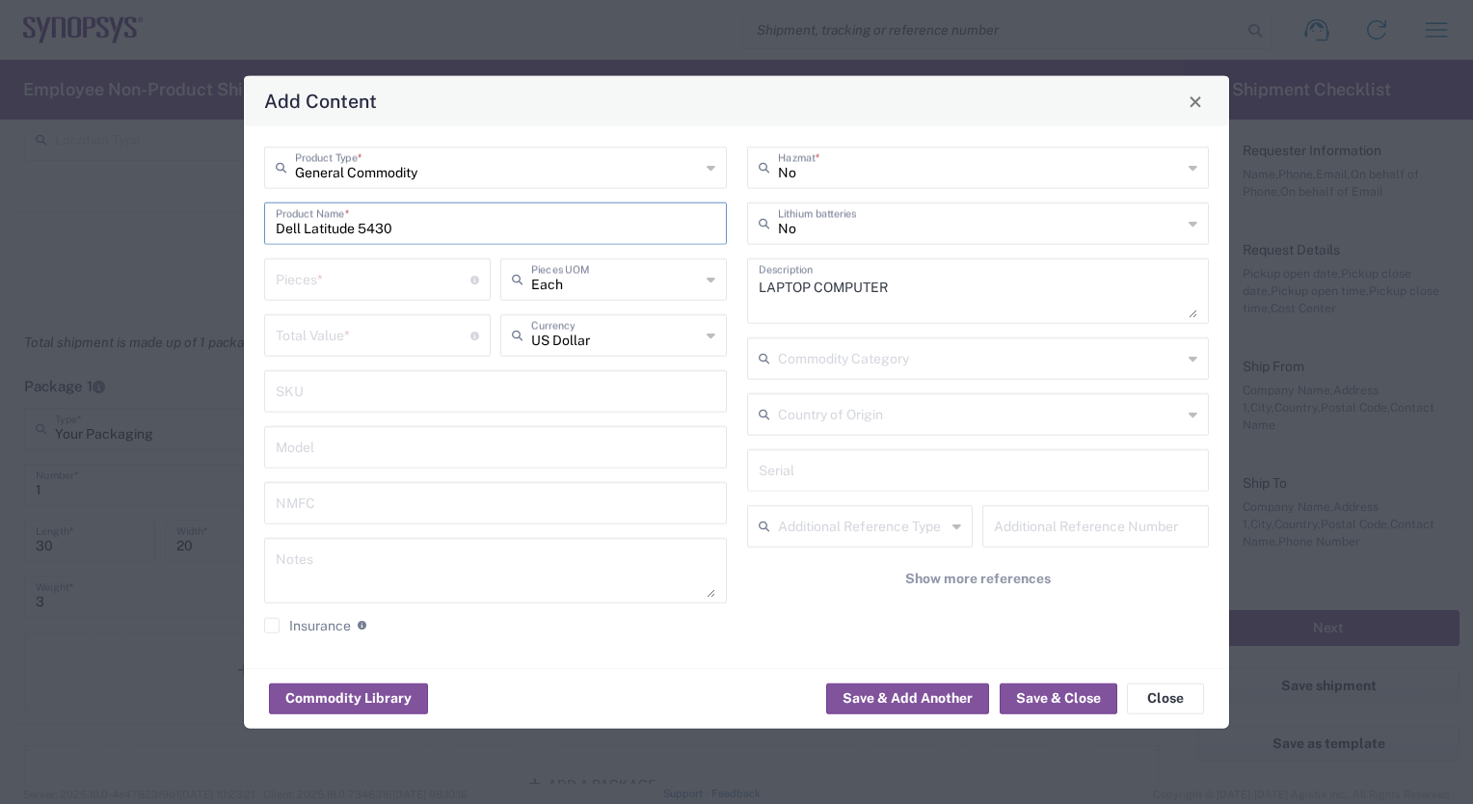
click at [309, 276] on input "number" at bounding box center [373, 278] width 195 height 34
type input "1"
click at [710, 336] on icon at bounding box center [711, 335] width 9 height 31
click at [617, 385] on span "Euro" at bounding box center [613, 379] width 223 height 30
type input "Euro"
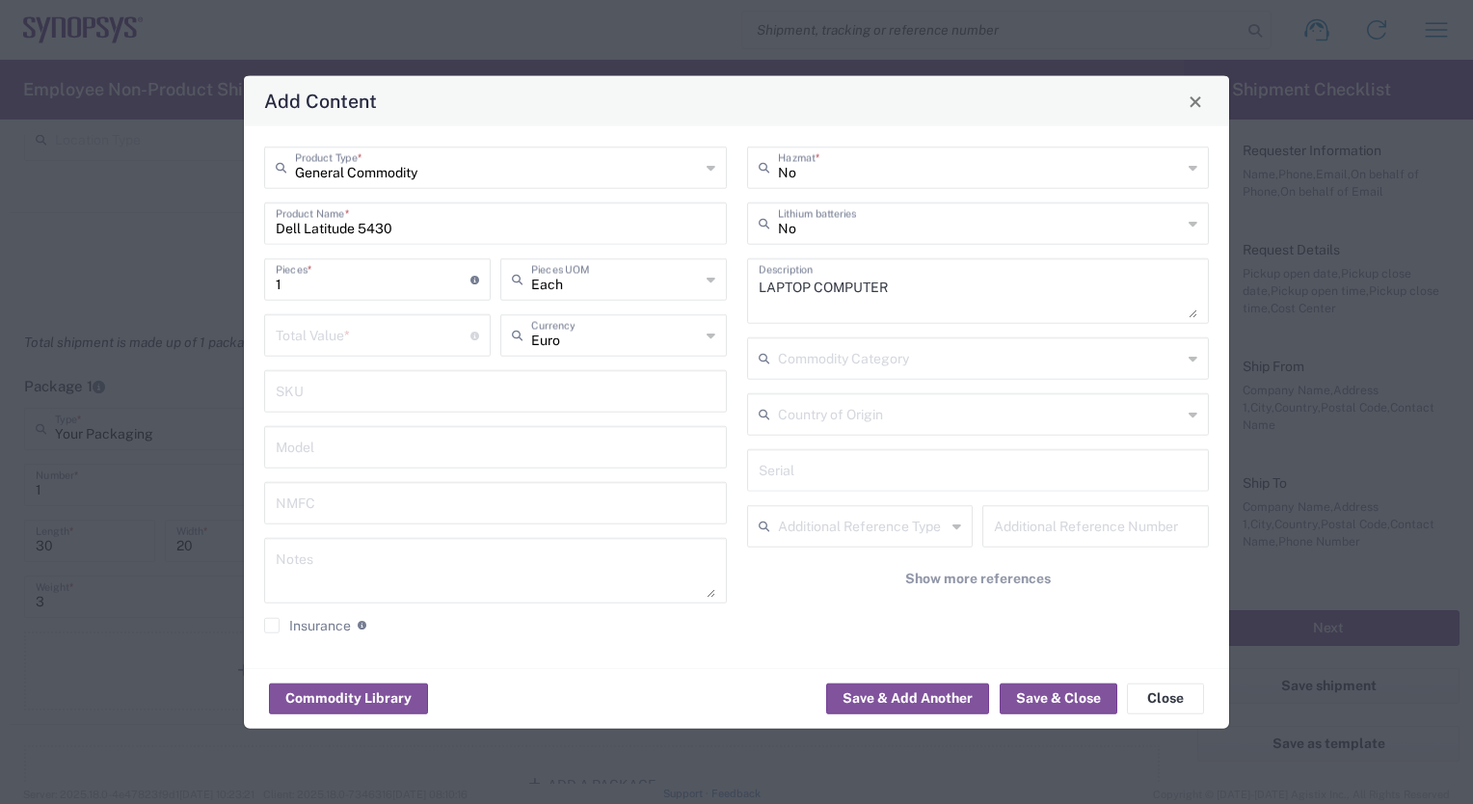
click at [339, 342] on input "number" at bounding box center [373, 334] width 195 height 34
type input "530"
click at [1067, 700] on button "Save & Close" at bounding box center [1059, 698] width 118 height 31
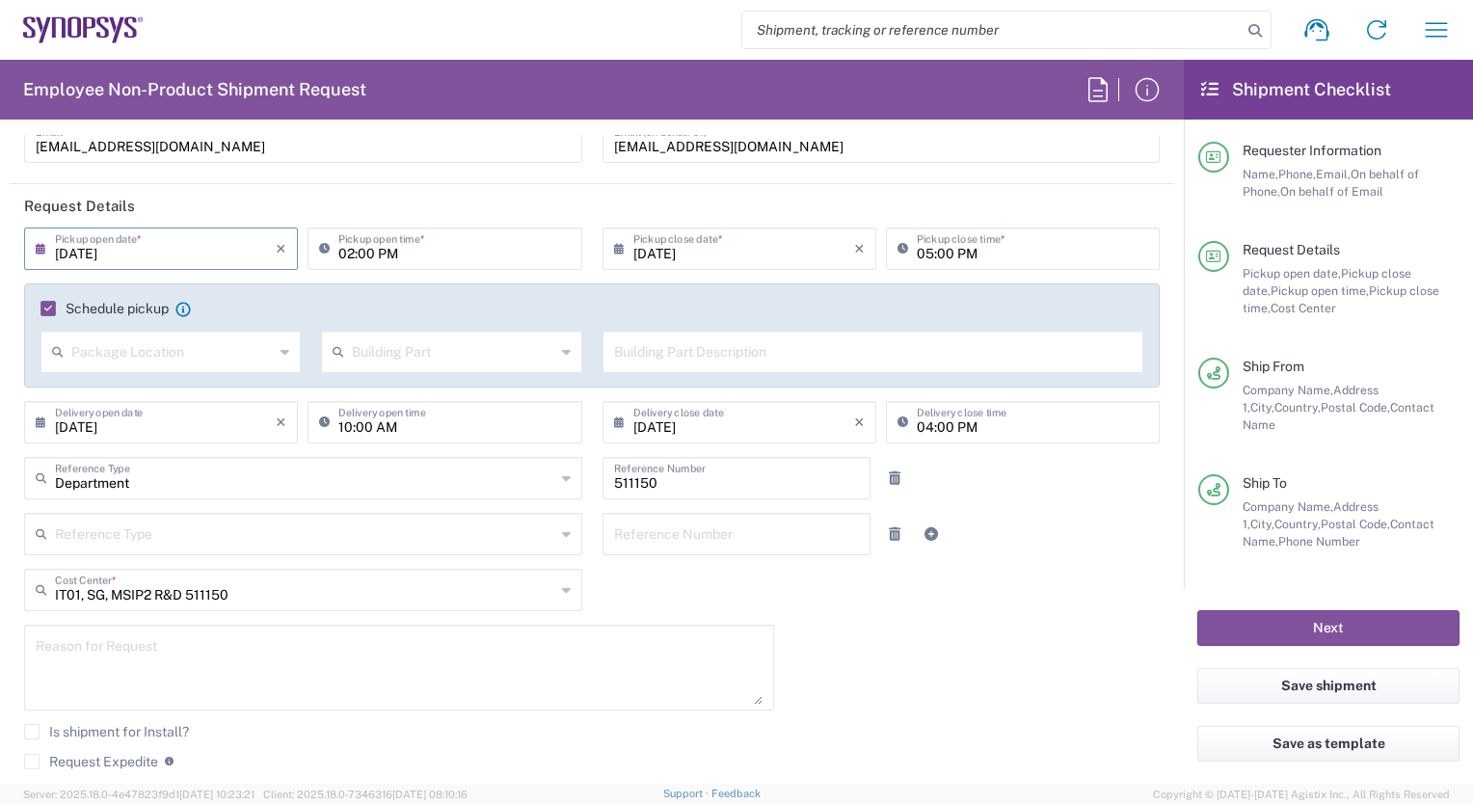
scroll to position [181, 0]
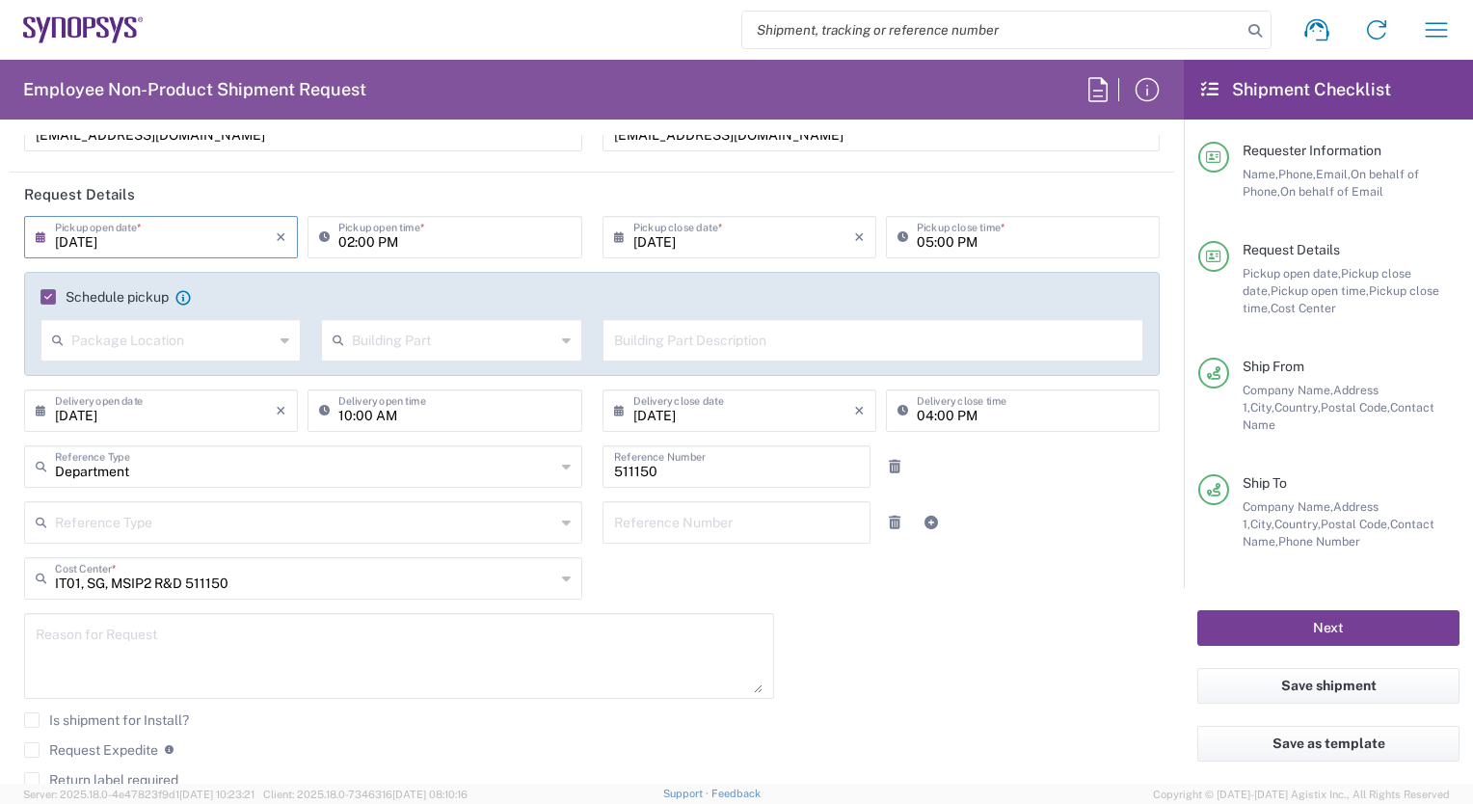
click at [1365, 630] on button "Next" at bounding box center [1329, 628] width 262 height 36
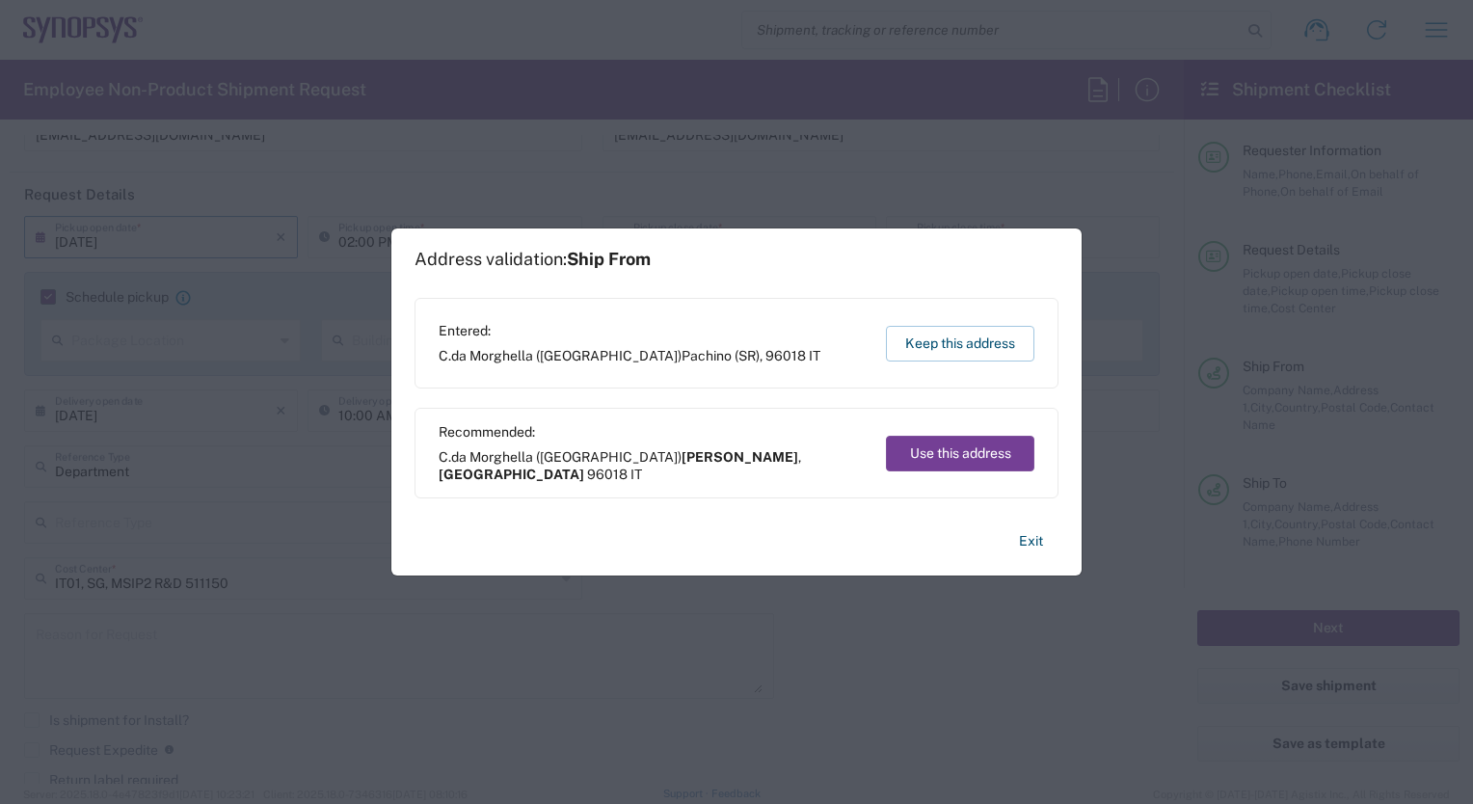
click at [976, 449] on button "Use this address" at bounding box center [960, 454] width 148 height 36
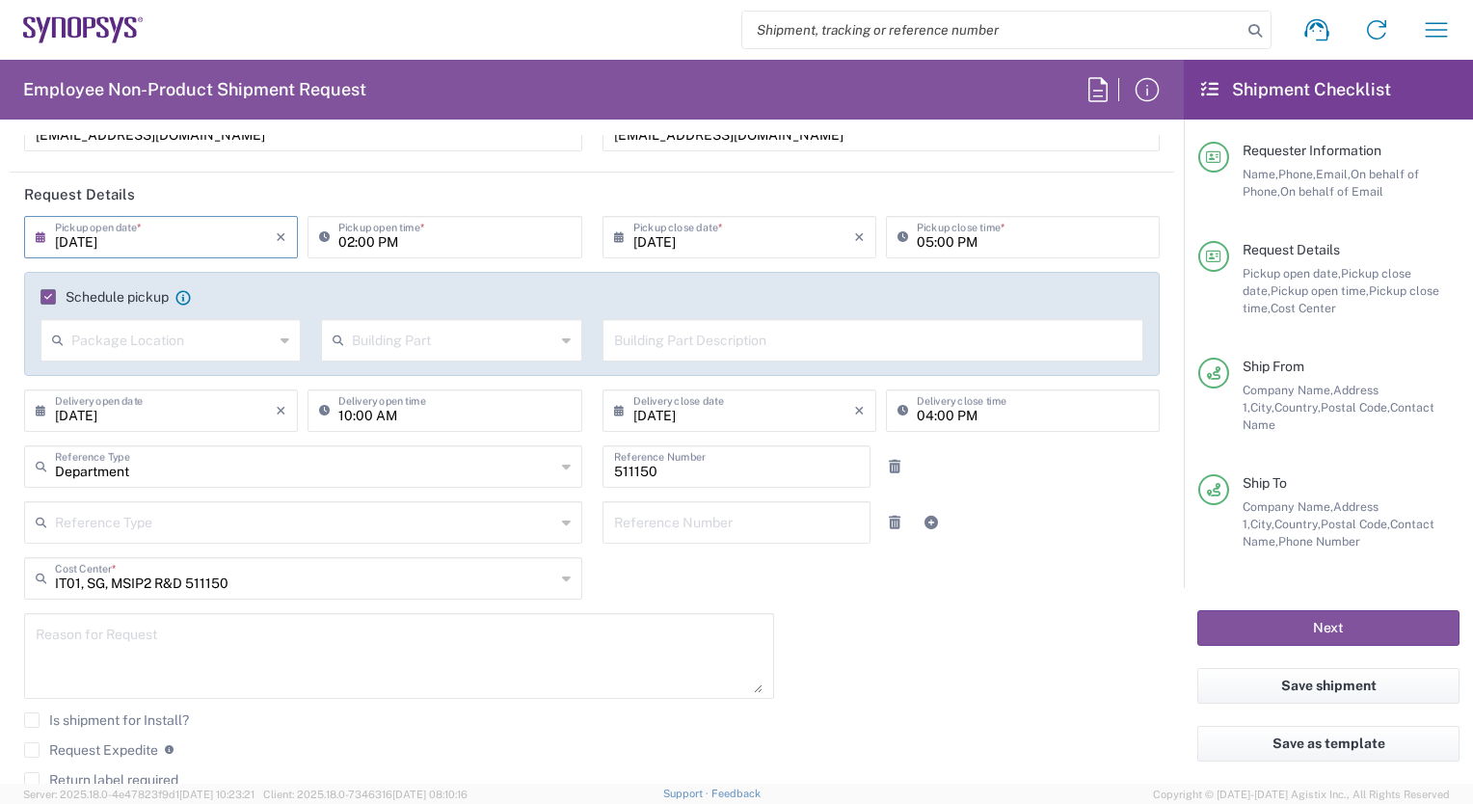
type input "[PERSON_NAME]"
type input "[GEOGRAPHIC_DATA]"
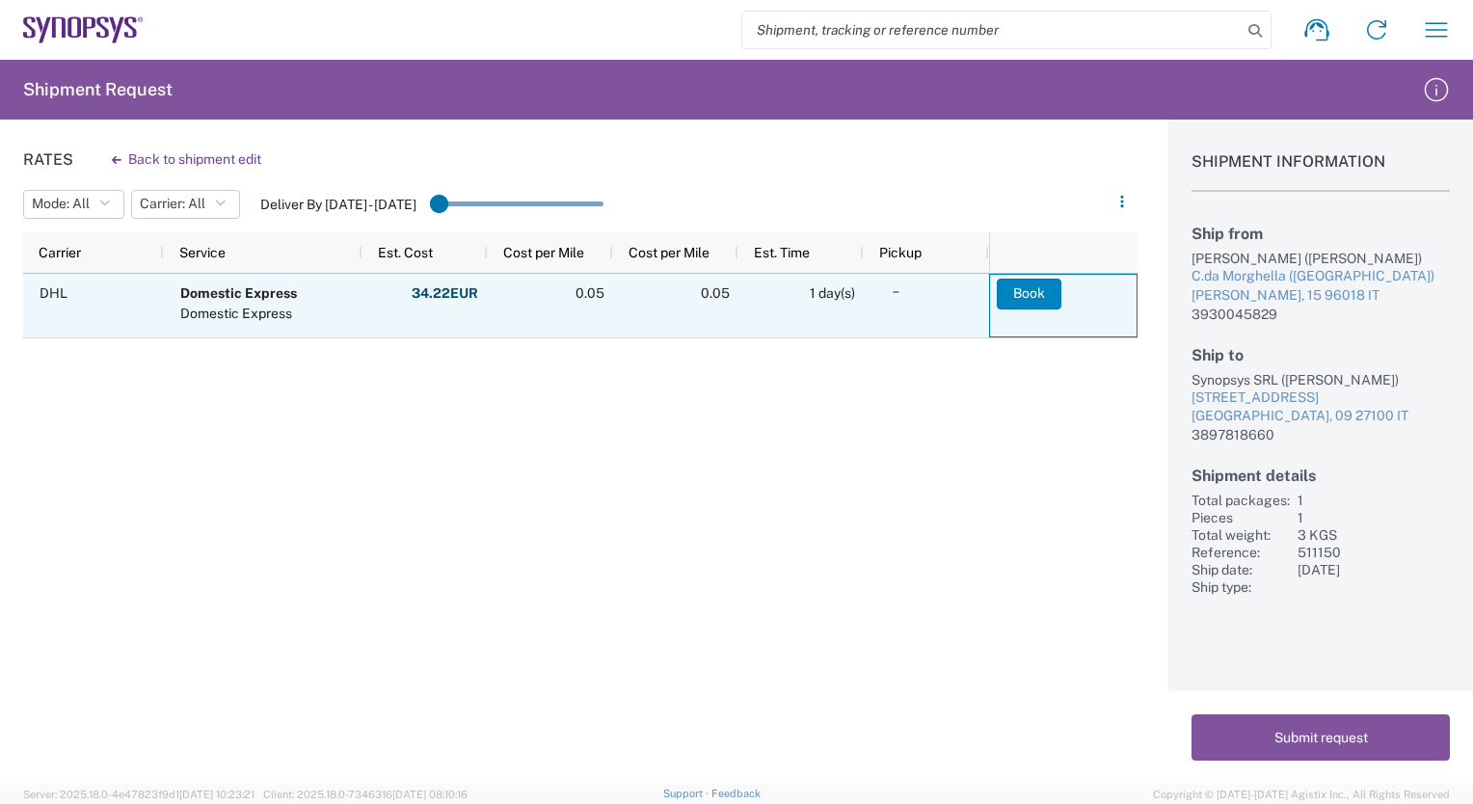
click at [1031, 295] on button "Book" at bounding box center [1029, 294] width 65 height 31
